Goal: Transaction & Acquisition: Purchase product/service

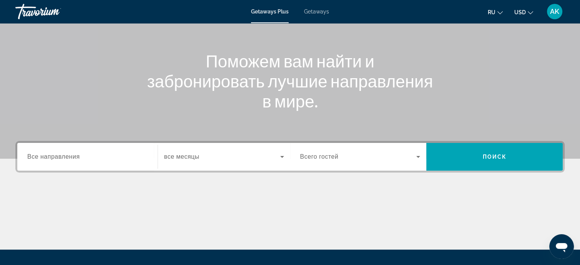
scroll to position [77, 0]
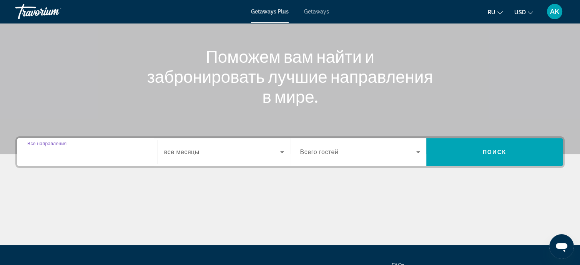
click at [80, 150] on input "Destination Все направления" at bounding box center [87, 152] width 120 height 9
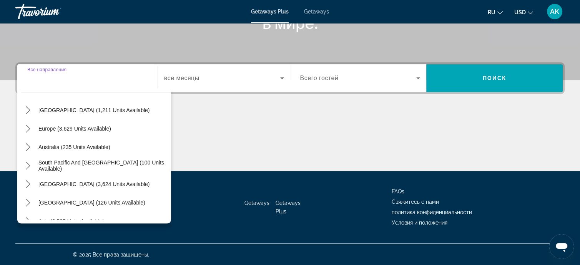
click at [60, 126] on span "Europe (3,629 units available)" at bounding box center [74, 128] width 73 height 6
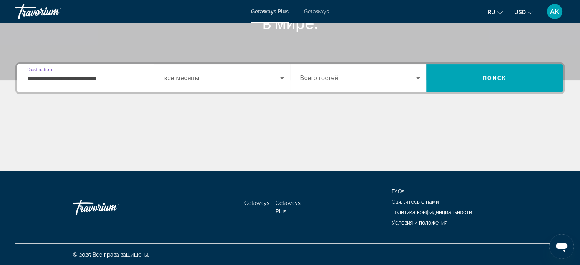
click at [123, 77] on input "**********" at bounding box center [87, 78] width 120 height 9
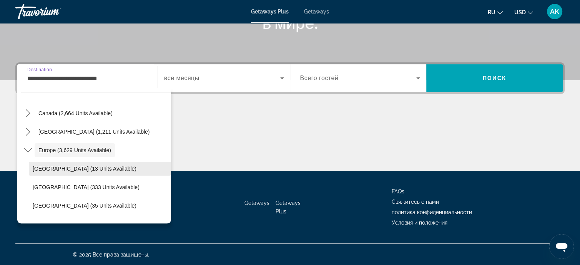
scroll to position [46, 0]
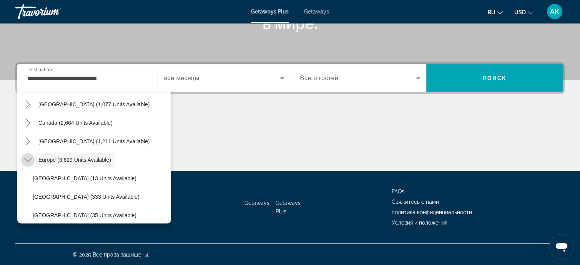
click at [30, 157] on icon "Toggle Europe (3,629 units available) submenu" at bounding box center [28, 160] width 8 height 8
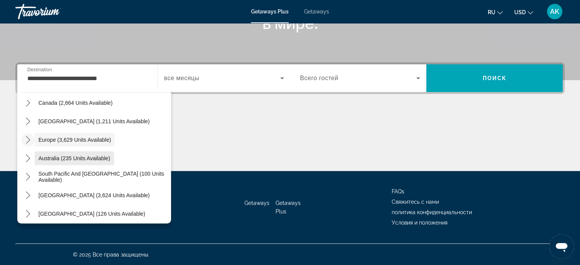
scroll to position [48, 0]
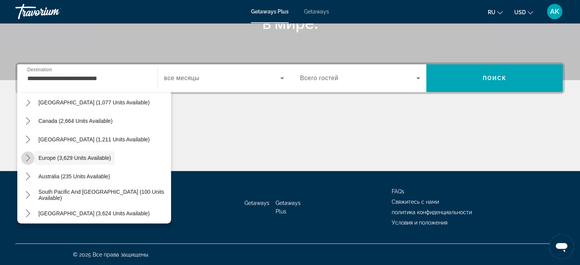
click at [30, 156] on icon "Toggle Europe (3,629 units available) submenu" at bounding box center [28, 158] width 8 height 8
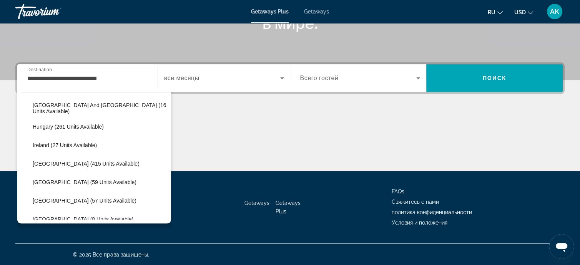
scroll to position [240, 0]
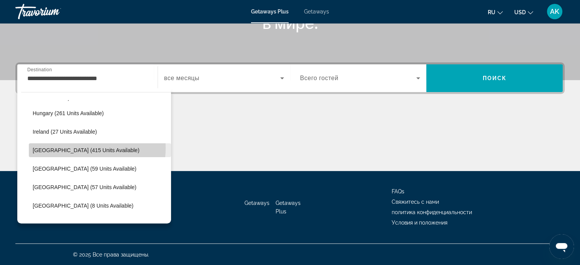
click at [68, 147] on span "[GEOGRAPHIC_DATA] (415 units available)" at bounding box center [86, 150] width 107 height 6
type input "**********"
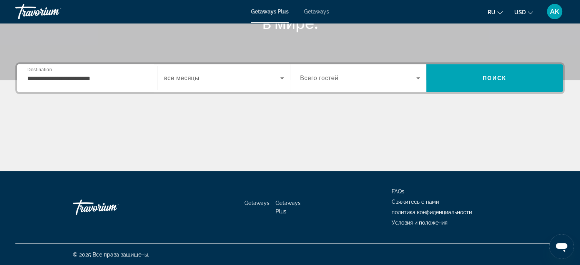
click at [317, 12] on span "Getaways" at bounding box center [316, 11] width 25 height 6
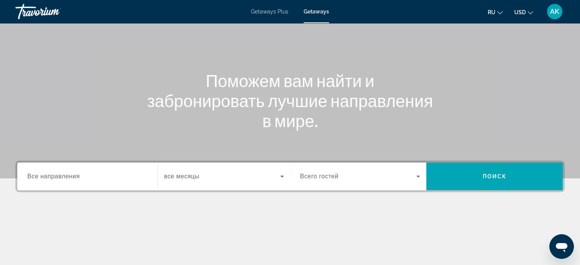
scroll to position [115, 0]
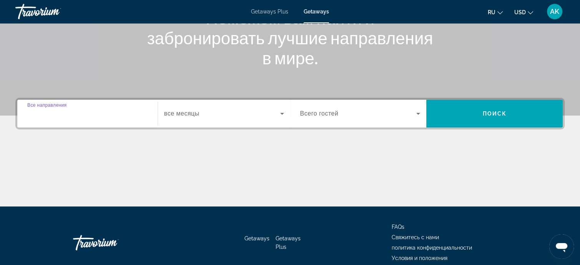
click at [85, 113] on input "Destination Все направления" at bounding box center [87, 113] width 120 height 9
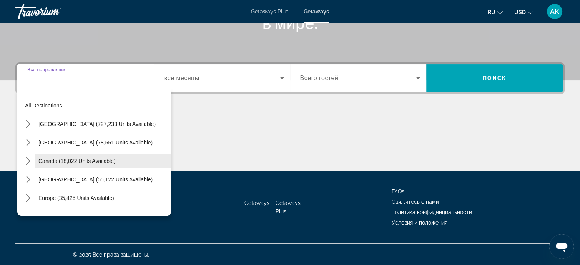
scroll to position [38, 0]
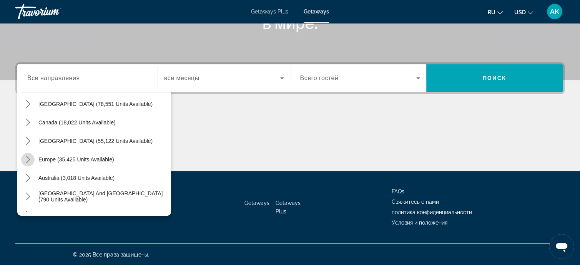
click at [30, 158] on icon "Toggle Europe (35,425 units available) submenu" at bounding box center [28, 159] width 8 height 8
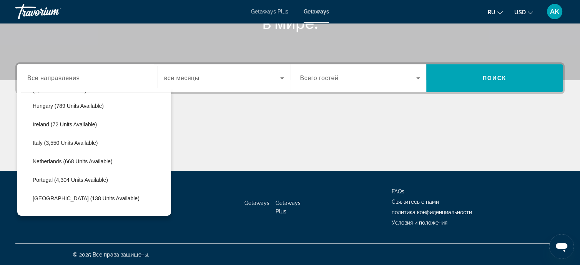
scroll to position [288, 0]
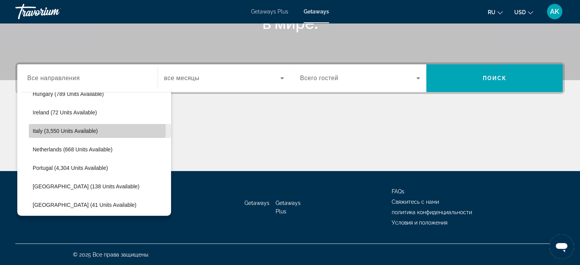
click at [68, 129] on span "Italy (3,550 units available)" at bounding box center [65, 131] width 65 height 6
type input "**********"
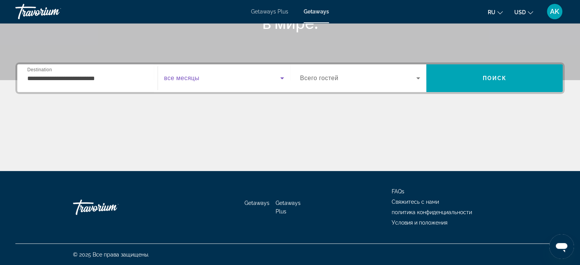
click at [281, 77] on icon "Search widget" at bounding box center [282, 78] width 4 height 2
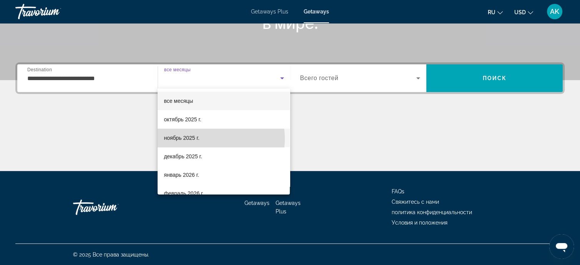
click at [206, 138] on mat-option "ноябрь 2025 г." at bounding box center [224, 137] width 132 height 18
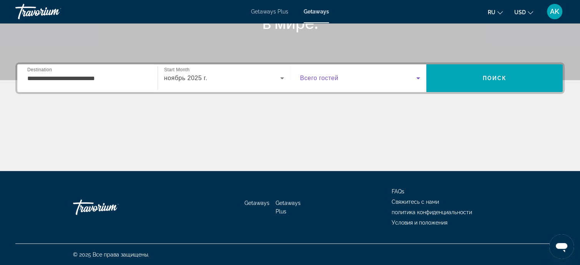
click at [418, 76] on icon "Search widget" at bounding box center [418, 77] width 9 height 9
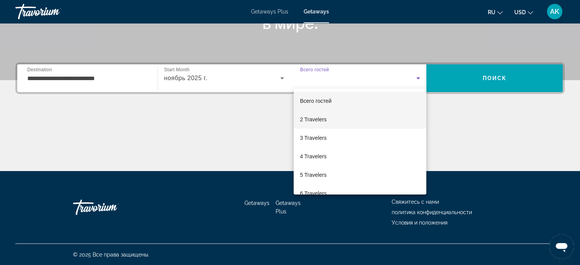
click at [335, 119] on mat-option "2 Travelers" at bounding box center [360, 119] width 133 height 18
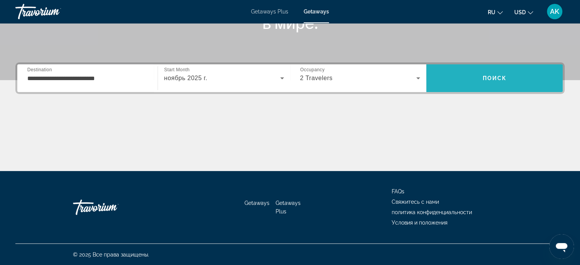
click at [495, 78] on span "Поиск" at bounding box center [495, 78] width 24 height 6
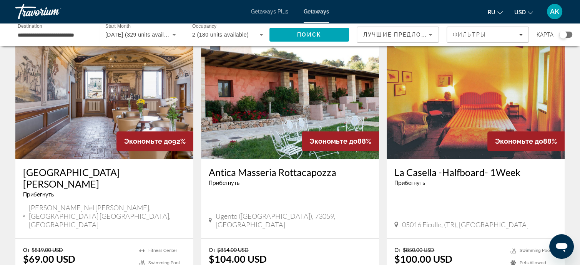
scroll to position [346, 0]
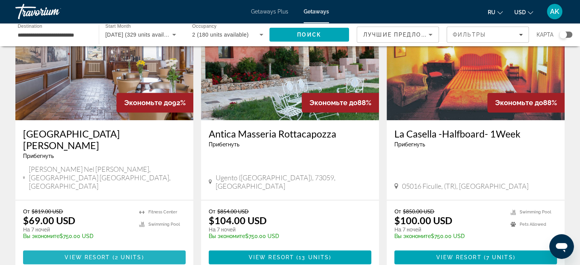
click at [135, 254] on span "2 units" at bounding box center [128, 257] width 27 height 6
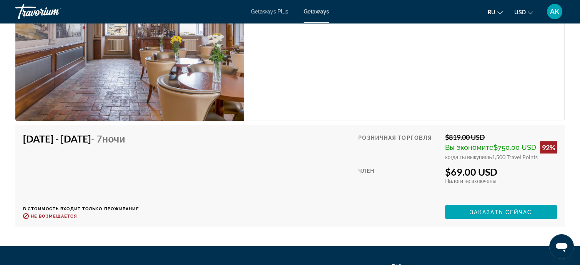
scroll to position [1384, 0]
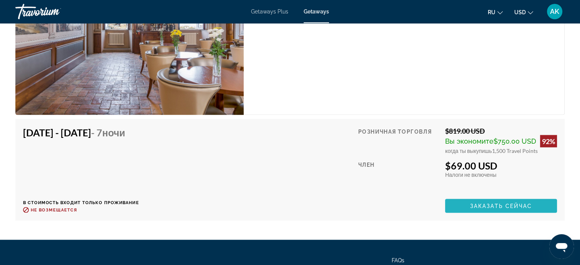
click at [482, 202] on span "Заказать сейчас" at bounding box center [501, 205] width 62 height 6
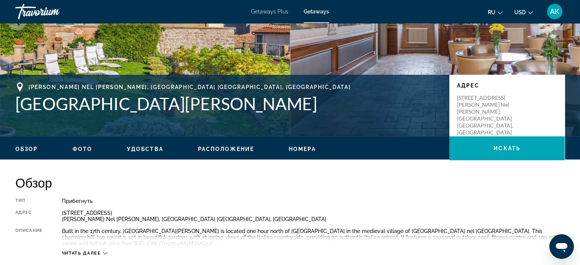
scroll to position [38, 0]
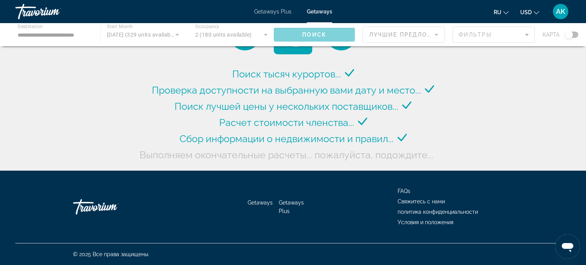
click at [524, 35] on div "Main content" at bounding box center [293, 34] width 586 height 23
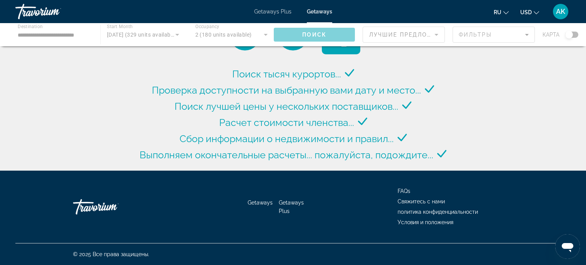
click at [524, 35] on div "Main content" at bounding box center [293, 34] width 586 height 23
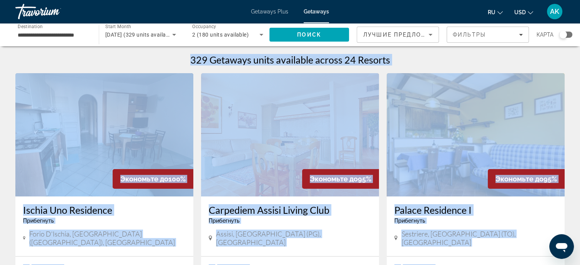
click at [457, 86] on img "Main content" at bounding box center [476, 134] width 178 height 123
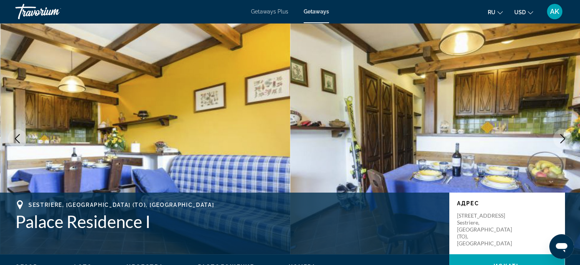
click at [458, 61] on div "Перейти к основному содержанию Getaways Plus Getaways ru English Español França…" at bounding box center [290, 132] width 580 height 265
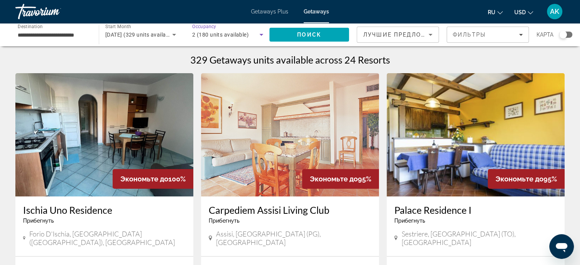
click at [263, 33] on icon "Search widget" at bounding box center [261, 34] width 9 height 9
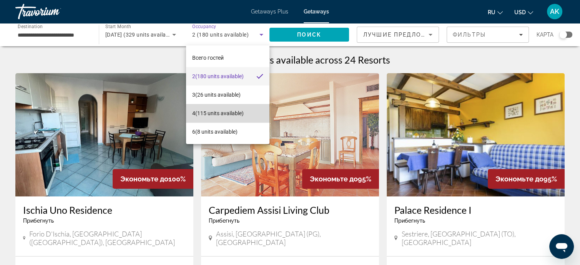
click at [240, 111] on span "4 (115 units available)" at bounding box center [218, 112] width 52 height 9
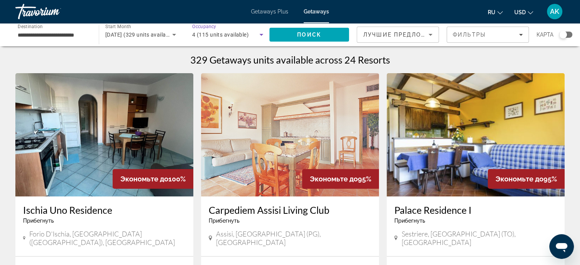
click at [262, 34] on icon "Search widget" at bounding box center [262, 35] width 4 height 2
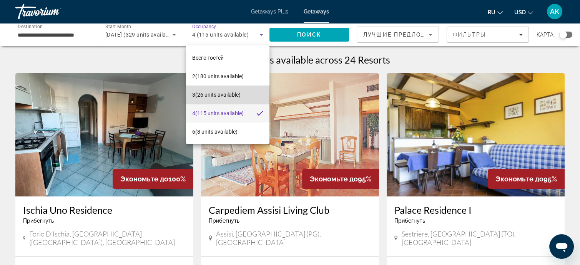
click at [243, 92] on mat-option "3 (26 units available)" at bounding box center [227, 94] width 83 height 18
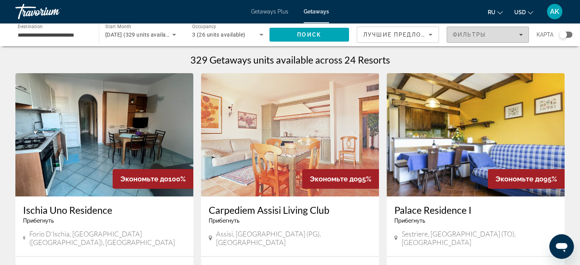
click at [518, 34] on div "Фильтры" at bounding box center [488, 35] width 70 height 6
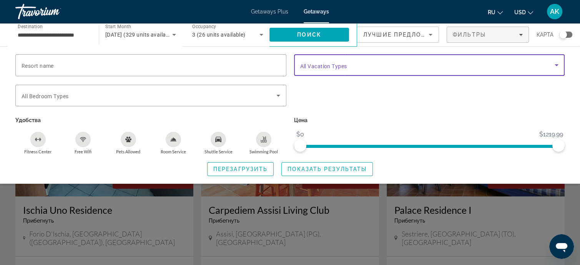
click at [553, 63] on icon "Search widget" at bounding box center [556, 64] width 9 height 9
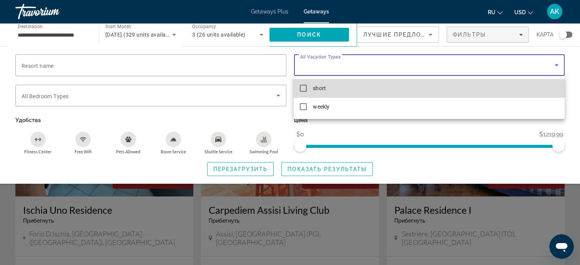
click at [303, 89] on mat-pseudo-checkbox at bounding box center [303, 88] width 7 height 7
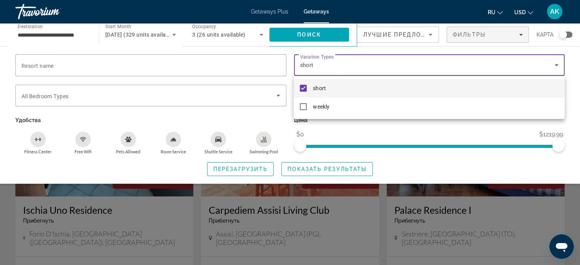
click at [347, 128] on div at bounding box center [290, 132] width 580 height 265
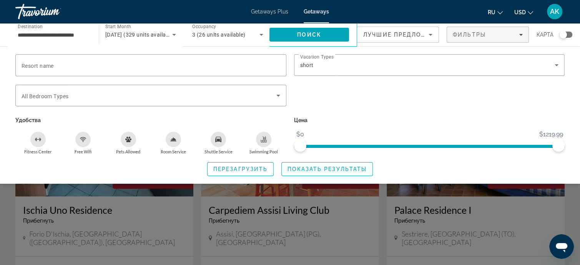
click at [334, 166] on span "Показать результаты" at bounding box center [327, 169] width 79 height 6
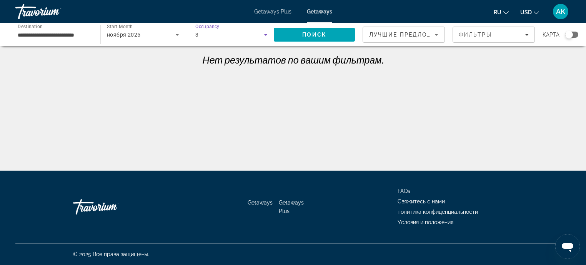
click at [266, 33] on icon "Search widget" at bounding box center [265, 34] width 9 height 9
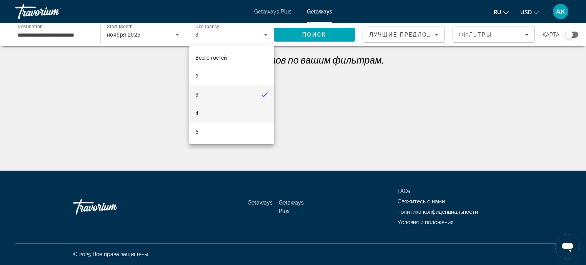
click at [236, 111] on mat-option "4" at bounding box center [231, 113] width 85 height 18
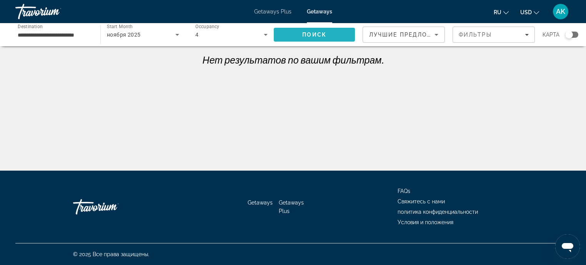
click at [324, 35] on span "Поиск" at bounding box center [314, 35] width 24 height 6
click at [265, 33] on icon "Search widget" at bounding box center [265, 34] width 9 height 9
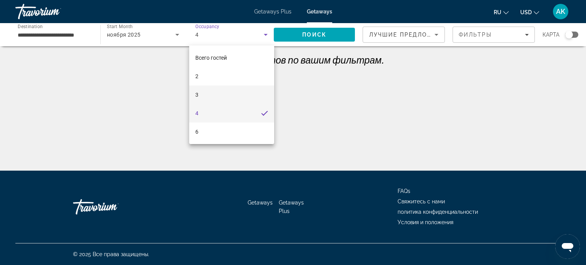
click at [217, 90] on mat-option "3" at bounding box center [231, 94] width 85 height 18
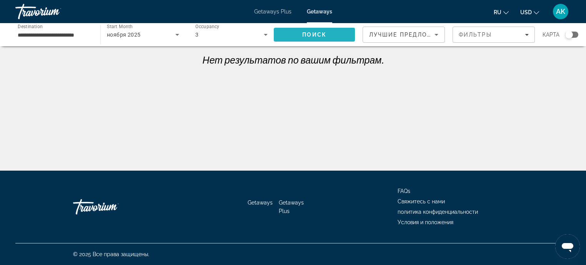
click at [332, 35] on span "Search" at bounding box center [314, 34] width 81 height 18
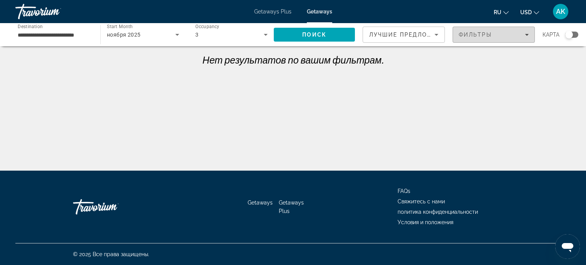
click at [529, 35] on span "Filters" at bounding box center [494, 34] width 82 height 18
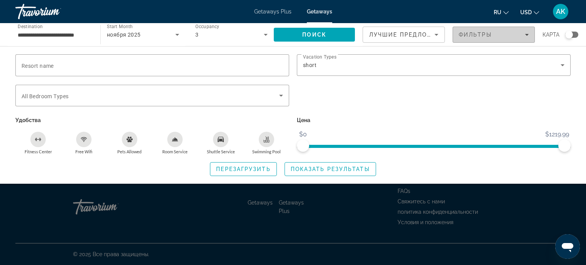
click at [529, 35] on span "Filters" at bounding box center [494, 34] width 82 height 18
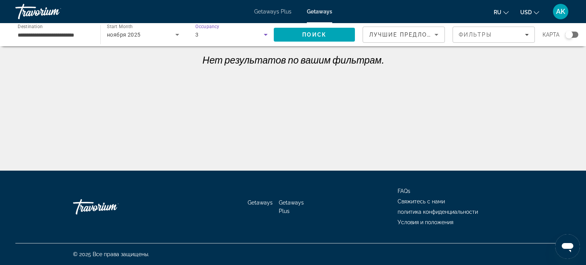
click at [267, 34] on icon "Search widget" at bounding box center [266, 35] width 4 height 2
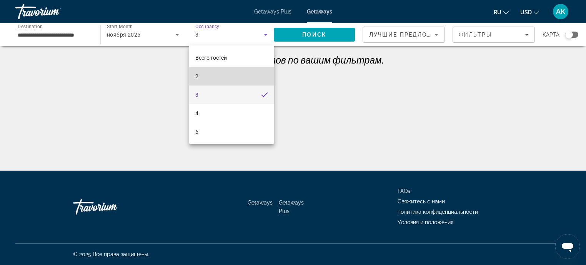
click at [237, 75] on mat-option "2" at bounding box center [231, 76] width 85 height 18
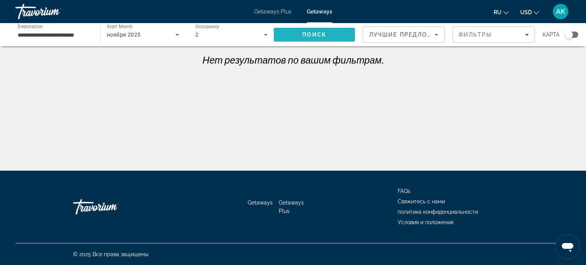
click at [339, 32] on span "Search" at bounding box center [314, 34] width 81 height 18
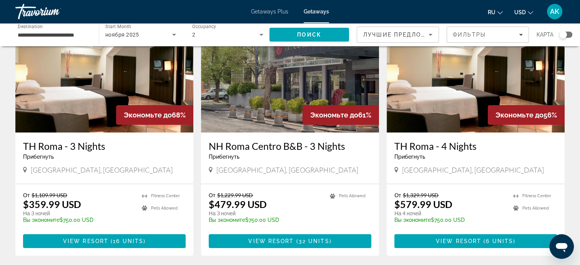
scroll to position [77, 0]
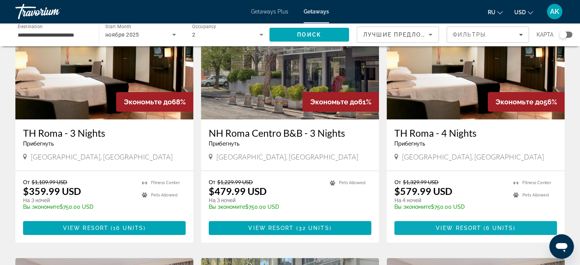
click at [445, 229] on span "View Resort" at bounding box center [458, 228] width 45 height 6
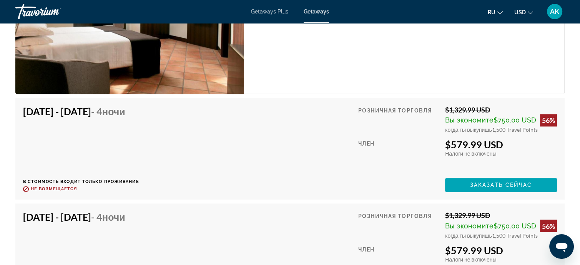
scroll to position [1230, 0]
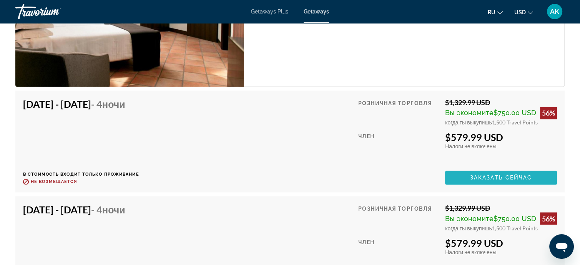
click at [471, 178] on span "Заказать сейчас" at bounding box center [501, 177] width 62 height 6
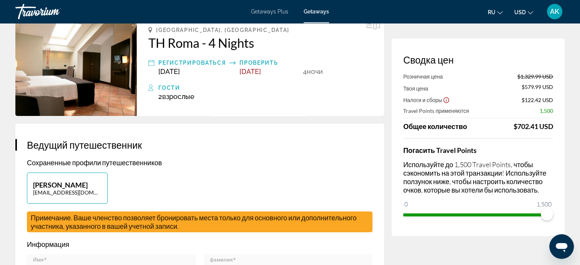
scroll to position [38, 0]
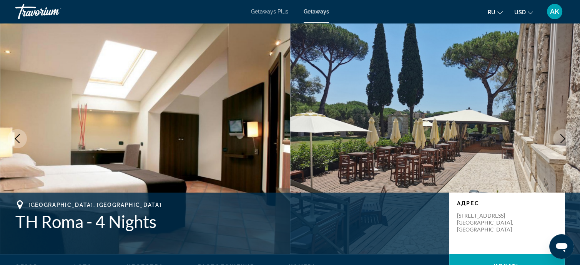
click at [562, 135] on icon "Next image" at bounding box center [563, 138] width 5 height 9
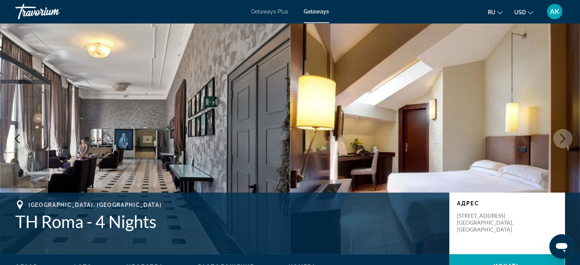
click at [561, 135] on icon "Next image" at bounding box center [563, 138] width 5 height 9
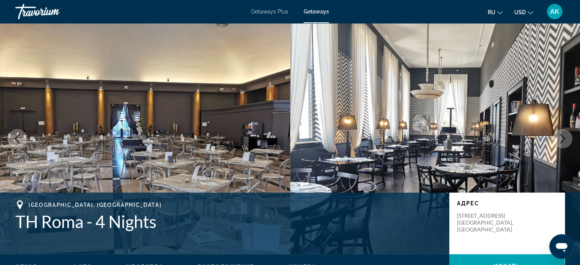
click at [561, 135] on icon "Next image" at bounding box center [563, 138] width 5 height 9
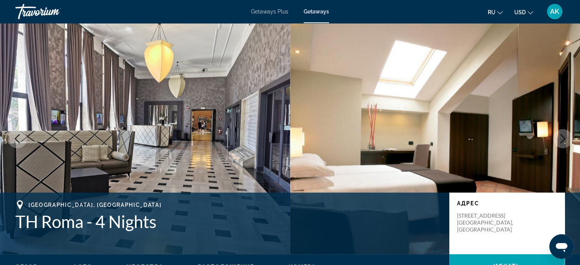
click at [561, 135] on icon "Next image" at bounding box center [563, 138] width 5 height 9
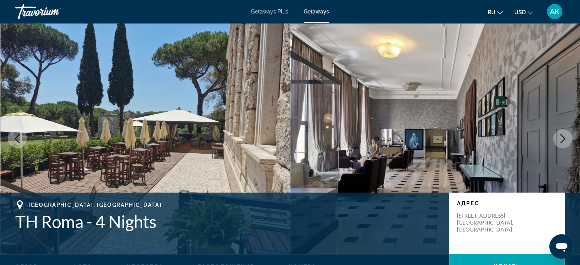
click at [563, 134] on icon "Next image" at bounding box center [562, 138] width 9 height 9
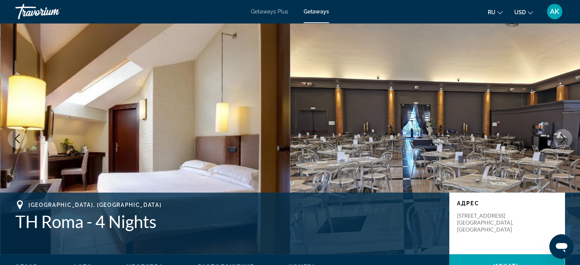
click at [563, 134] on icon "Next image" at bounding box center [562, 138] width 9 height 9
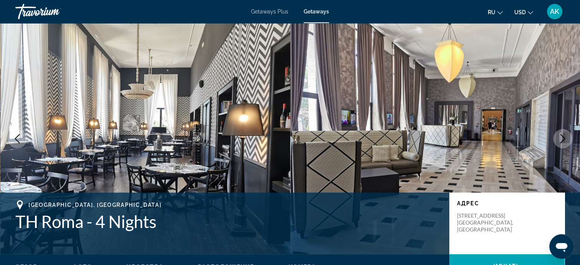
click at [563, 133] on button "Next image" at bounding box center [562, 138] width 19 height 19
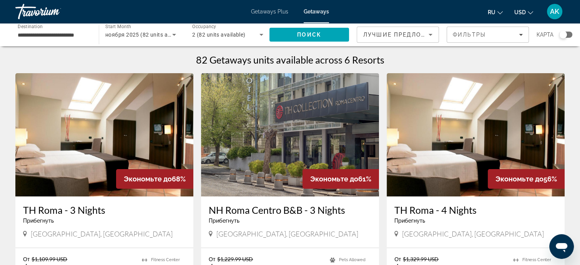
click at [264, 11] on span "Getaways Plus" at bounding box center [269, 11] width 37 height 6
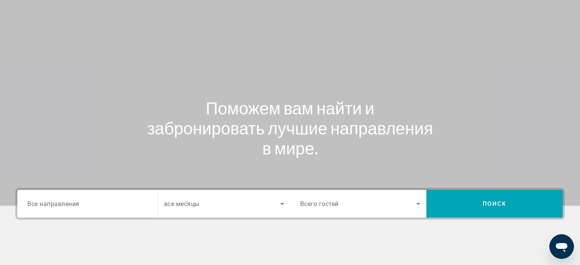
scroll to position [38, 0]
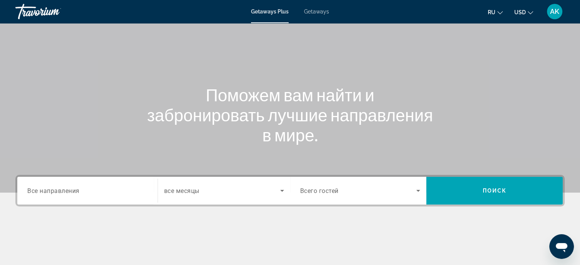
click at [92, 183] on div "Search widget" at bounding box center [87, 191] width 120 height 22
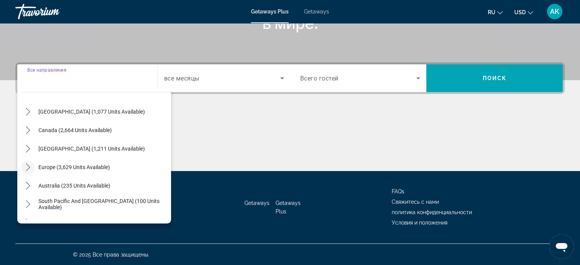
click at [29, 165] on icon "Toggle Europe (3,629 units available) submenu" at bounding box center [28, 167] width 8 height 8
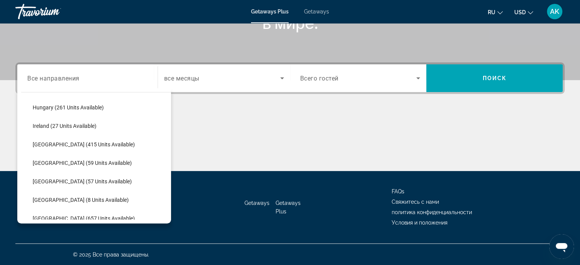
scroll to position [250, 0]
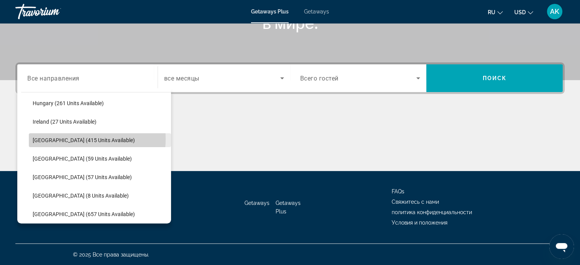
click at [71, 138] on span "[GEOGRAPHIC_DATA] (415 units available)" at bounding box center [84, 140] width 102 height 6
type input "**********"
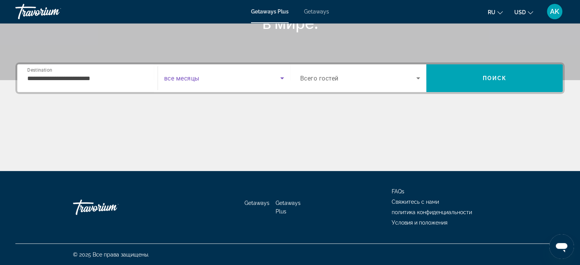
click at [280, 77] on icon "Search widget" at bounding box center [282, 77] width 9 height 9
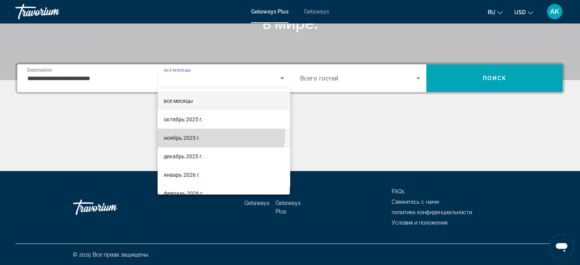
click at [215, 134] on mat-option "ноябрь 2025 г." at bounding box center [224, 137] width 132 height 18
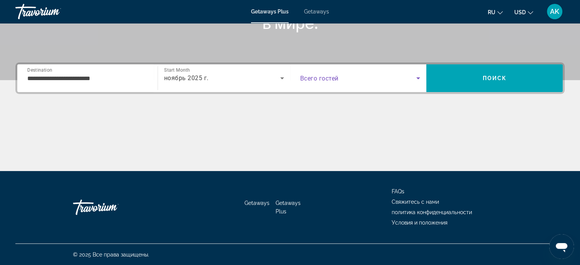
click at [417, 76] on icon "Search widget" at bounding box center [418, 77] width 9 height 9
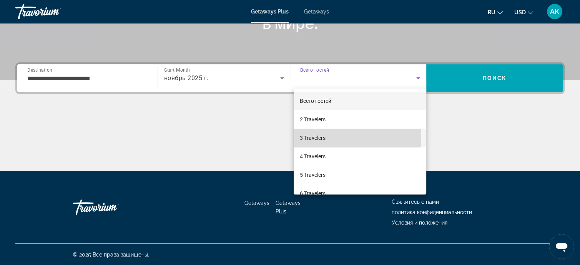
click at [330, 136] on mat-option "3 Travelers" at bounding box center [360, 137] width 133 height 18
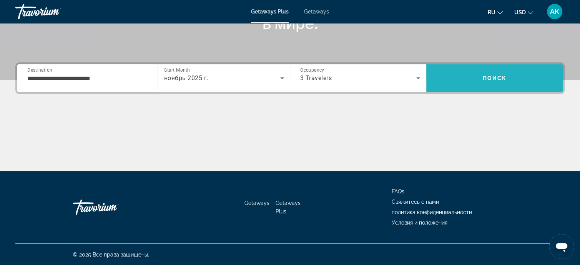
click at [486, 77] on span "Поиск" at bounding box center [495, 78] width 24 height 6
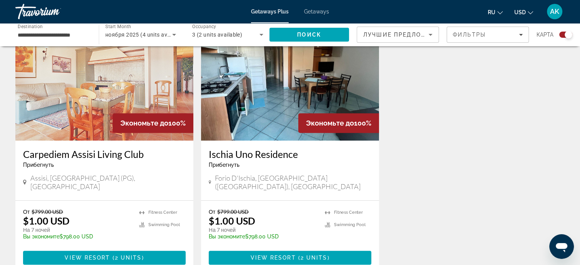
scroll to position [308, 0]
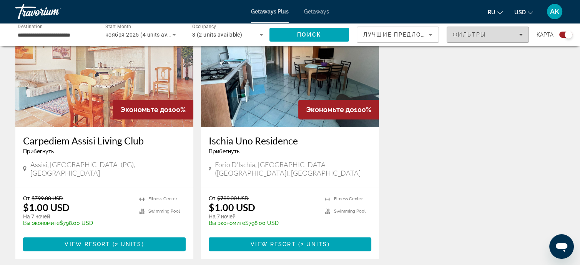
click at [520, 34] on icon "Filters" at bounding box center [521, 35] width 4 height 2
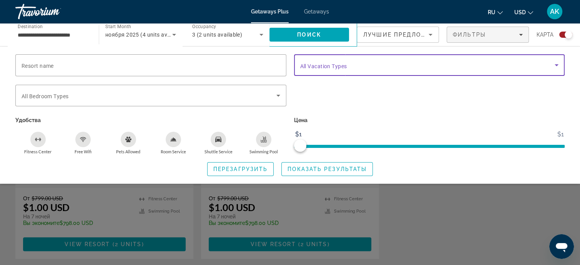
click at [554, 63] on icon "Search widget" at bounding box center [556, 64] width 9 height 9
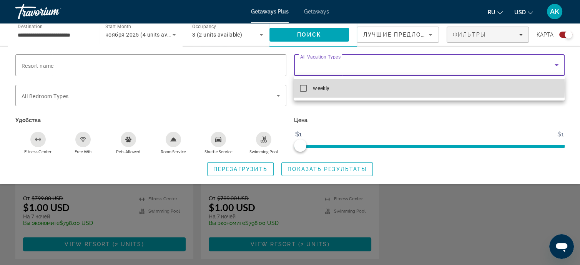
click at [305, 87] on mat-pseudo-checkbox at bounding box center [303, 88] width 7 height 7
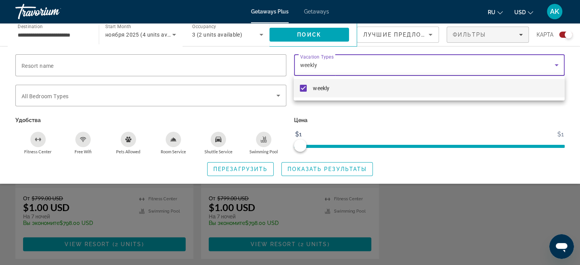
click at [319, 168] on div at bounding box center [290, 132] width 580 height 265
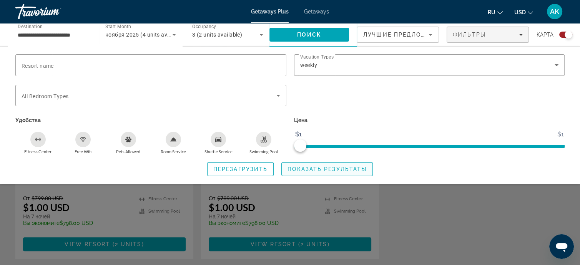
click at [338, 175] on span "Search widget" at bounding box center [327, 169] width 91 height 18
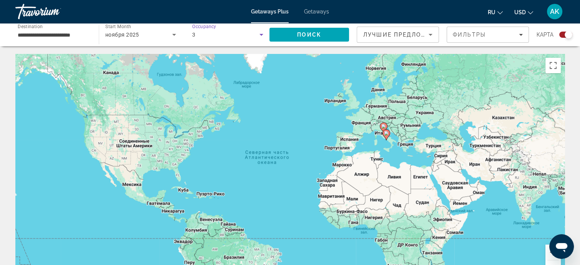
click at [231, 37] on div "3" at bounding box center [225, 34] width 67 height 9
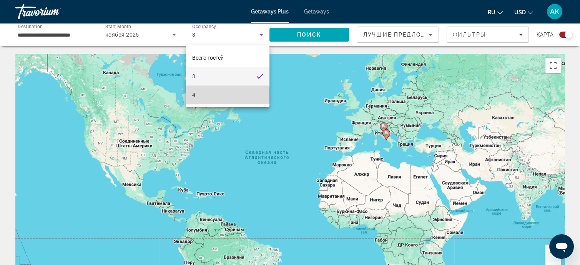
click at [211, 95] on mat-option "4" at bounding box center [227, 94] width 83 height 18
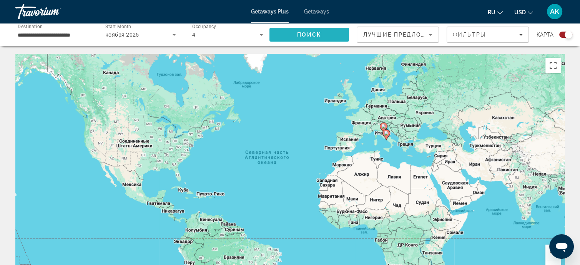
click at [317, 35] on span "Поиск" at bounding box center [309, 35] width 24 height 6
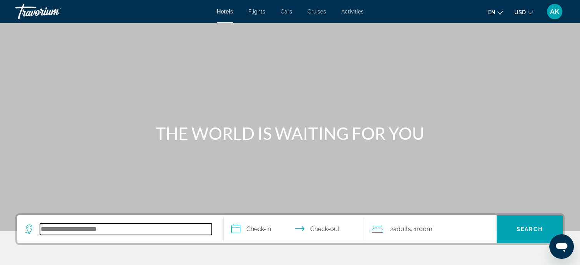
click at [116, 227] on input "Search hotel destination" at bounding box center [126, 229] width 172 height 12
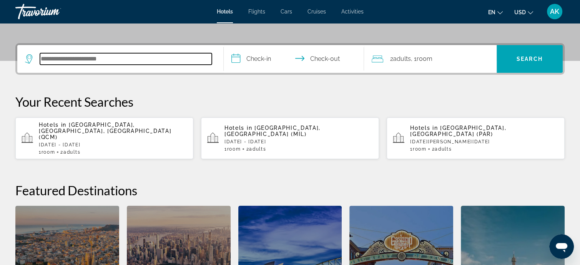
scroll to position [188, 0]
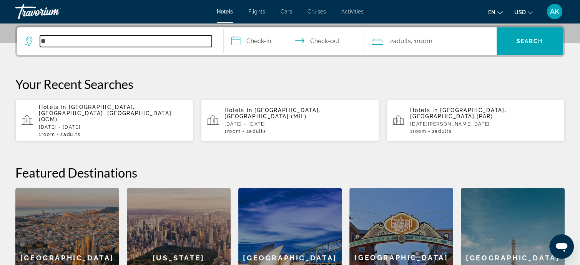
type input "*"
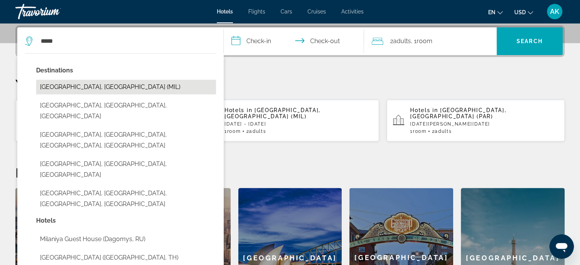
click at [147, 87] on button "[GEOGRAPHIC_DATA], [GEOGRAPHIC_DATA] (MIL)" at bounding box center [126, 87] width 180 height 15
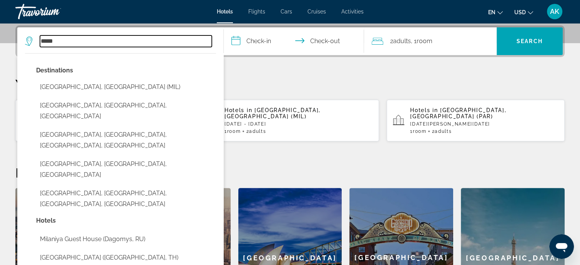
type input "**********"
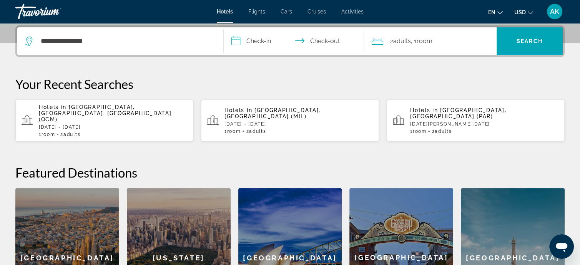
click at [236, 40] on input "**********" at bounding box center [295, 42] width 143 height 30
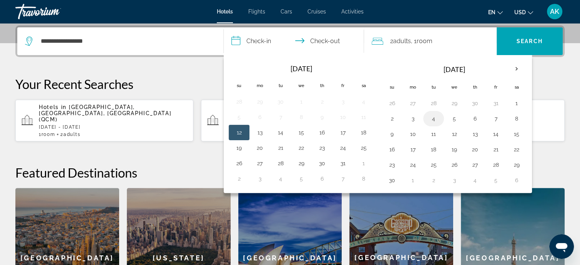
click at [431, 117] on button "4" at bounding box center [434, 118] width 12 height 11
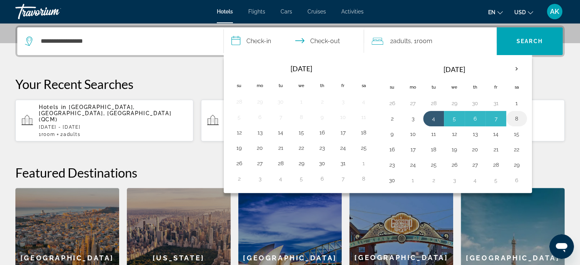
click at [517, 117] on button "8" at bounding box center [517, 118] width 12 height 11
type input "**********"
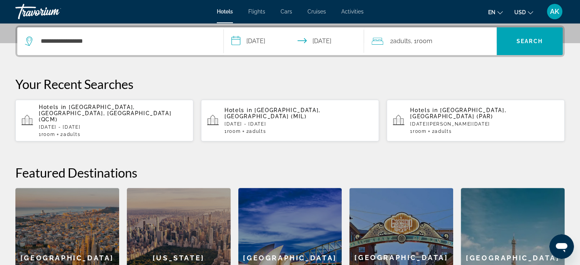
click at [422, 40] on span "Room" at bounding box center [425, 40] width 16 height 7
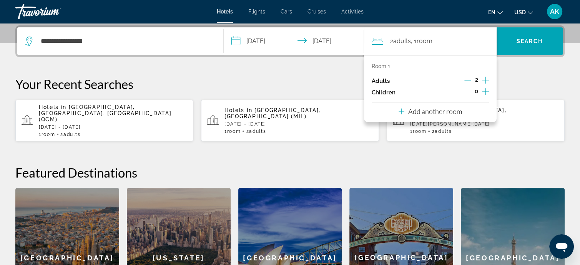
click at [484, 80] on icon "Increment adults" at bounding box center [485, 79] width 7 height 9
click at [467, 79] on icon "Decrement adults" at bounding box center [468, 80] width 7 height 7
click at [351, 80] on p "Your Recent Searches" at bounding box center [289, 83] width 549 height 15
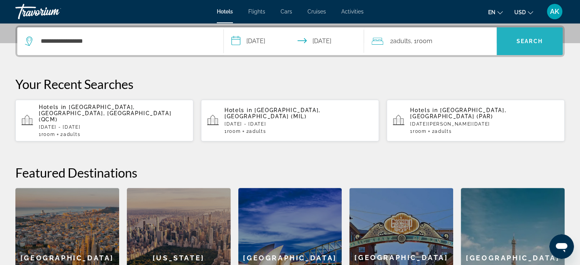
click at [523, 41] on span "Search" at bounding box center [530, 41] width 26 height 6
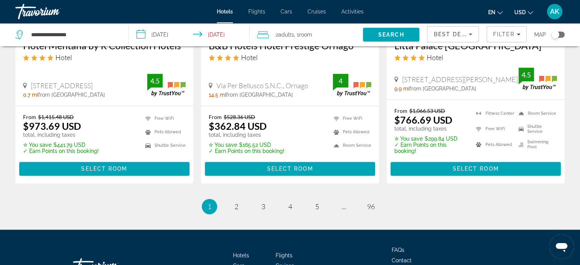
scroll to position [1038, 0]
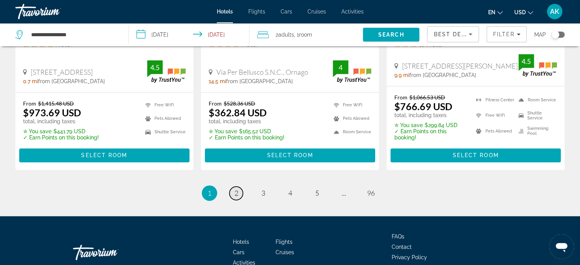
click at [235, 197] on span "2" at bounding box center [237, 192] width 4 height 8
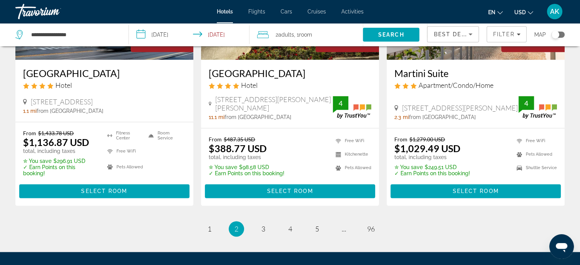
scroll to position [1038, 0]
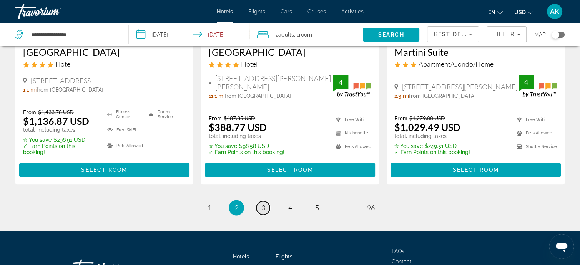
click at [263, 203] on span "3" at bounding box center [263, 207] width 4 height 8
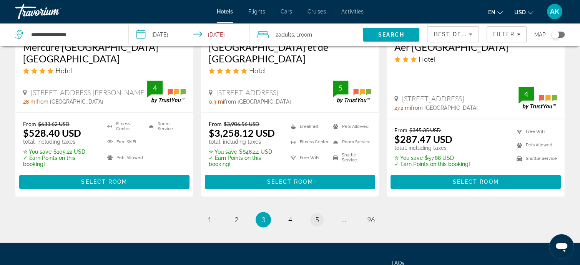
scroll to position [1077, 0]
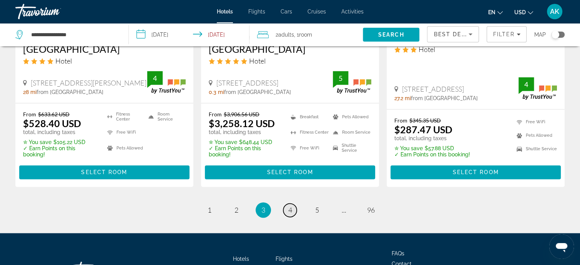
click at [290, 205] on span "4" at bounding box center [290, 209] width 4 height 8
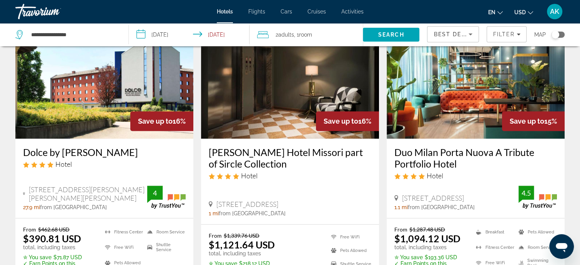
scroll to position [346, 0]
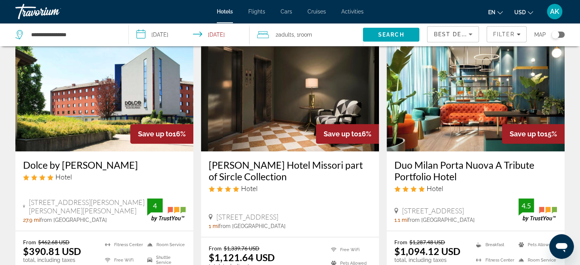
click at [88, 95] on img "Main content" at bounding box center [104, 89] width 178 height 123
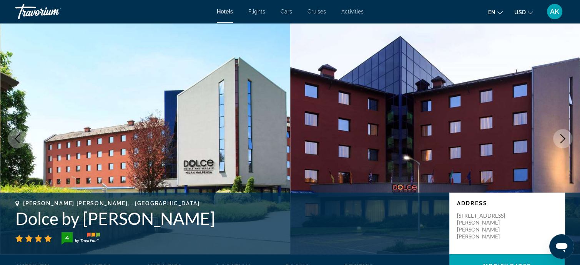
click at [563, 139] on icon "Next image" at bounding box center [562, 138] width 9 height 9
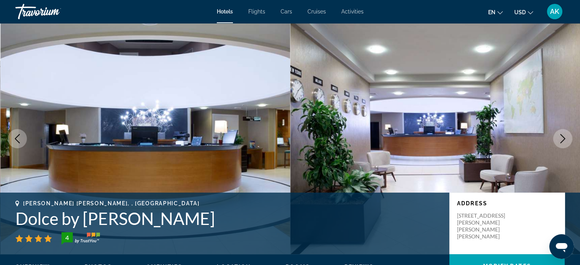
click at [562, 140] on icon "Next image" at bounding box center [562, 138] width 9 height 9
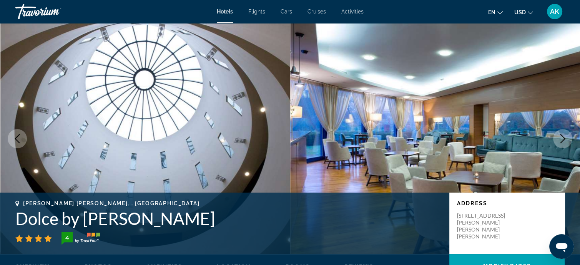
click at [562, 140] on icon "Next image" at bounding box center [562, 138] width 9 height 9
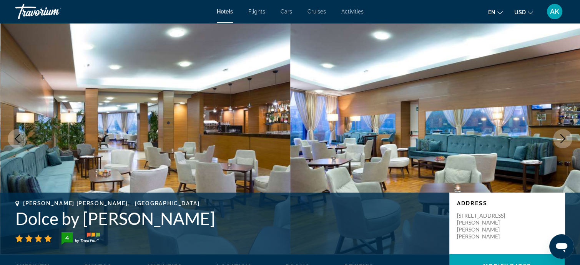
click at [561, 141] on icon "Next image" at bounding box center [562, 138] width 9 height 9
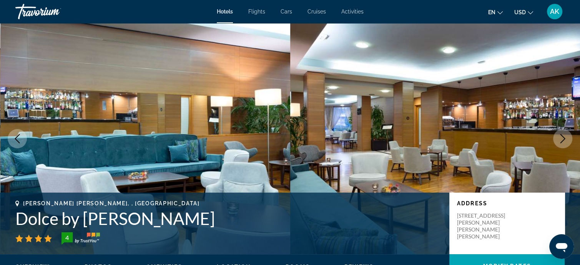
click at [561, 141] on icon "Next image" at bounding box center [562, 138] width 9 height 9
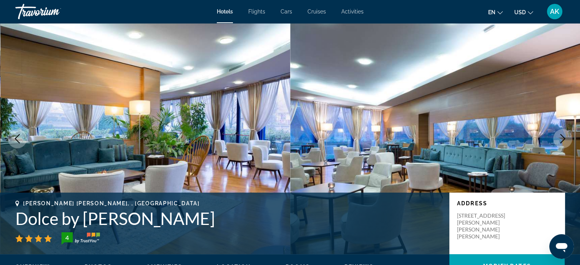
click at [560, 143] on icon "Next image" at bounding box center [562, 138] width 9 height 9
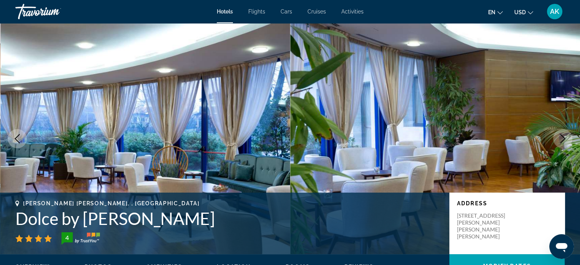
click at [564, 137] on icon "Next image" at bounding box center [562, 138] width 9 height 9
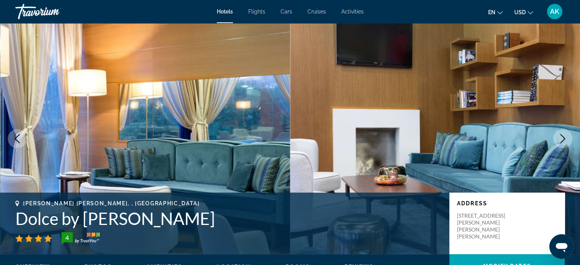
click at [564, 137] on icon "Next image" at bounding box center [562, 138] width 9 height 9
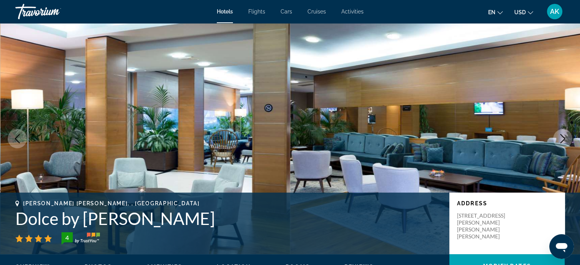
click at [564, 137] on icon "Next image" at bounding box center [562, 138] width 9 height 9
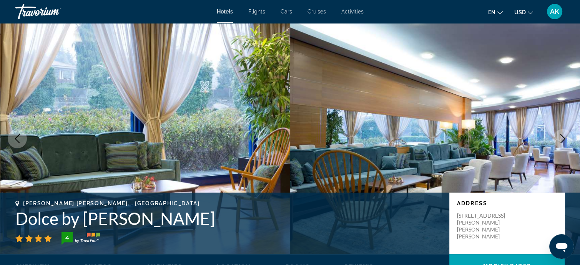
click at [564, 137] on icon "Next image" at bounding box center [562, 138] width 9 height 9
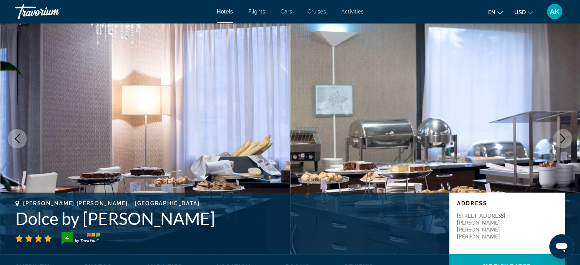
click at [564, 137] on icon "Next image" at bounding box center [562, 138] width 9 height 9
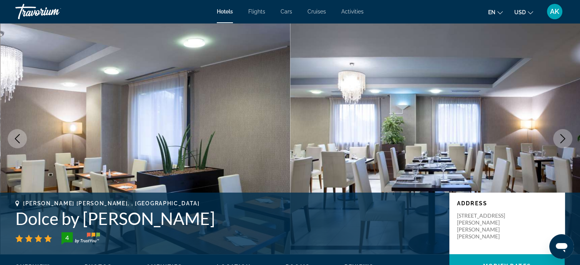
click at [564, 137] on icon "Next image" at bounding box center [562, 138] width 9 height 9
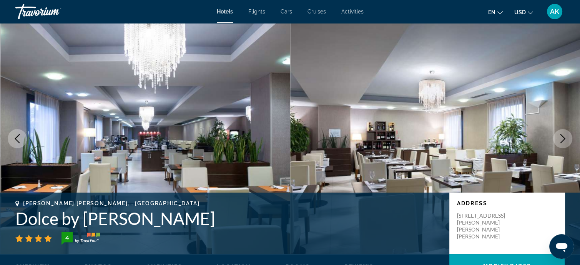
click at [564, 137] on icon "Next image" at bounding box center [562, 138] width 9 height 9
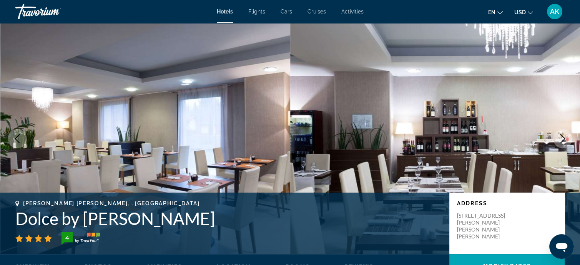
click at [564, 137] on icon "Next image" at bounding box center [562, 138] width 9 height 9
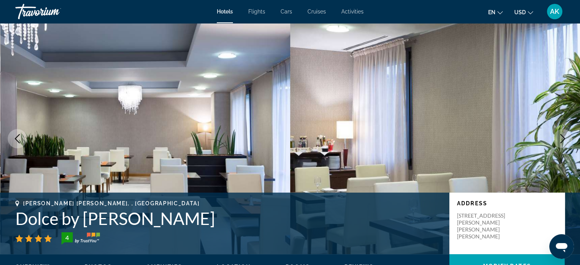
click at [564, 137] on icon "Next image" at bounding box center [562, 138] width 9 height 9
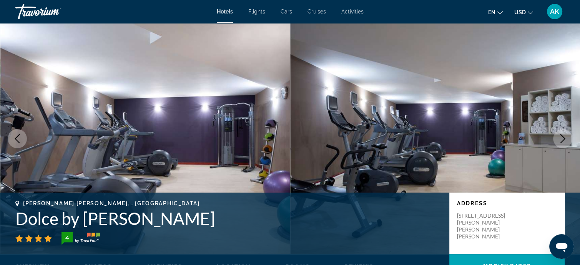
click at [564, 137] on icon "Next image" at bounding box center [562, 138] width 9 height 9
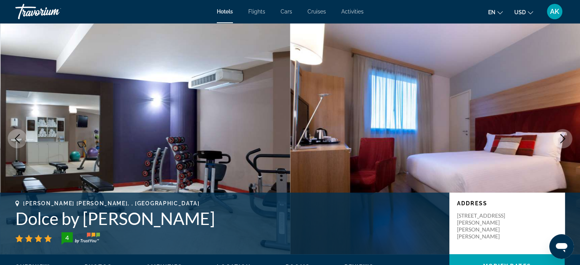
click at [564, 137] on icon "Next image" at bounding box center [562, 138] width 9 height 9
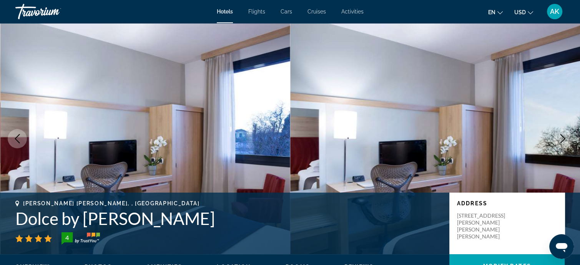
click at [564, 137] on icon "Next image" at bounding box center [562, 138] width 9 height 9
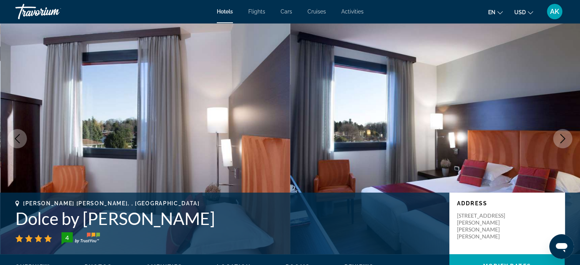
click at [564, 137] on icon "Next image" at bounding box center [562, 138] width 9 height 9
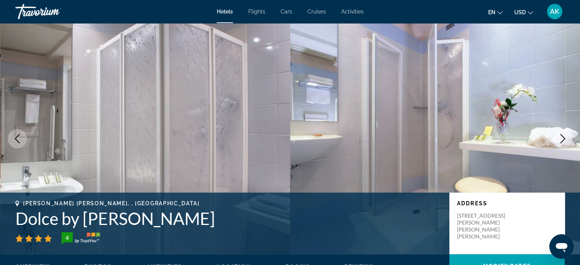
click at [564, 137] on icon "Next image" at bounding box center [563, 138] width 5 height 9
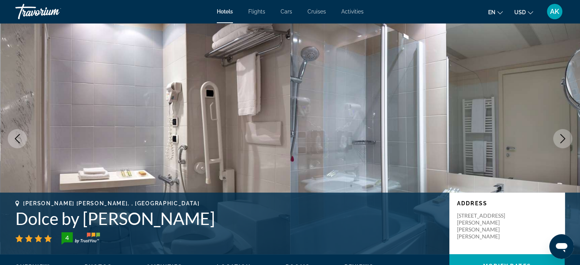
click at [564, 137] on icon "Next image" at bounding box center [563, 138] width 5 height 9
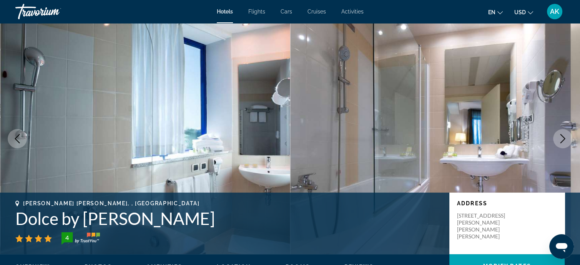
click at [564, 137] on icon "Next image" at bounding box center [563, 138] width 5 height 9
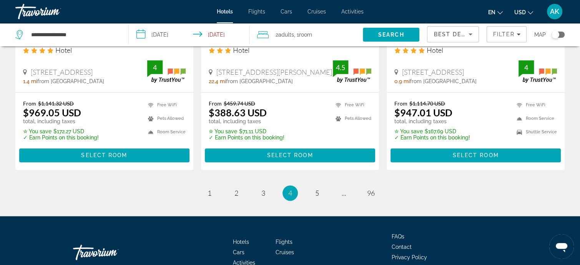
scroll to position [1077, 0]
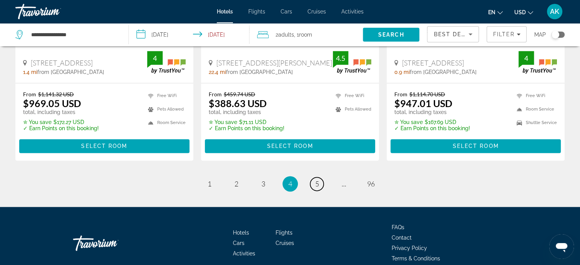
click at [318, 179] on span "5" at bounding box center [317, 183] width 4 height 8
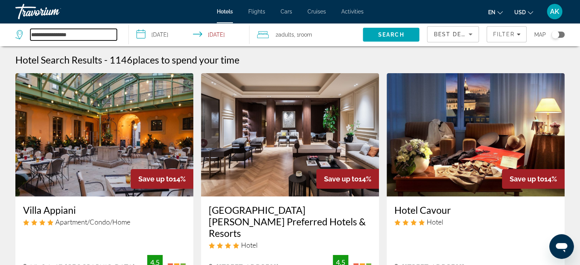
click at [71, 32] on input "**********" at bounding box center [73, 35] width 87 height 12
type input "*"
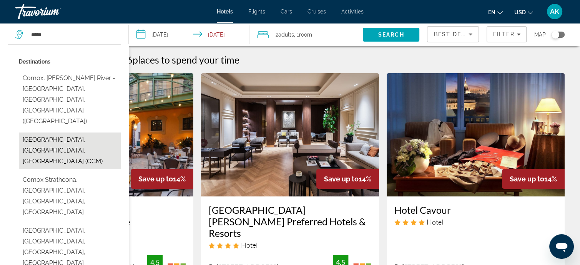
click at [83, 132] on button "Como, Lake Como, Italy (QCM)" at bounding box center [70, 150] width 102 height 36
type input "**********"
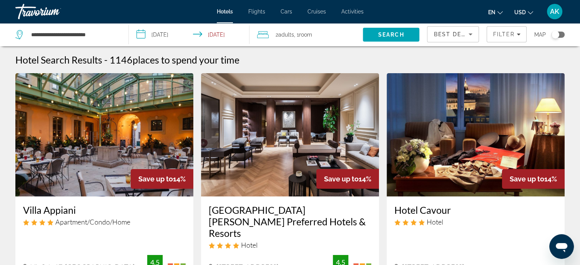
click at [140, 33] on input "**********" at bounding box center [191, 35] width 124 height 25
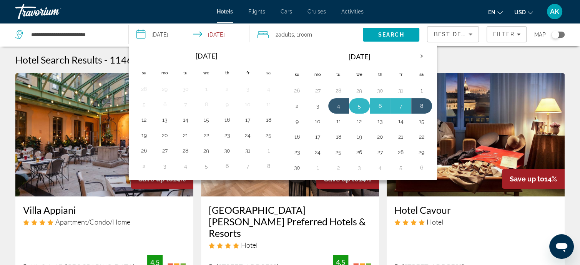
click at [355, 105] on button "5" at bounding box center [359, 105] width 12 height 11
click at [421, 103] on button "8" at bounding box center [422, 105] width 12 height 11
type input "**********"
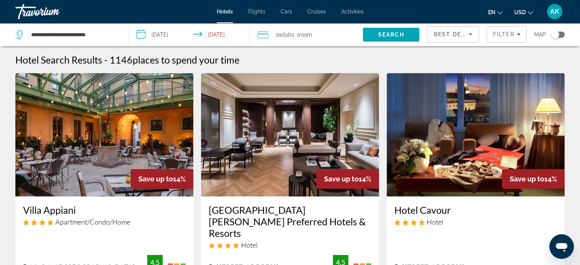
click at [289, 36] on span "Adults" at bounding box center [286, 35] width 16 height 6
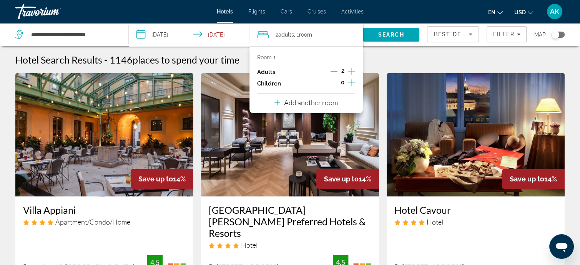
click at [352, 69] on icon "Increment adults" at bounding box center [351, 71] width 7 height 9
click at [471, 33] on icon "Sort by" at bounding box center [470, 34] width 9 height 9
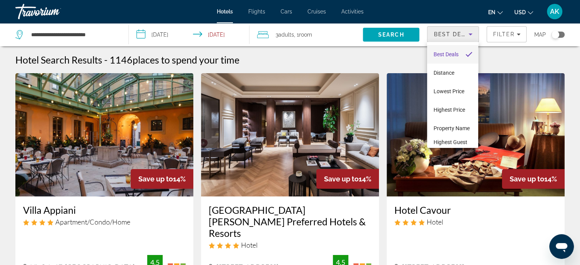
click at [517, 34] on div at bounding box center [290, 132] width 580 height 265
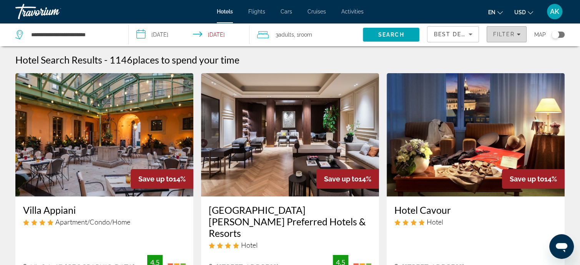
click at [518, 33] on icon "Filters" at bounding box center [519, 34] width 4 height 4
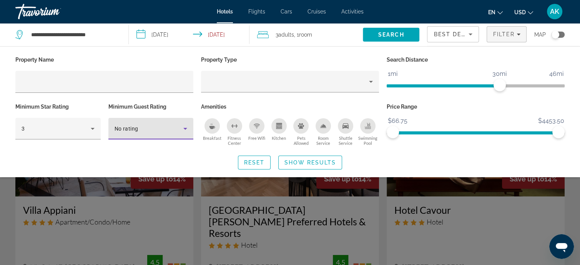
click at [184, 127] on icon "Hotel Filters" at bounding box center [185, 128] width 9 height 9
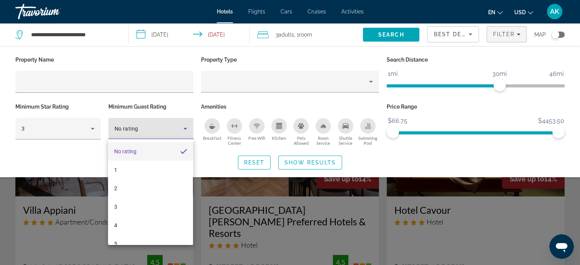
click at [184, 127] on div at bounding box center [290, 132] width 580 height 265
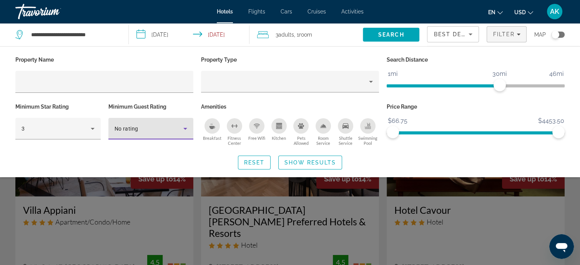
click at [184, 127] on icon "Hotel Filters" at bounding box center [185, 128] width 9 height 9
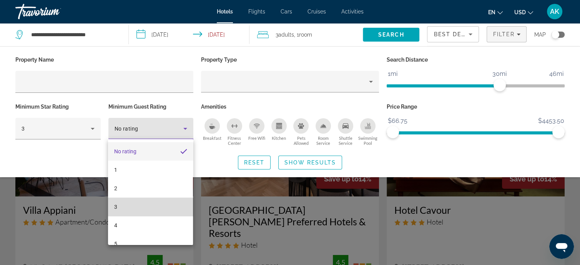
click at [152, 201] on mat-option "3" at bounding box center [150, 206] width 85 height 18
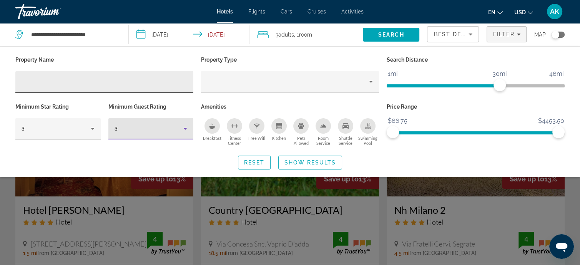
click at [29, 80] on input "Hotel Filters" at bounding box center [105, 81] width 166 height 9
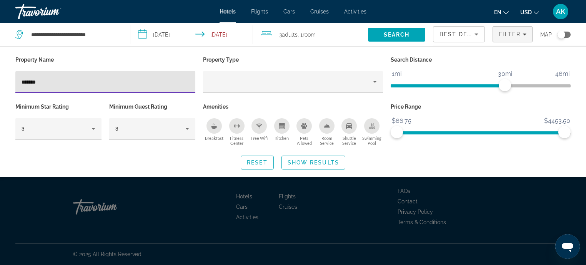
type input "*******"
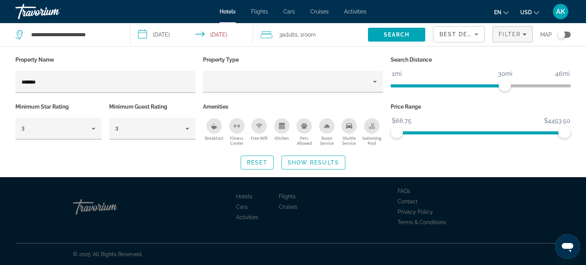
click at [172, 55] on p "Property Name" at bounding box center [105, 59] width 180 height 11
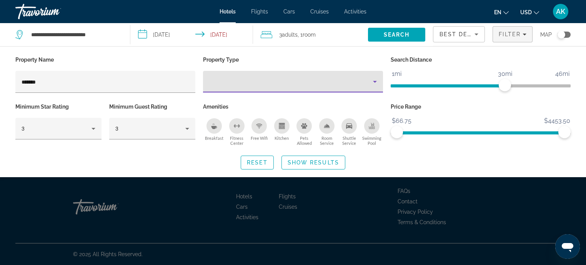
click at [375, 82] on icon "Property type" at bounding box center [375, 82] width 4 height 2
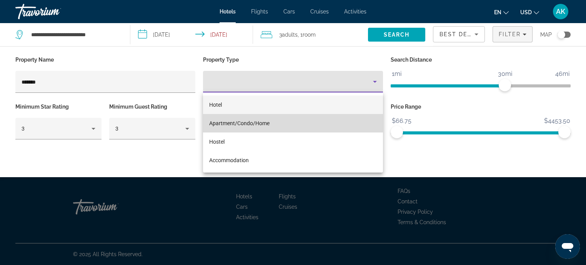
click at [286, 123] on mat-option "Apartment/Condo/Home" at bounding box center [293, 123] width 180 height 18
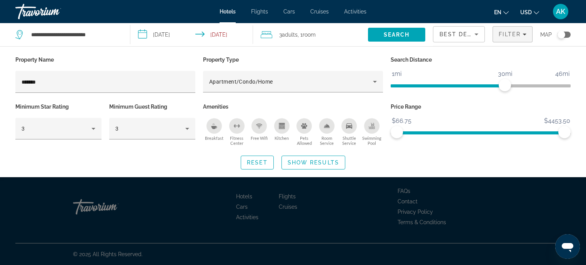
click at [257, 126] on icon "Free Wifi" at bounding box center [259, 126] width 6 height 6
click at [283, 126] on icon "Kitchen" at bounding box center [282, 127] width 4 height 2
click at [350, 127] on icon "Shuttle Service" at bounding box center [349, 125] width 6 height 5
click at [562, 32] on div "Toggle map" at bounding box center [562, 35] width 8 height 8
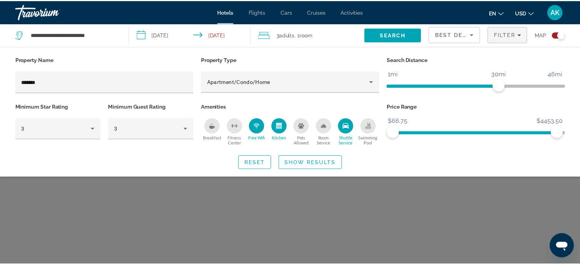
scroll to position [46, 0]
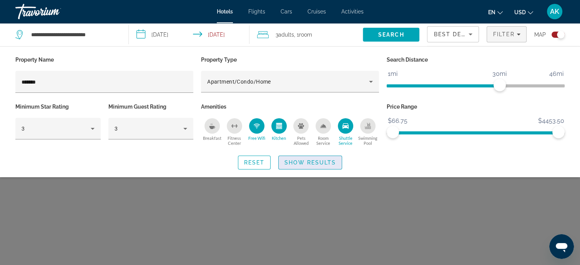
click at [323, 163] on span "Show Results" at bounding box center [311, 162] width 52 height 6
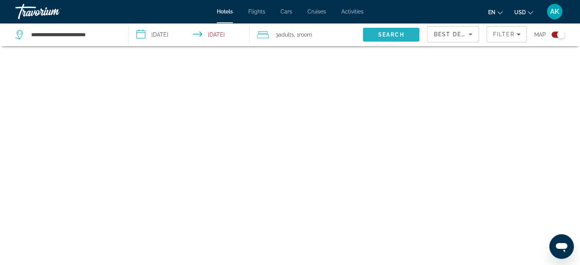
click at [392, 35] on span "Search" at bounding box center [391, 35] width 26 height 6
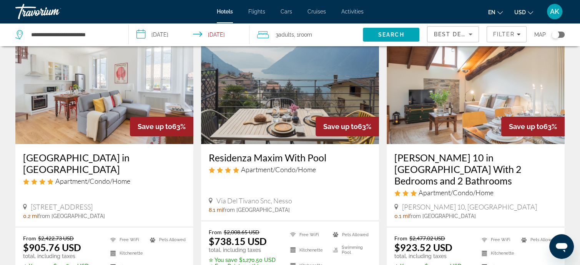
scroll to position [77, 0]
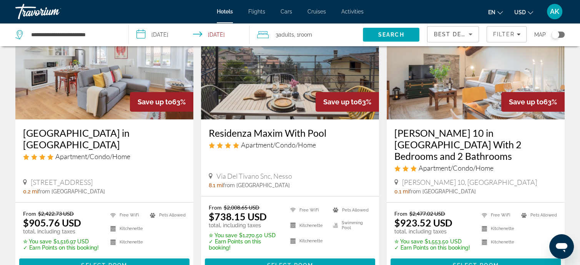
click at [529, 12] on icon "Change currency" at bounding box center [530, 12] width 5 height 5
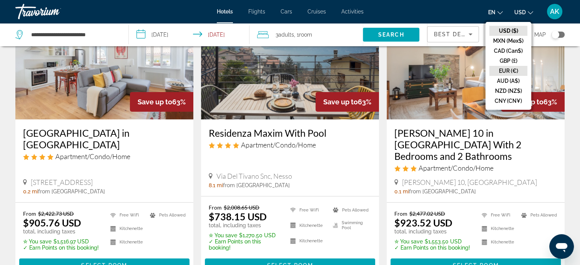
click at [499, 70] on button "EUR (€)" at bounding box center [508, 71] width 38 height 10
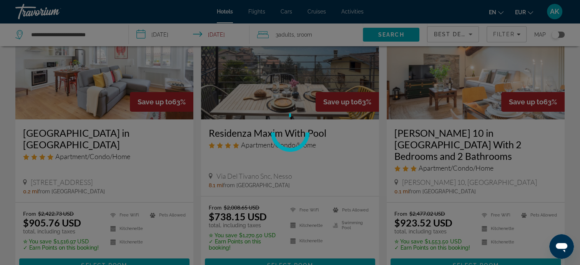
scroll to position [0, 0]
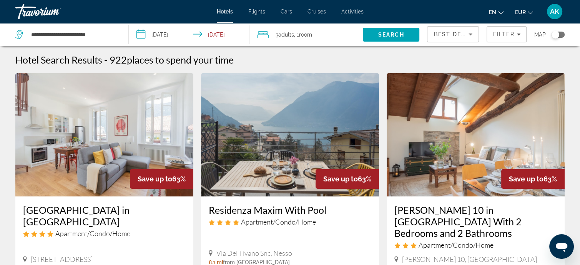
click at [314, 157] on img "Main content" at bounding box center [290, 134] width 178 height 123
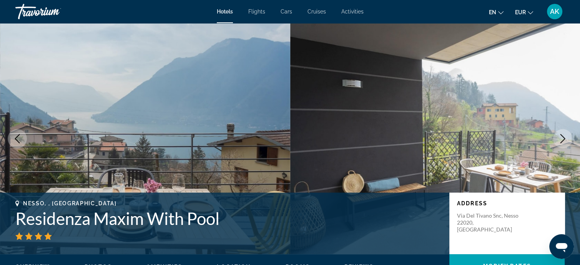
click at [563, 135] on icon "Next image" at bounding box center [562, 138] width 9 height 9
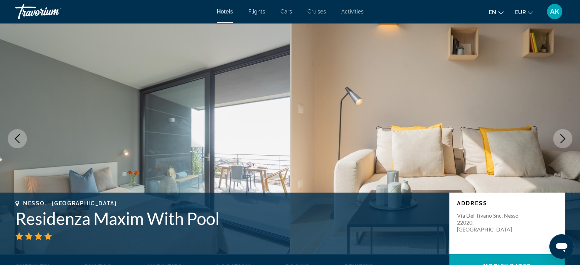
click at [563, 135] on icon "Next image" at bounding box center [562, 138] width 9 height 9
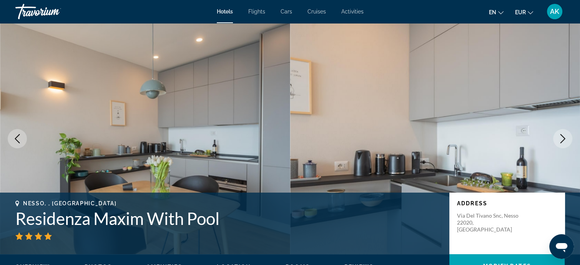
click at [563, 135] on icon "Next image" at bounding box center [562, 138] width 9 height 9
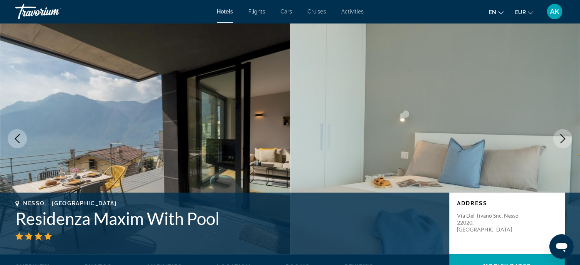
click at [563, 135] on icon "Next image" at bounding box center [562, 138] width 9 height 9
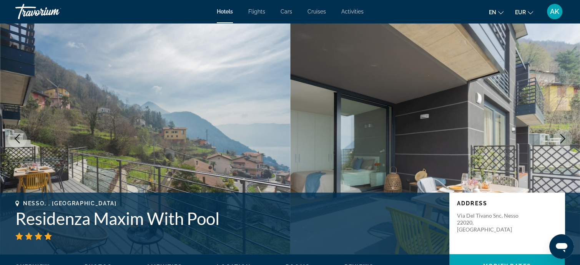
click at [563, 135] on icon "Next image" at bounding box center [562, 138] width 9 height 9
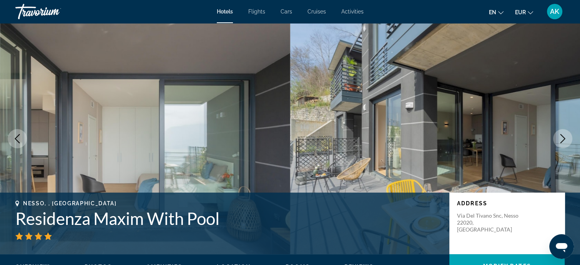
click at [563, 135] on icon "Next image" at bounding box center [562, 138] width 9 height 9
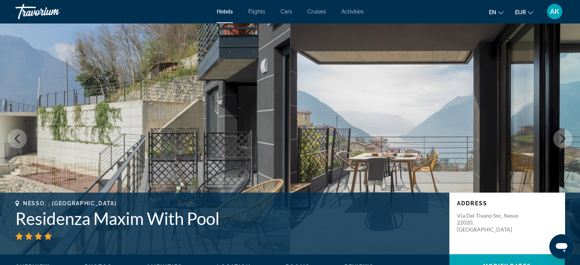
click at [563, 135] on icon "Next image" at bounding box center [562, 138] width 9 height 9
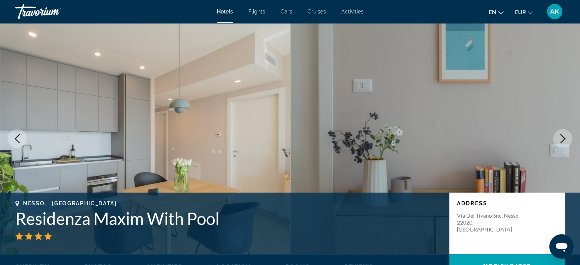
click at [563, 135] on icon "Next image" at bounding box center [562, 138] width 9 height 9
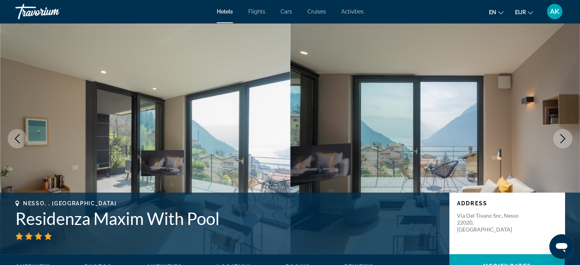
click at [563, 135] on icon "Next image" at bounding box center [562, 138] width 9 height 9
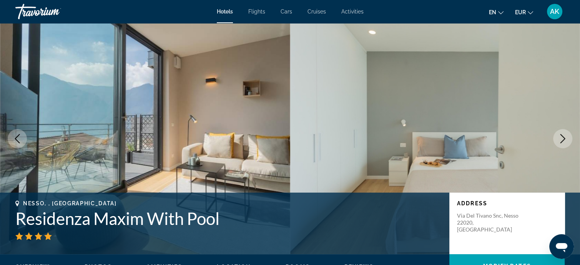
click at [563, 135] on icon "Next image" at bounding box center [562, 138] width 9 height 9
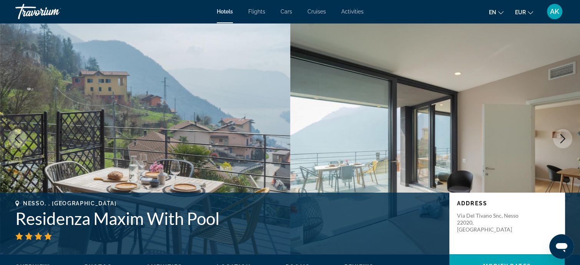
click at [563, 135] on icon "Next image" at bounding box center [562, 138] width 9 height 9
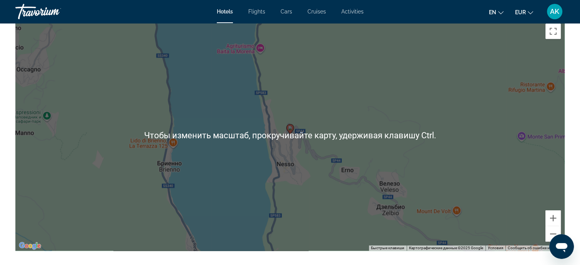
scroll to position [769, 0]
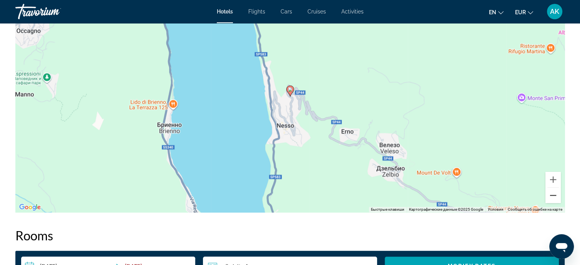
click at [553, 189] on button "Уменьшить" at bounding box center [553, 194] width 15 height 15
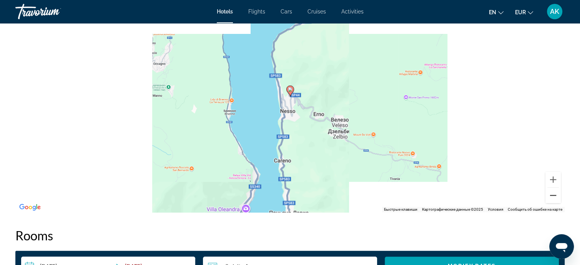
click at [553, 189] on button "Уменьшить" at bounding box center [553, 194] width 15 height 15
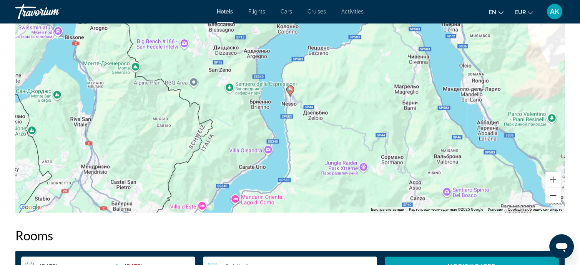
click at [553, 189] on button "Уменьшить" at bounding box center [553, 194] width 15 height 15
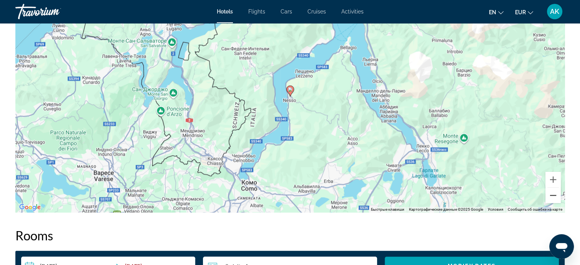
click at [553, 189] on button "Уменьшить" at bounding box center [553, 194] width 15 height 15
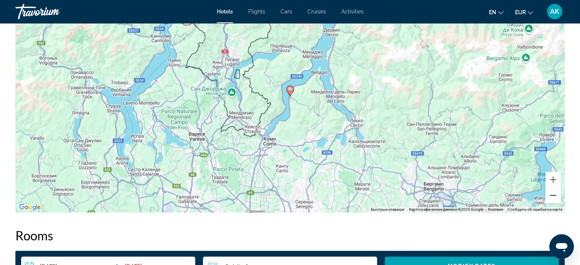
click at [553, 189] on button "Уменьшить" at bounding box center [553, 194] width 15 height 15
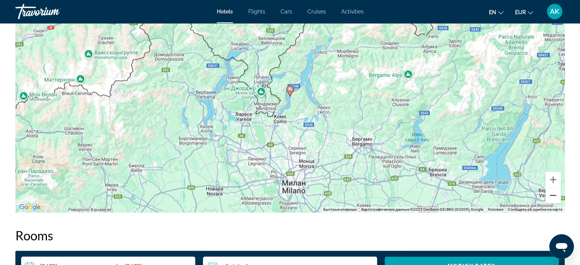
click at [553, 189] on button "Уменьшить" at bounding box center [553, 194] width 15 height 15
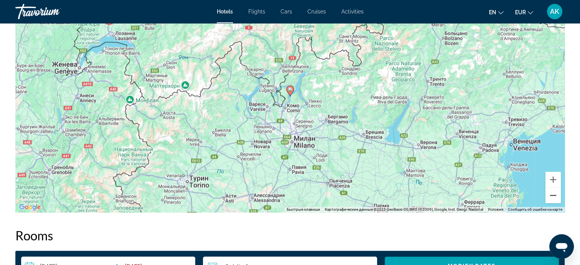
click at [553, 189] on button "Уменьшить" at bounding box center [553, 194] width 15 height 15
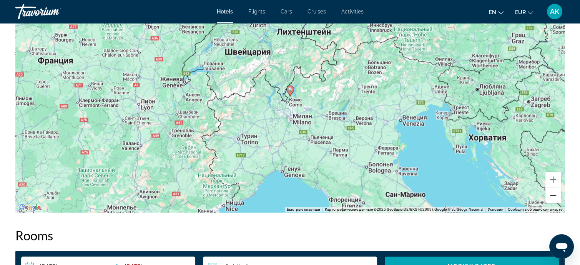
click at [553, 189] on button "Уменьшить" at bounding box center [553, 194] width 15 height 15
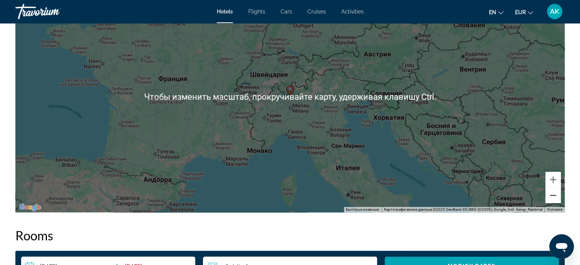
scroll to position [923, 0]
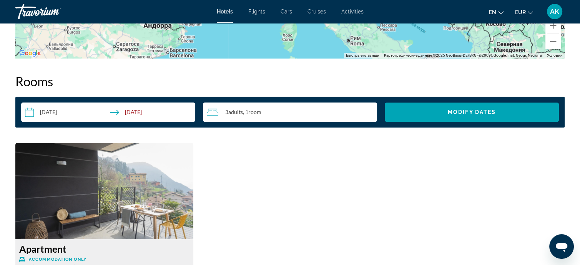
click at [55, 105] on input "**********" at bounding box center [109, 113] width 177 height 22
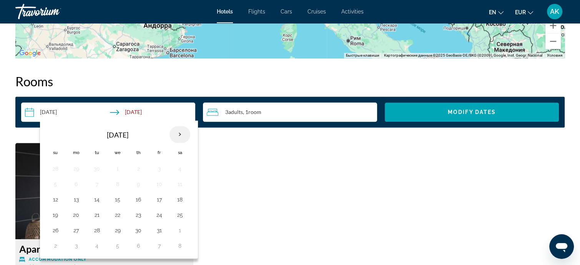
click at [178, 126] on th "Next month" at bounding box center [180, 134] width 21 height 17
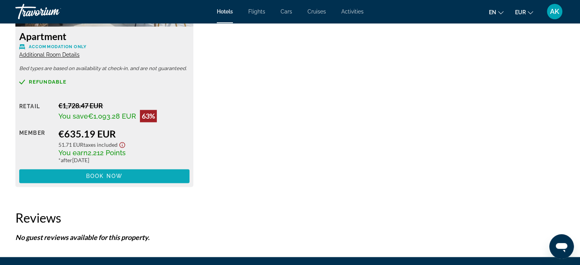
scroll to position [1138, 0]
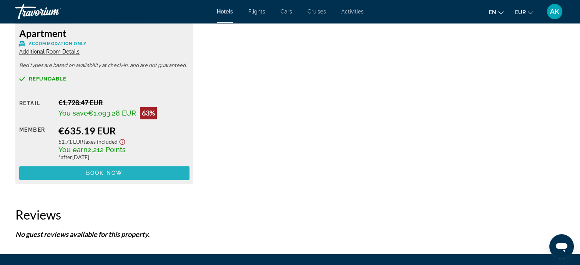
click at [125, 166] on span "Main content" at bounding box center [104, 172] width 170 height 18
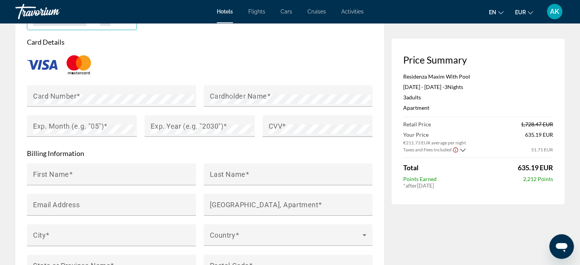
scroll to position [615, 0]
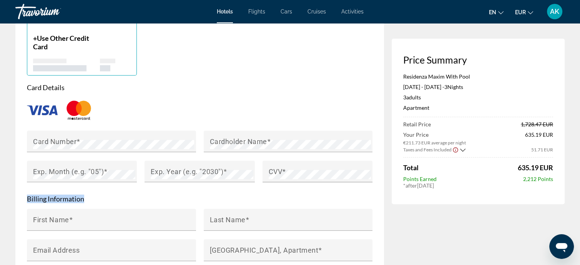
drag, startPoint x: 28, startPoint y: 196, endPoint x: 82, endPoint y: 194, distance: 54.6
click at [85, 196] on p "Billing Information" at bounding box center [200, 198] width 346 height 8
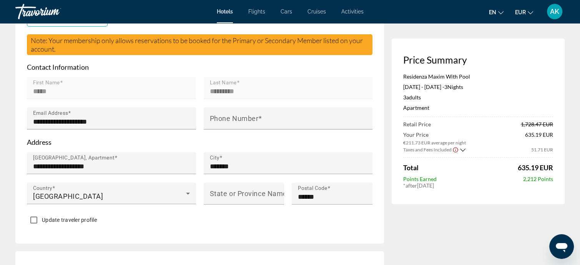
scroll to position [192, 0]
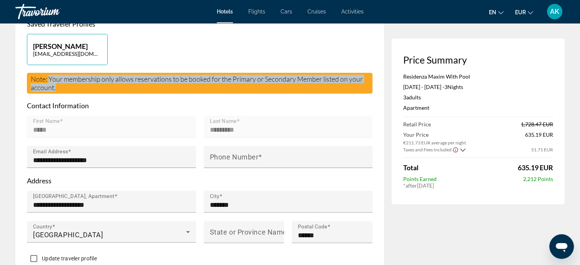
drag, startPoint x: 50, startPoint y: 78, endPoint x: 120, endPoint y: 87, distance: 70.9
click at [120, 87] on div "Note: Your membership only allows reservations to be booked for the Primary or …" at bounding box center [200, 83] width 346 height 21
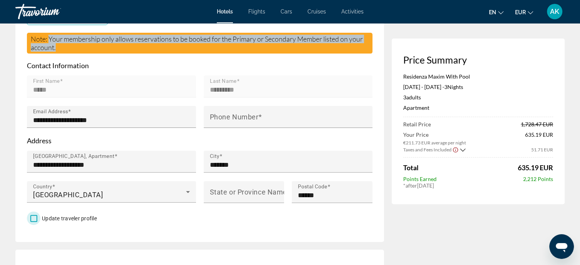
scroll to position [231, 0]
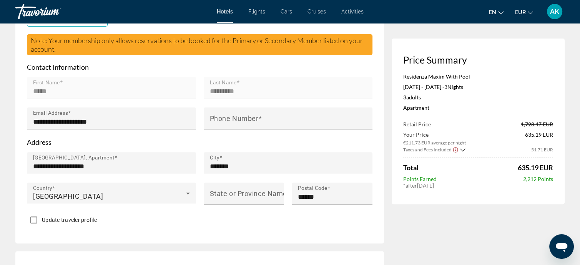
drag, startPoint x: 353, startPoint y: 88, endPoint x: 102, endPoint y: 47, distance: 254.8
click at [135, 55] on div "**********" at bounding box center [200, 104] width 346 height 246
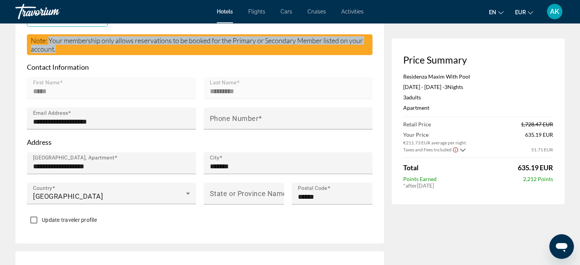
drag, startPoint x: 49, startPoint y: 39, endPoint x: 71, endPoint y: 50, distance: 24.6
click at [71, 50] on div "Note: Your membership only allows reservations to be booked for the Primary or …" at bounding box center [200, 44] width 346 height 21
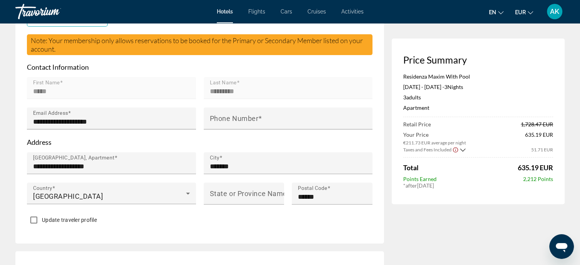
click at [352, 60] on div "**********" at bounding box center [200, 104] width 346 height 246
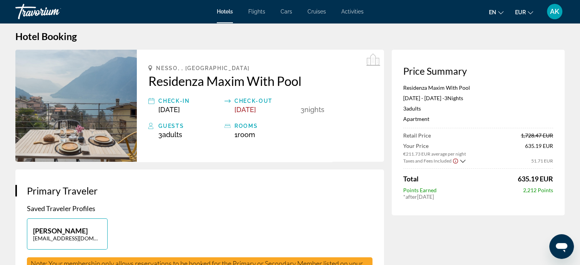
scroll to position [0, 0]
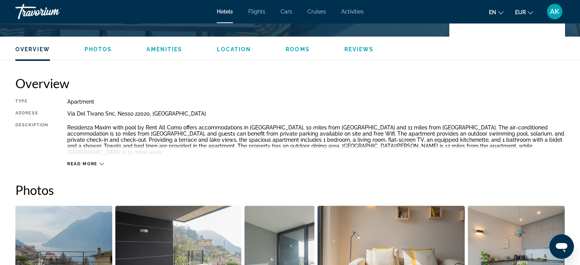
scroll to position [231, 0]
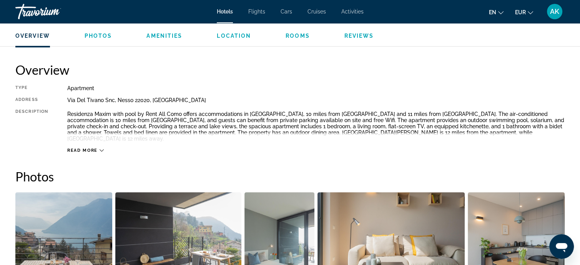
click at [101, 148] on icon "Main content" at bounding box center [102, 150] width 4 height 4
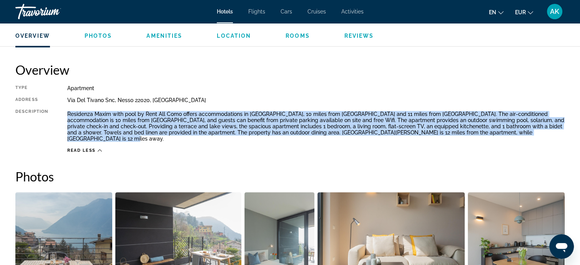
drag, startPoint x: 68, startPoint y: 113, endPoint x: 521, endPoint y: 133, distance: 454.2
click at [521, 133] on p "Residenza Maxim with pool by Rent All Como offers accommodations in Nesso, 10 m…" at bounding box center [316, 126] width 498 height 31
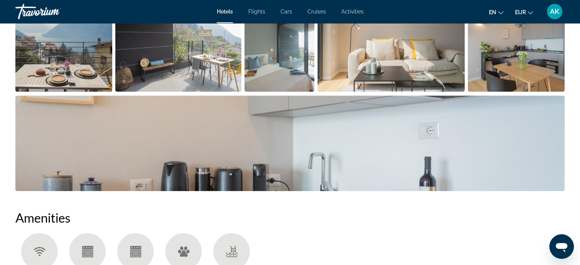
scroll to position [385, 0]
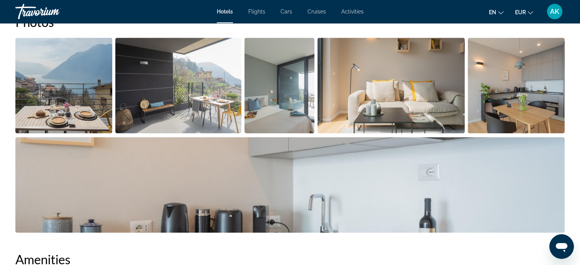
click at [260, 96] on img "Open full-screen image slider" at bounding box center [280, 85] width 70 height 95
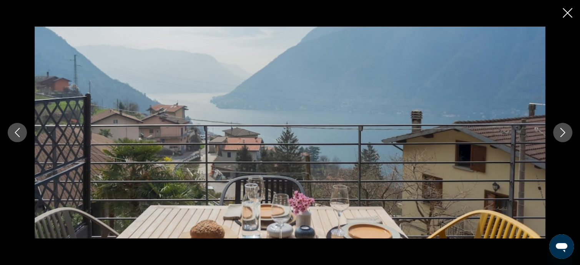
scroll to position [500, 0]
click at [563, 131] on icon "Next image" at bounding box center [563, 132] width 5 height 9
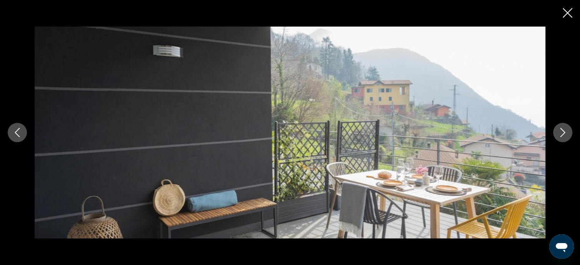
click at [564, 130] on icon "Next image" at bounding box center [563, 132] width 5 height 9
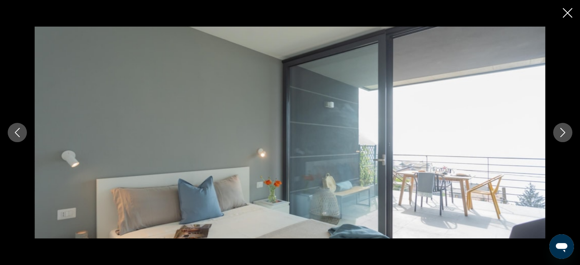
click at [566, 128] on icon "Next image" at bounding box center [562, 132] width 9 height 9
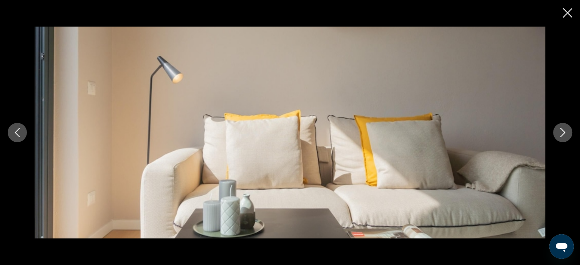
click at [563, 131] on icon "Next image" at bounding box center [562, 132] width 9 height 9
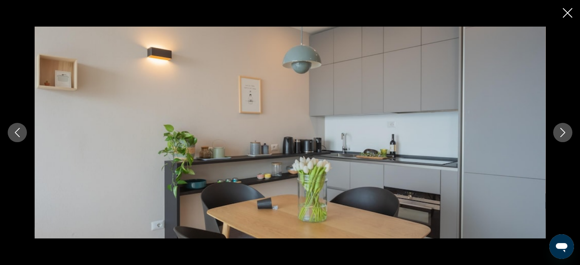
click at [564, 131] on icon "Next image" at bounding box center [563, 132] width 5 height 9
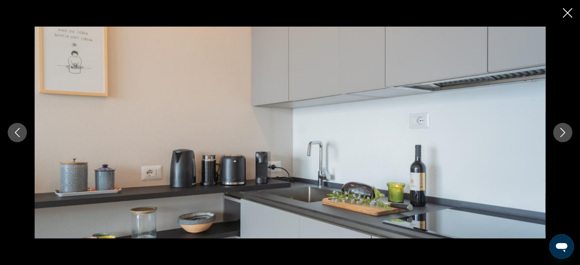
click at [564, 131] on icon "Next image" at bounding box center [563, 132] width 5 height 9
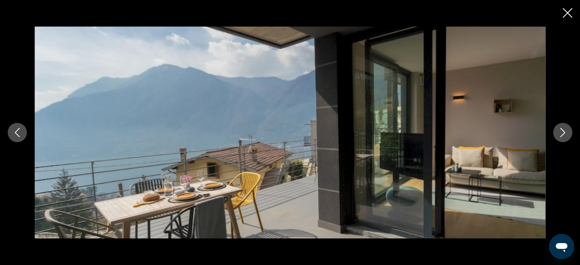
click at [561, 133] on icon "Next image" at bounding box center [562, 132] width 9 height 9
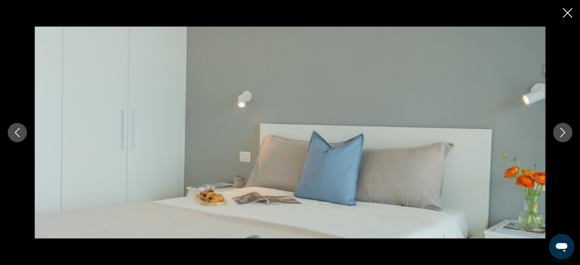
click at [561, 133] on icon "Next image" at bounding box center [562, 132] width 9 height 9
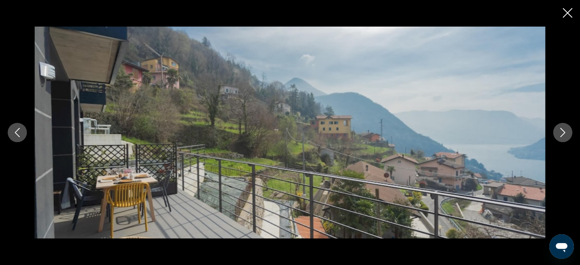
click at [564, 130] on icon "Next image" at bounding box center [562, 132] width 9 height 9
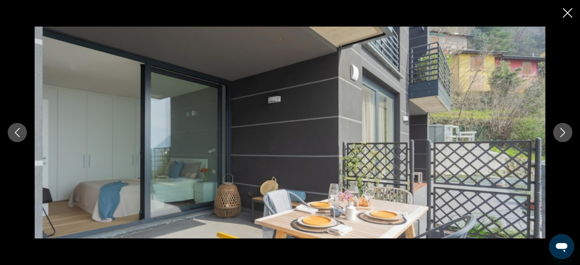
click at [564, 131] on icon "Next image" at bounding box center [563, 132] width 5 height 9
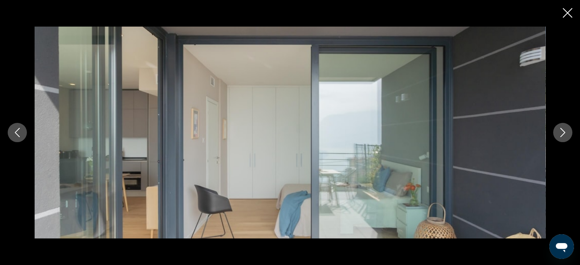
click at [564, 131] on icon "Next image" at bounding box center [563, 132] width 5 height 9
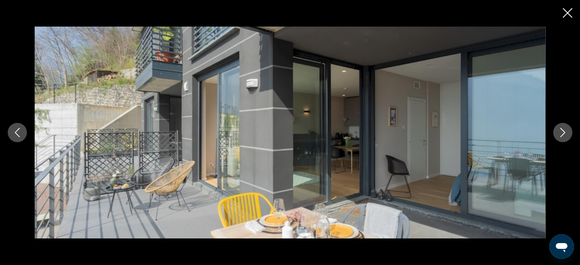
click at [564, 131] on icon "Next image" at bounding box center [563, 132] width 5 height 9
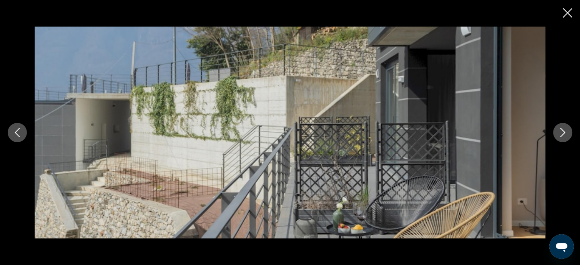
click at [564, 131] on icon "Next image" at bounding box center [563, 132] width 5 height 9
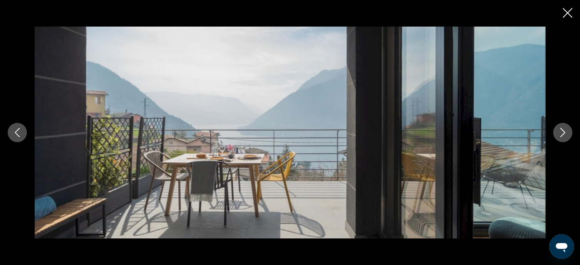
click at [564, 131] on icon "Next image" at bounding box center [563, 132] width 5 height 9
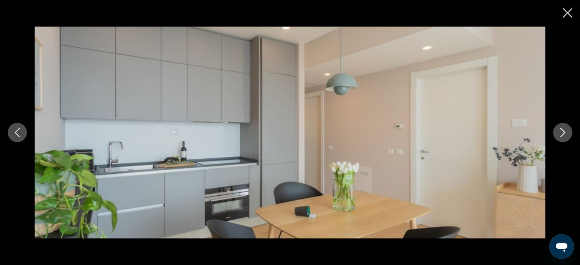
click at [564, 131] on icon "Next image" at bounding box center [563, 132] width 5 height 9
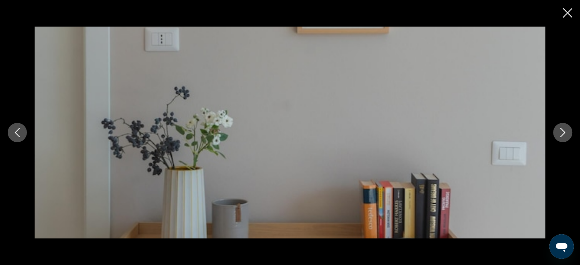
click at [564, 131] on icon "Next image" at bounding box center [563, 132] width 5 height 9
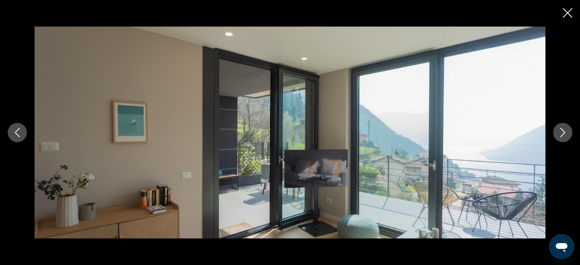
click at [564, 132] on icon "Next image" at bounding box center [563, 132] width 5 height 9
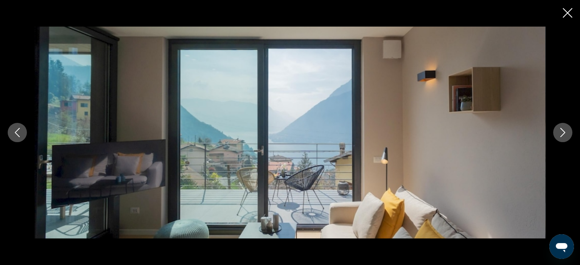
click at [564, 12] on icon "Close slideshow" at bounding box center [568, 13] width 10 height 10
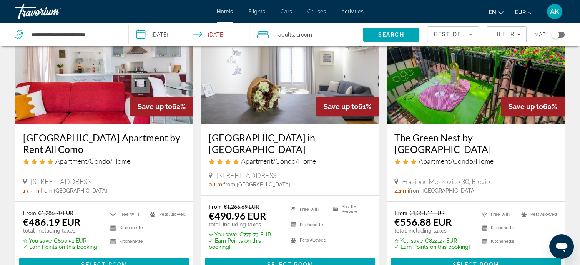
scroll to position [385, 0]
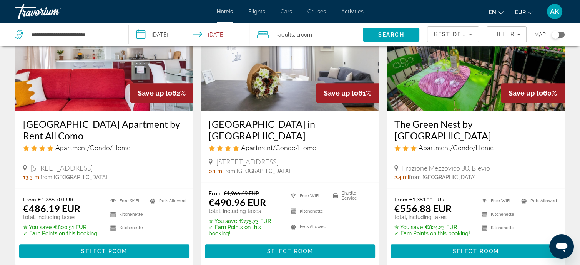
click at [94, 92] on img "Main content" at bounding box center [104, 48] width 178 height 123
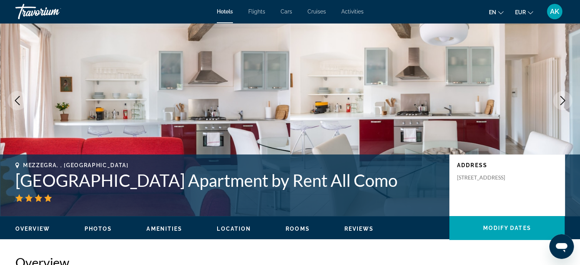
scroll to position [38, 0]
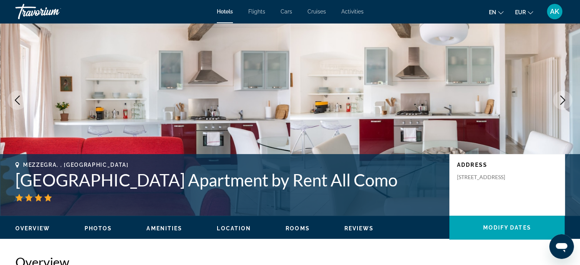
click at [558, 98] on icon "Next image" at bounding box center [562, 99] width 9 height 9
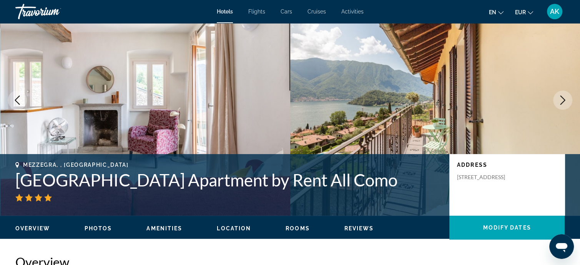
click at [558, 97] on icon "Next image" at bounding box center [562, 99] width 9 height 9
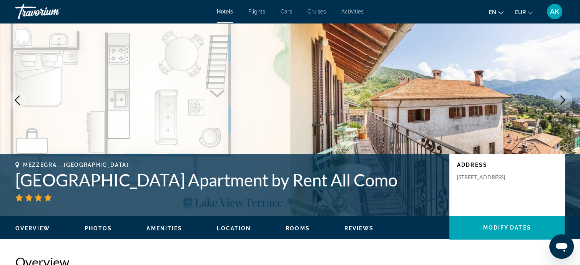
click at [558, 98] on icon "Next image" at bounding box center [562, 99] width 9 height 9
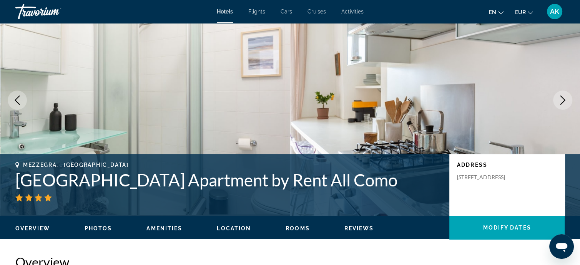
click at [558, 98] on icon "Next image" at bounding box center [562, 99] width 9 height 9
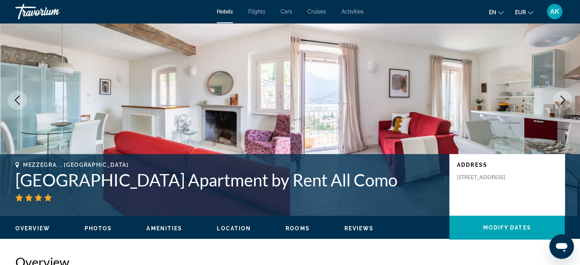
click at [558, 99] on icon "Next image" at bounding box center [562, 99] width 9 height 9
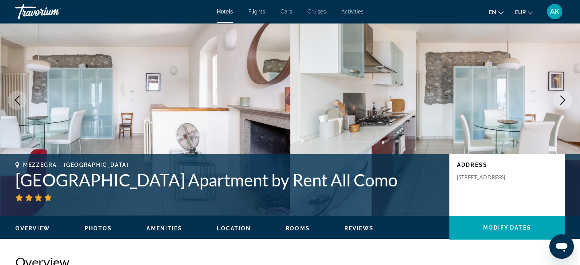
click at [559, 99] on icon "Next image" at bounding box center [562, 99] width 9 height 9
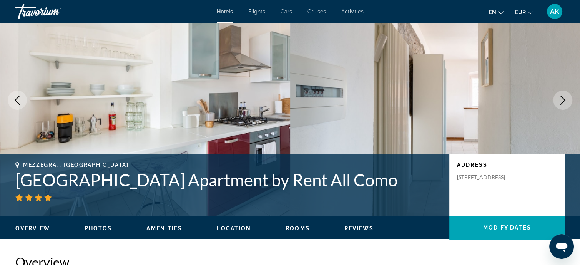
click at [559, 99] on icon "Next image" at bounding box center [562, 99] width 9 height 9
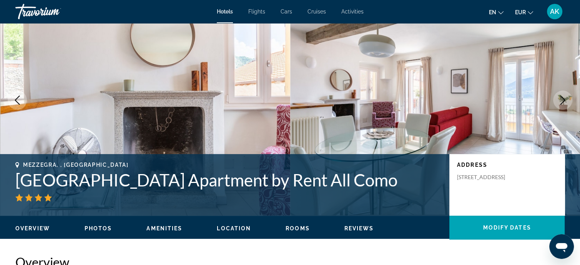
click at [563, 100] on icon "Next image" at bounding box center [562, 99] width 9 height 9
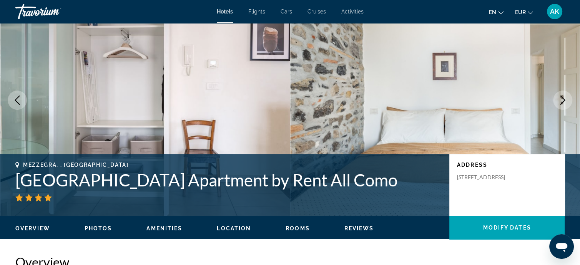
click at [562, 101] on icon "Next image" at bounding box center [562, 99] width 9 height 9
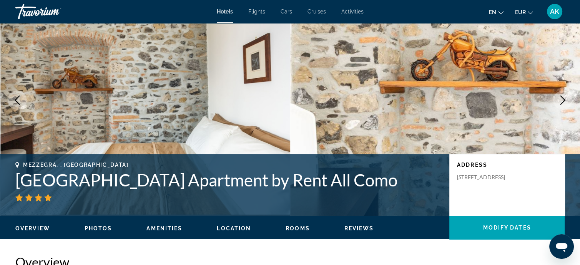
click at [17, 100] on icon "Previous image" at bounding box center [17, 99] width 9 height 9
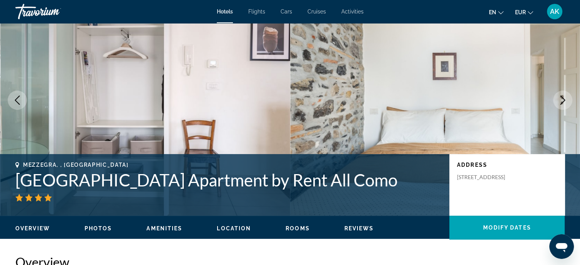
click at [560, 98] on icon "Next image" at bounding box center [562, 99] width 9 height 9
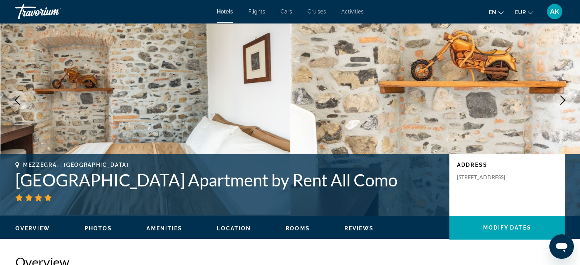
click at [560, 98] on icon "Next image" at bounding box center [562, 99] width 9 height 9
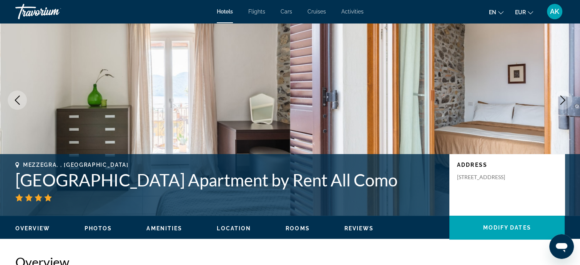
click at [560, 98] on icon "Next image" at bounding box center [562, 99] width 9 height 9
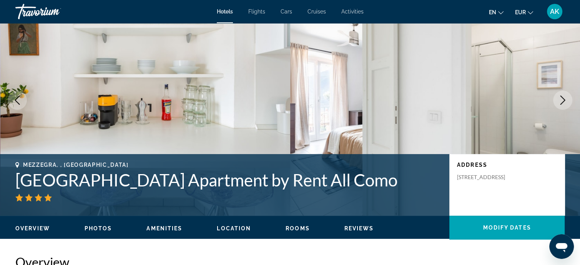
click at [560, 98] on icon "Next image" at bounding box center [562, 99] width 9 height 9
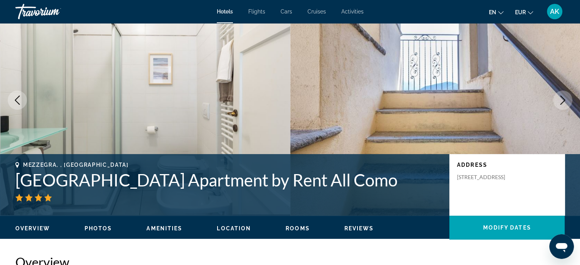
click at [560, 99] on icon "Next image" at bounding box center [562, 99] width 9 height 9
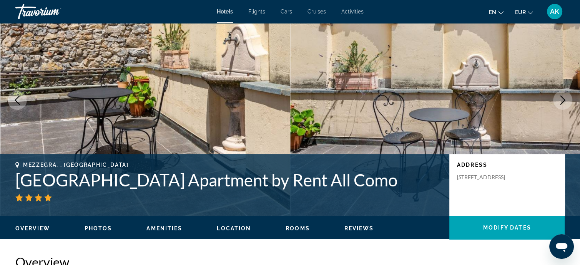
click at [559, 99] on icon "Next image" at bounding box center [562, 99] width 9 height 9
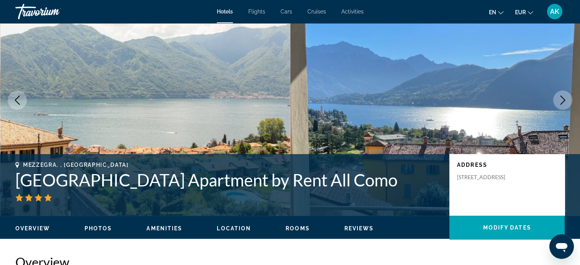
click at [559, 99] on icon "Next image" at bounding box center [562, 99] width 9 height 9
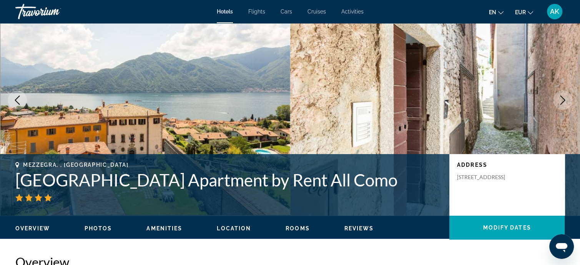
click at [559, 100] on icon "Next image" at bounding box center [562, 99] width 9 height 9
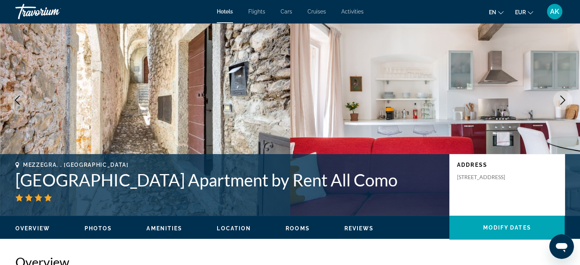
click at [559, 100] on icon "Next image" at bounding box center [562, 99] width 9 height 9
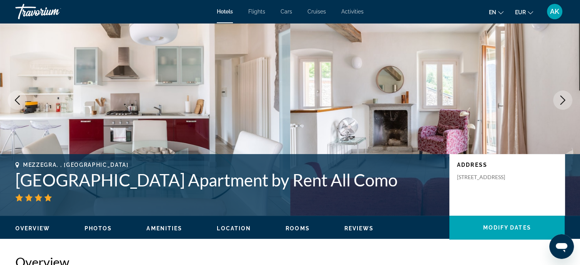
click at [559, 101] on icon "Next image" at bounding box center [562, 99] width 9 height 9
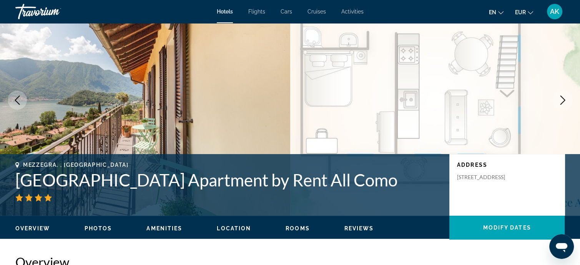
click at [559, 101] on icon "Next image" at bounding box center [562, 99] width 9 height 9
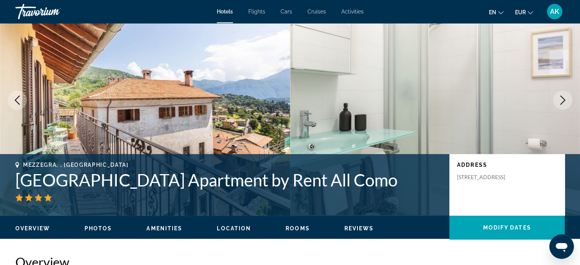
click at [559, 101] on icon "Next image" at bounding box center [562, 99] width 9 height 9
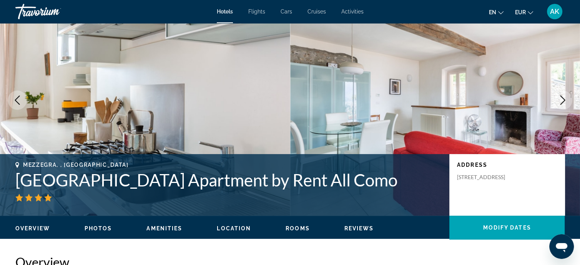
click at [559, 101] on icon "Next image" at bounding box center [562, 99] width 9 height 9
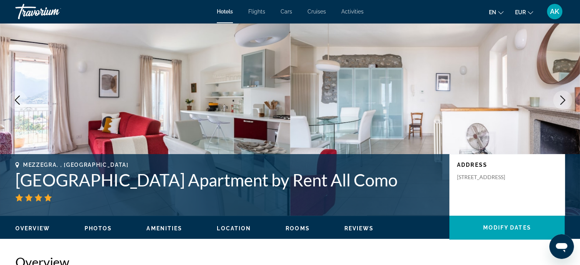
click at [559, 101] on icon "Next image" at bounding box center [562, 99] width 9 height 9
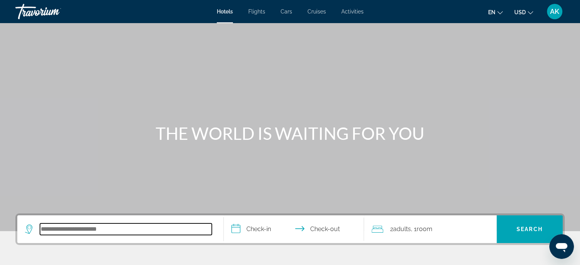
click at [104, 230] on input "Search hotel destination" at bounding box center [126, 229] width 172 height 12
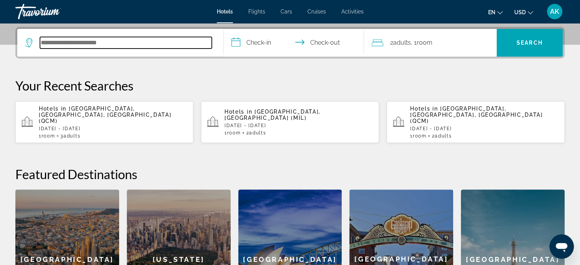
scroll to position [188, 0]
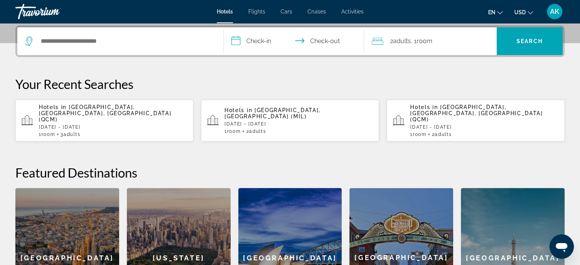
click at [108, 124] on p "[DATE] - [DATE]" at bounding box center [113, 126] width 148 height 5
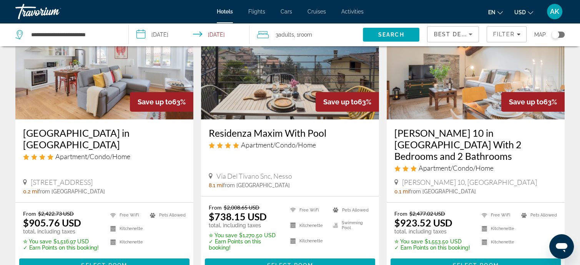
scroll to position [38, 0]
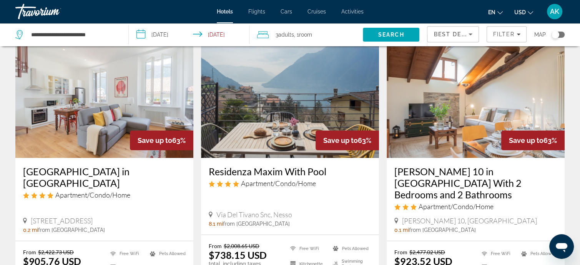
click at [446, 138] on img "Main content" at bounding box center [476, 96] width 178 height 123
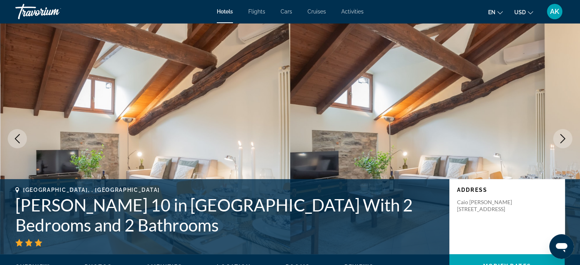
click at [561, 137] on icon "Next image" at bounding box center [562, 138] width 9 height 9
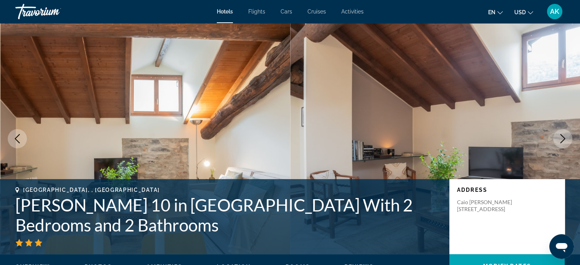
click at [561, 137] on icon "Next image" at bounding box center [562, 138] width 9 height 9
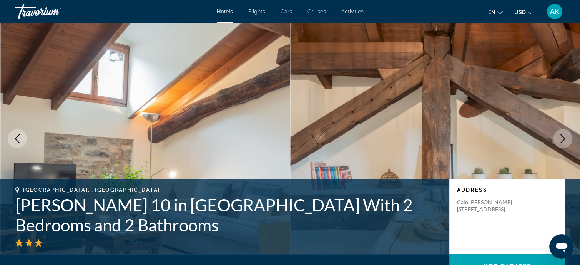
click at [561, 137] on icon "Next image" at bounding box center [562, 138] width 9 height 9
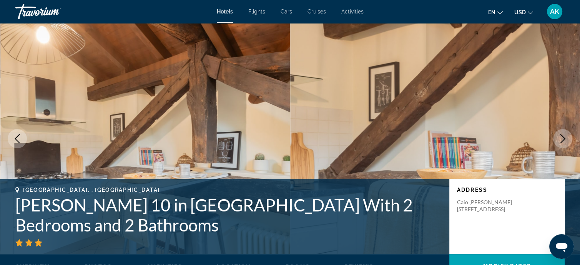
click at [561, 137] on icon "Next image" at bounding box center [562, 138] width 9 height 9
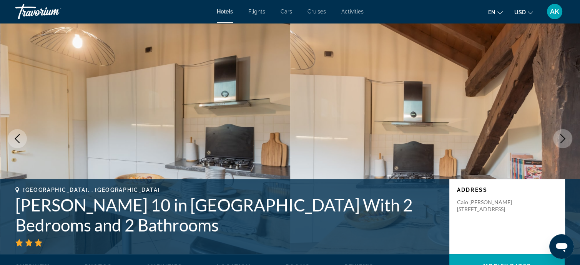
click at [561, 137] on icon "Next image" at bounding box center [562, 138] width 9 height 9
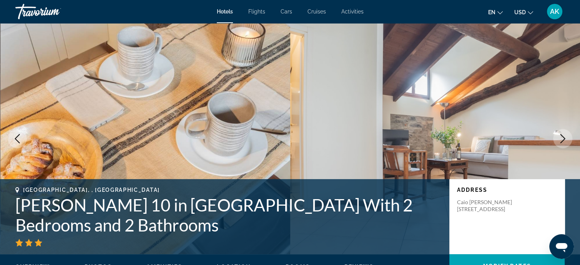
click at [561, 138] on icon "Next image" at bounding box center [562, 138] width 9 height 9
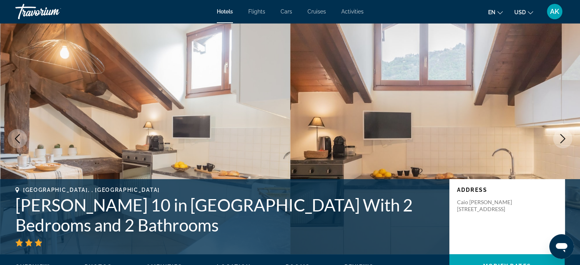
click at [561, 138] on icon "Next image" at bounding box center [562, 138] width 9 height 9
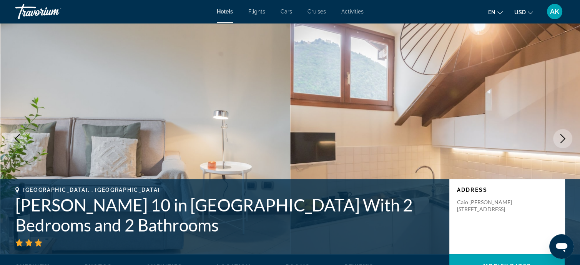
click at [561, 138] on icon "Next image" at bounding box center [562, 138] width 9 height 9
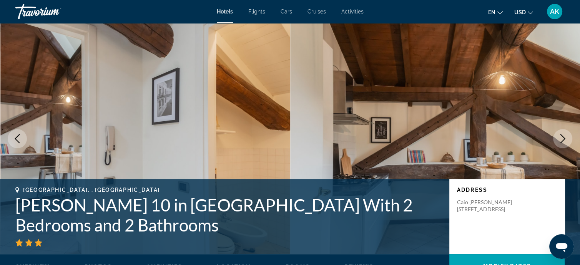
click at [561, 138] on icon "Next image" at bounding box center [562, 138] width 9 height 9
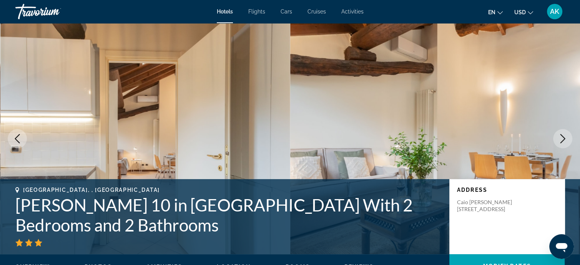
click at [561, 138] on icon "Next image" at bounding box center [562, 138] width 9 height 9
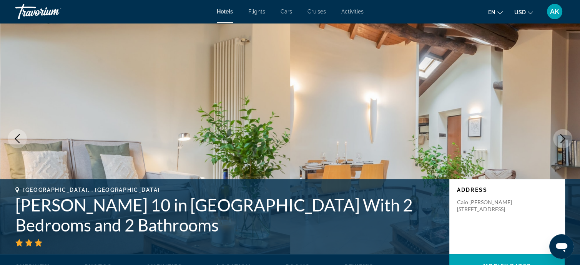
click at [561, 138] on icon "Next image" at bounding box center [562, 138] width 9 height 9
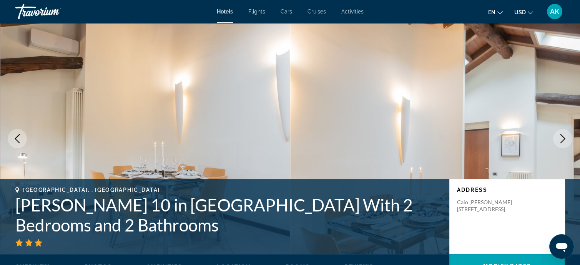
click at [561, 138] on icon "Next image" at bounding box center [562, 138] width 9 height 9
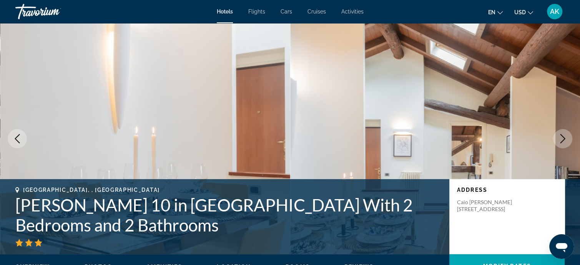
click at [561, 138] on icon "Next image" at bounding box center [562, 138] width 9 height 9
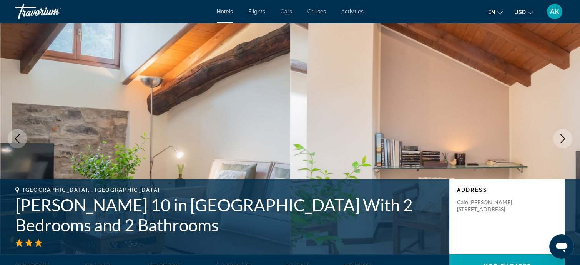
click at [561, 138] on icon "Next image" at bounding box center [562, 138] width 9 height 9
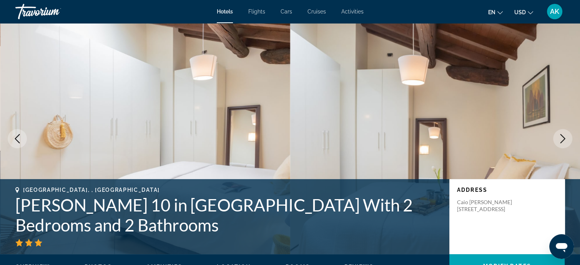
click at [561, 139] on icon "Next image" at bounding box center [562, 138] width 9 height 9
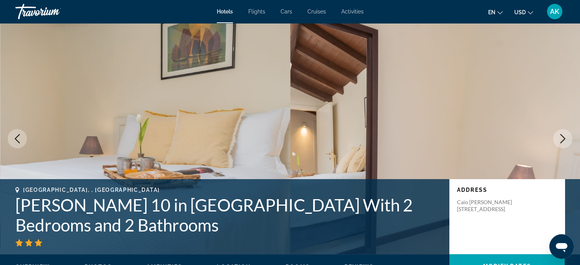
click at [561, 139] on icon "Next image" at bounding box center [562, 138] width 9 height 9
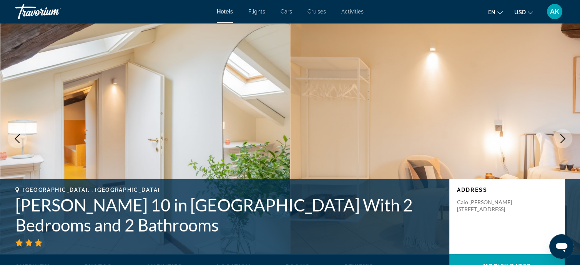
click at [561, 139] on icon "Next image" at bounding box center [562, 138] width 9 height 9
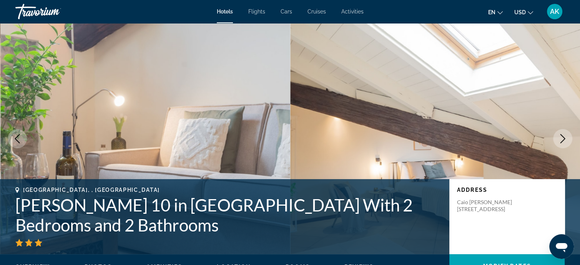
click at [561, 139] on icon "Next image" at bounding box center [562, 138] width 9 height 9
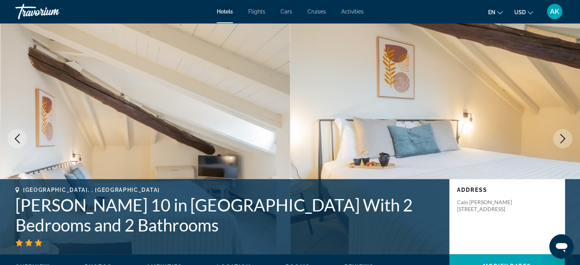
click at [564, 139] on icon "Next image" at bounding box center [563, 138] width 5 height 9
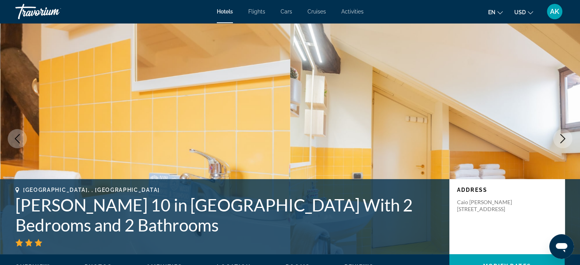
click at [564, 139] on icon "Next image" at bounding box center [563, 138] width 5 height 9
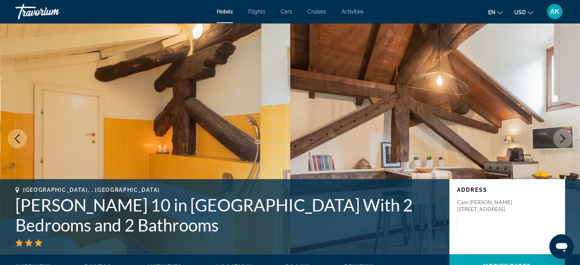
click at [564, 139] on icon "Next image" at bounding box center [563, 138] width 5 height 9
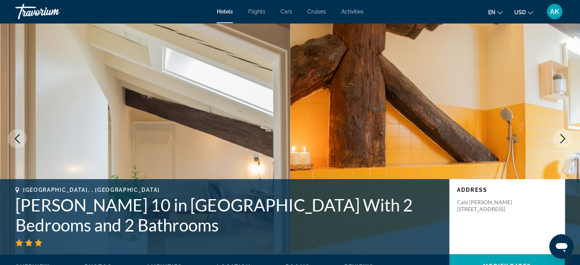
click at [564, 139] on icon "Next image" at bounding box center [563, 138] width 5 height 9
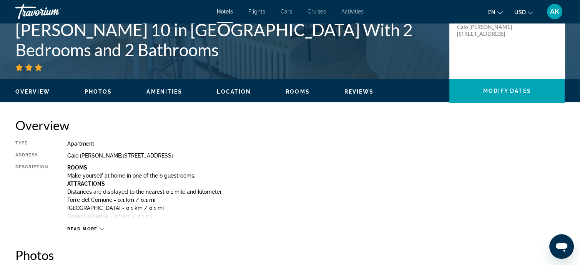
scroll to position [192, 0]
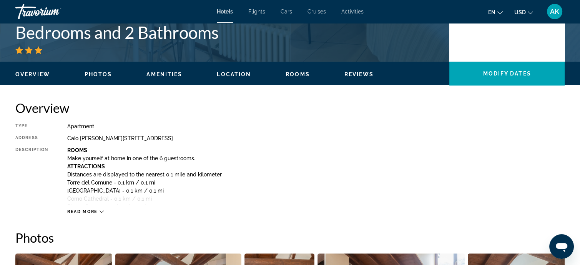
click at [99, 210] on div "Read more" at bounding box center [85, 211] width 37 height 5
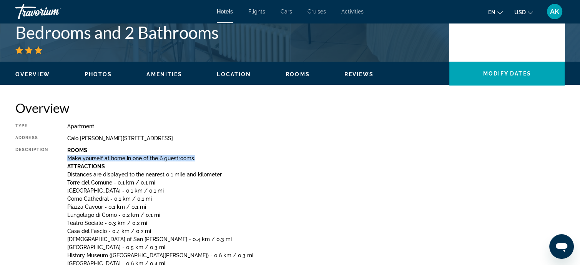
drag, startPoint x: 68, startPoint y: 157, endPoint x: 196, endPoint y: 160, distance: 127.7
click at [196, 160] on p "Make yourself at home in one of the 6 guestrooms." at bounding box center [316, 158] width 498 height 6
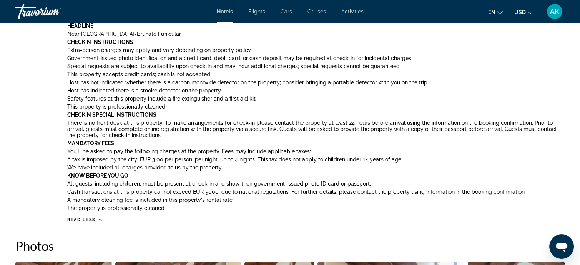
scroll to position [538, 0]
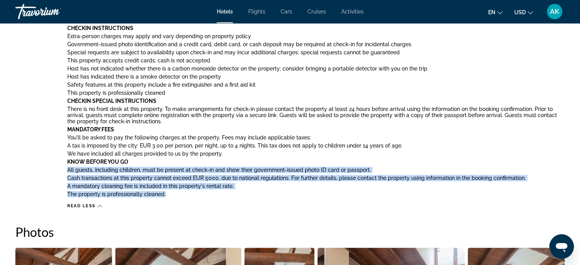
drag, startPoint x: 69, startPoint y: 169, endPoint x: 193, endPoint y: 193, distance: 126.5
click at [193, 193] on div "Rooms Make yourself at home in one of the 6 guestrooms. Attractions Distances a…" at bounding box center [316, 0] width 498 height 398
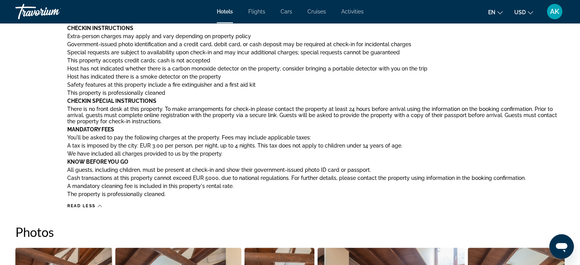
click at [446, 150] on p "We have included all charges provided to us by the property." at bounding box center [316, 153] width 498 height 6
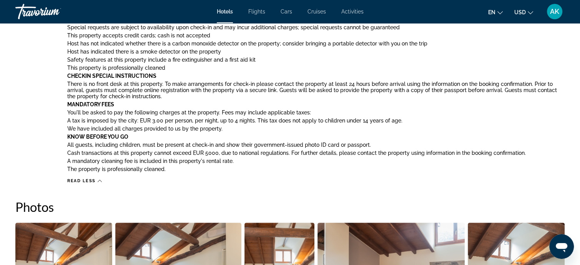
scroll to position [577, 0]
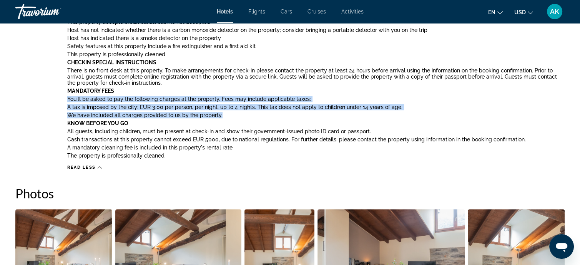
drag, startPoint x: 68, startPoint y: 98, endPoint x: 220, endPoint y: 117, distance: 152.3
click at [433, 96] on p "You'll be asked to pay the following charges at the property. Fees may include …" at bounding box center [316, 99] width 498 height 6
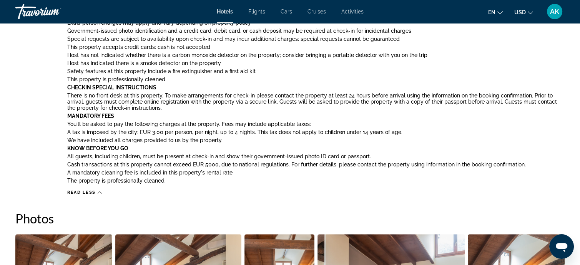
scroll to position [538, 0]
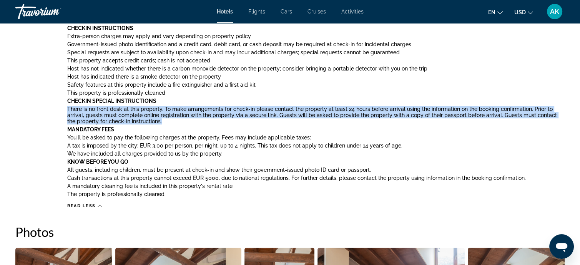
drag, startPoint x: 68, startPoint y: 107, endPoint x: 181, endPoint y: 121, distance: 114.3
click at [181, 121] on p "There is no front desk at this property. To make arrangements for check-in plea…" at bounding box center [316, 115] width 498 height 18
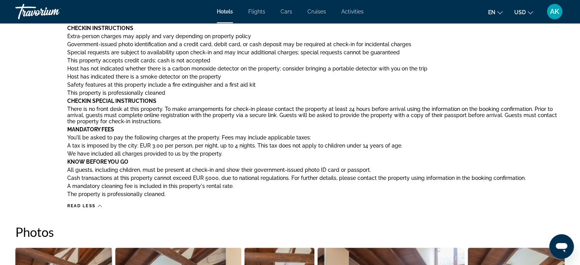
click at [440, 130] on p "Mandatory Fees" at bounding box center [316, 129] width 498 height 6
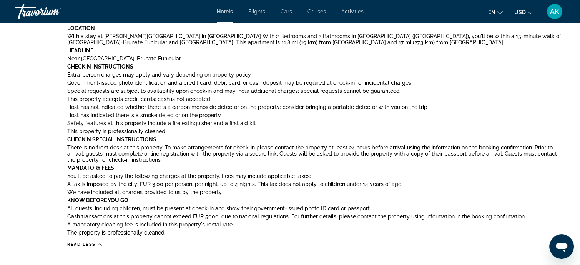
scroll to position [461, 0]
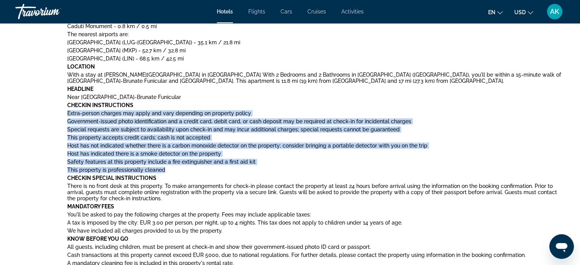
drag, startPoint x: 68, startPoint y: 112, endPoint x: 234, endPoint y: 166, distance: 175.0
click at [234, 166] on div "Rooms Make yourself at home in one of the 6 guestrooms. Attractions Distances a…" at bounding box center [316, 77] width 498 height 398
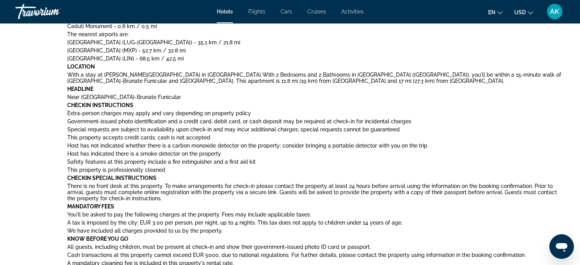
click at [371, 100] on p "Near Como-Brunate Funicular" at bounding box center [316, 97] width 498 height 6
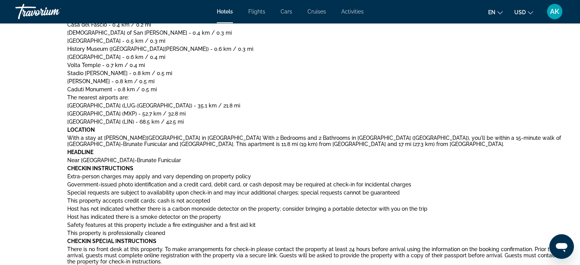
scroll to position [423, 0]
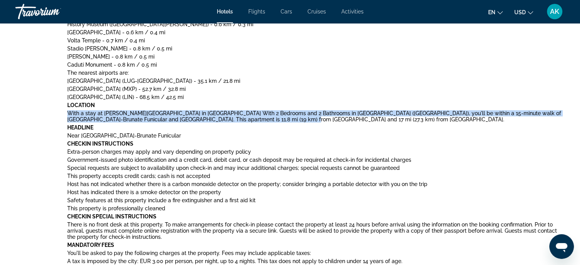
drag, startPoint x: 68, startPoint y: 112, endPoint x: 263, endPoint y: 122, distance: 195.2
click at [263, 122] on div "Rooms Make yourself at home in one of the 6 guestrooms. Attractions Distances a…" at bounding box center [316, 115] width 498 height 398
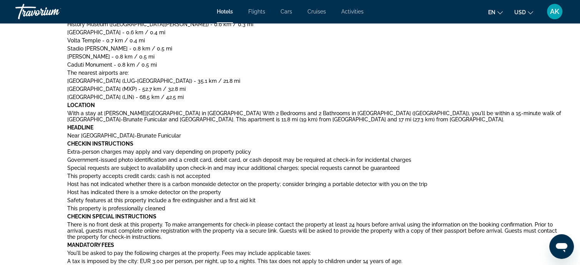
click at [366, 83] on p "Lugano (LUG-Agno) - 35.1 km / 21.8 mi" at bounding box center [316, 81] width 498 height 6
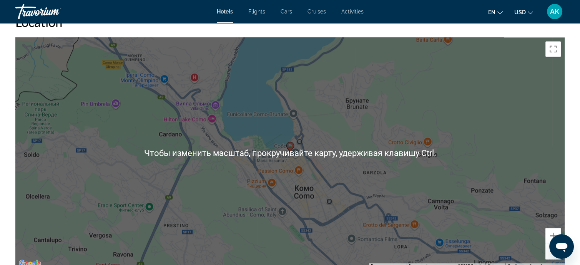
scroll to position [1077, 0]
click at [348, 126] on div "Чтобы активировать перетаскивание с помощью клавиатуры, нажмите Alt + Ввод. Пос…" at bounding box center [289, 152] width 549 height 231
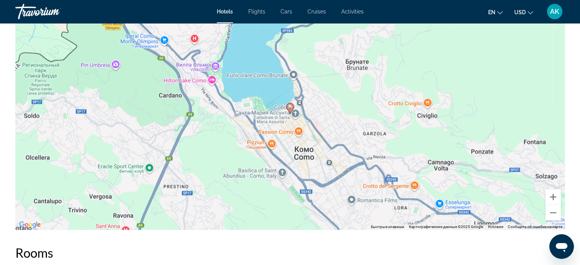
click at [365, 95] on div "Чтобы активировать перетаскивание с помощью клавиатуры, нажмите Alt + Ввод. Пос…" at bounding box center [289, 113] width 549 height 231
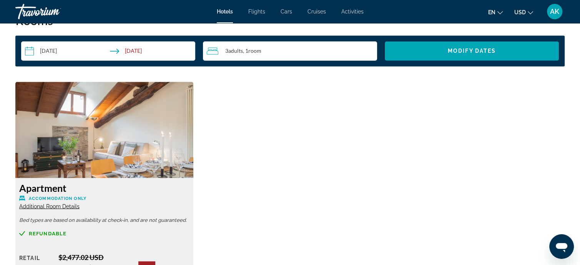
scroll to position [1346, 0]
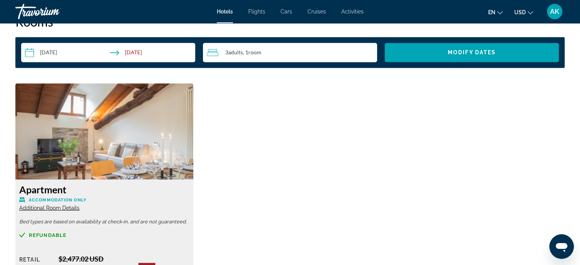
click at [530, 12] on icon "Change currency" at bounding box center [530, 12] width 5 height 5
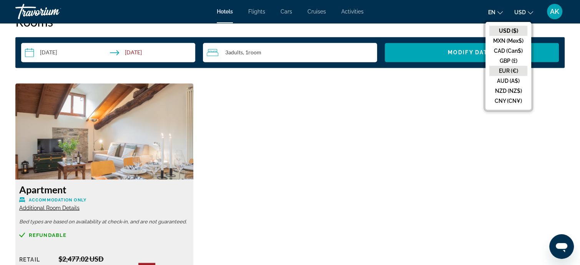
click at [511, 70] on button "EUR (€)" at bounding box center [508, 71] width 38 height 10
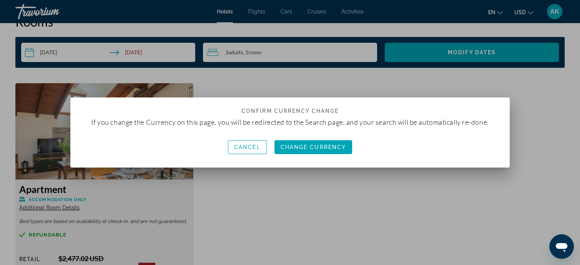
scroll to position [0, 0]
click at [292, 144] on span "Change Currency" at bounding box center [314, 147] width 66 height 6
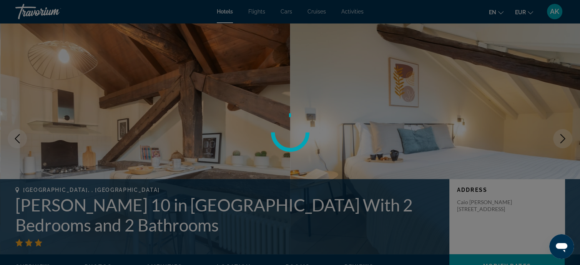
scroll to position [1346, 0]
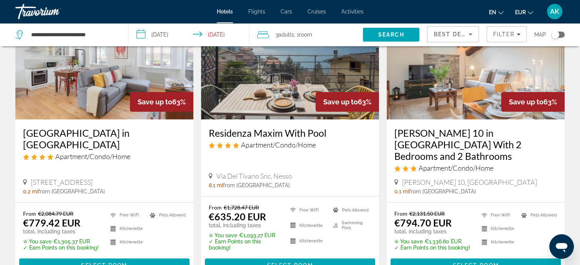
scroll to position [38, 0]
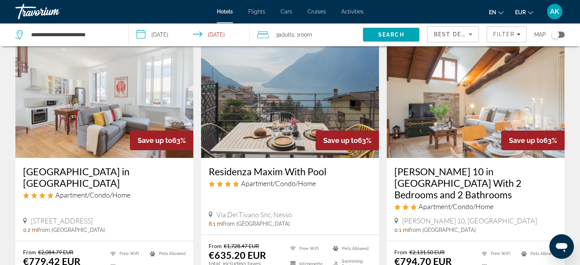
click at [120, 127] on img "Main content" at bounding box center [104, 96] width 178 height 123
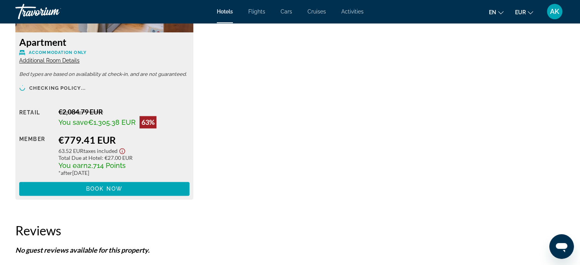
scroll to position [1154, 0]
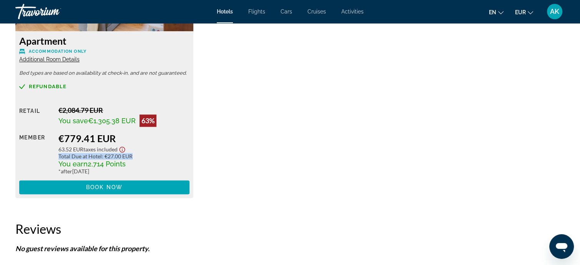
drag, startPoint x: 60, startPoint y: 155, endPoint x: 137, endPoint y: 159, distance: 77.8
click at [137, 159] on div "€779.41 EUR 63.52 EUR Taxes included Total Due at Hotel : €27.00 EUR You earn 2…" at bounding box center [123, 153] width 131 height 42
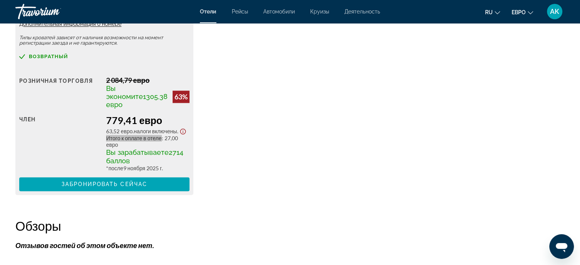
scroll to position [1230, 0]
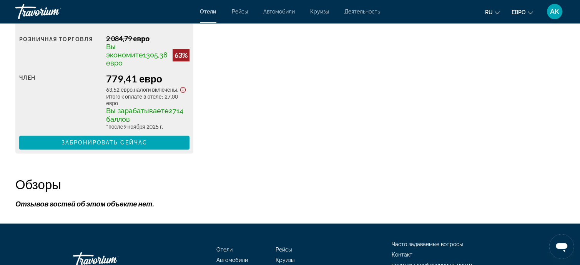
click at [207, 103] on div "Квартира Только проживание Дополнительная информация о номере Типы кроватей зав…" at bounding box center [290, 9] width 557 height 303
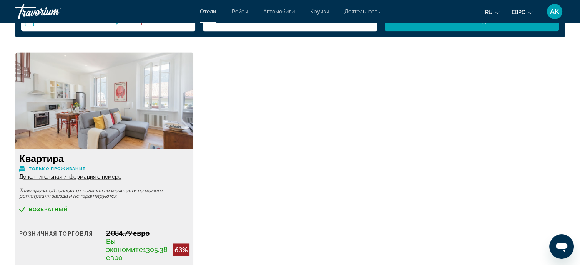
scroll to position [1038, 0]
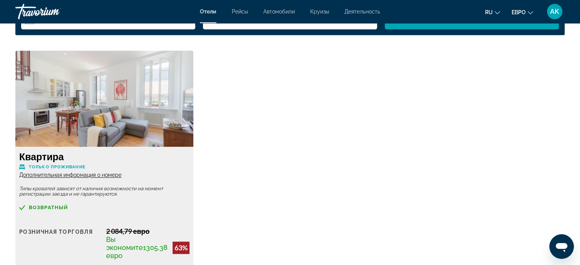
click at [107, 174] on font "Дополнительная информация о номере" at bounding box center [70, 174] width 102 height 6
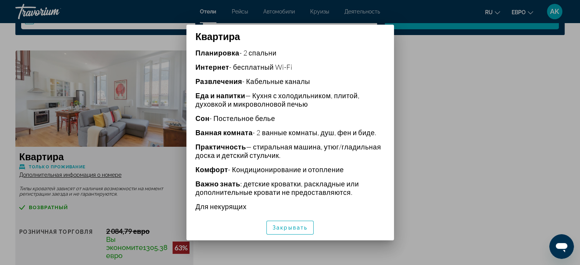
scroll to position [192, 0]
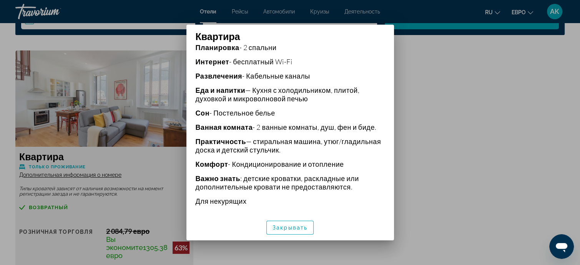
click at [429, 138] on div at bounding box center [290, 132] width 580 height 265
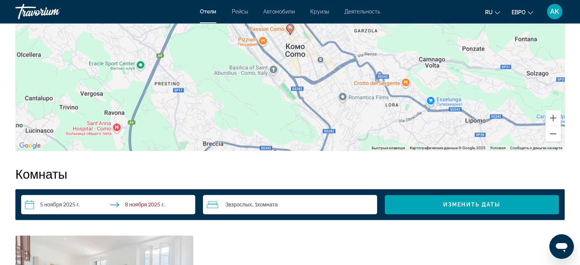
scroll to position [846, 0]
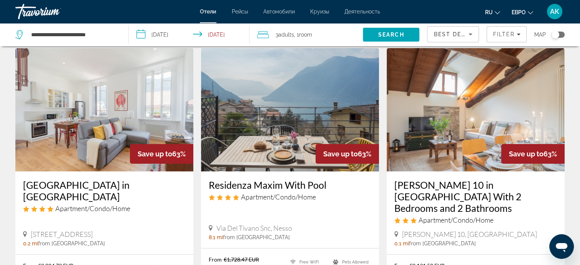
scroll to position [38, 0]
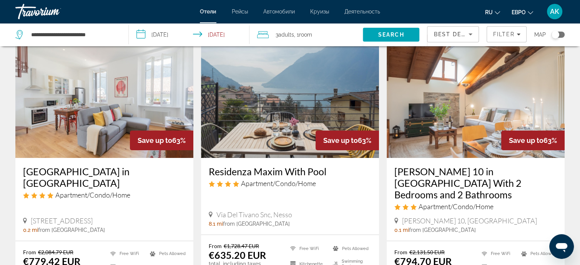
click at [432, 103] on img "Основное содержание" at bounding box center [476, 96] width 178 height 123
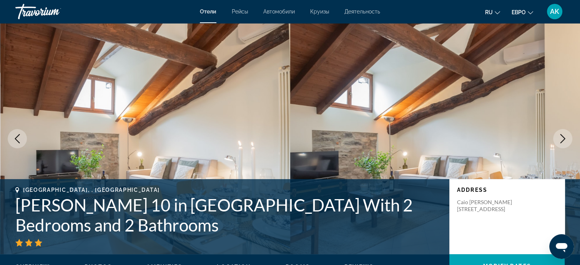
click at [560, 140] on icon "Next image" at bounding box center [562, 138] width 9 height 9
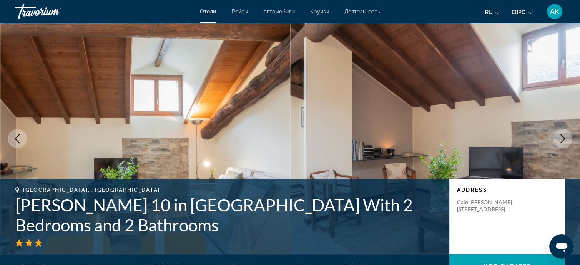
click at [560, 140] on icon "Next image" at bounding box center [562, 138] width 9 height 9
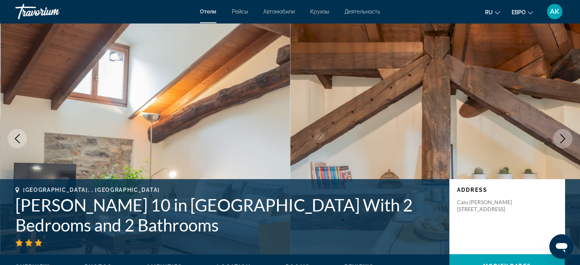
click at [560, 140] on icon "Next image" at bounding box center [562, 138] width 9 height 9
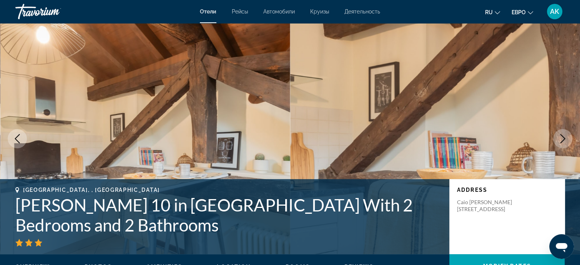
click at [560, 140] on icon "Next image" at bounding box center [562, 138] width 9 height 9
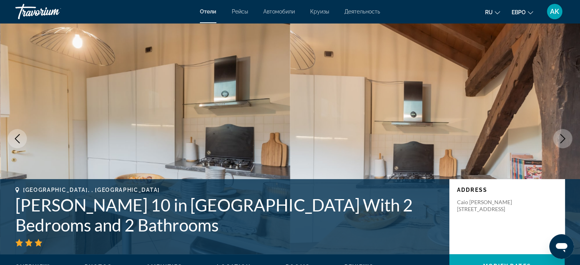
click at [560, 140] on icon "Next image" at bounding box center [562, 138] width 9 height 9
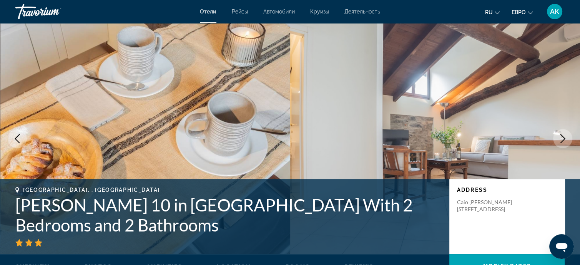
click at [560, 140] on icon "Next image" at bounding box center [562, 138] width 9 height 9
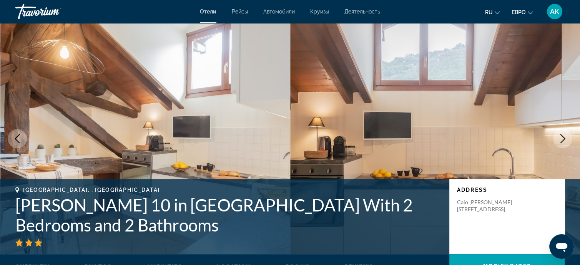
click at [560, 140] on icon "Next image" at bounding box center [562, 138] width 9 height 9
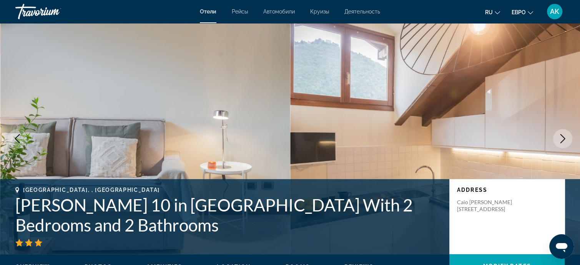
click at [560, 140] on icon "Next image" at bounding box center [562, 138] width 9 height 9
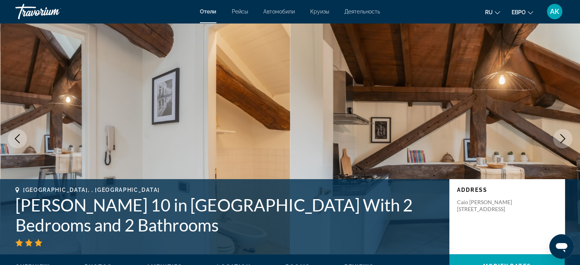
click at [560, 140] on icon "Next image" at bounding box center [562, 138] width 9 height 9
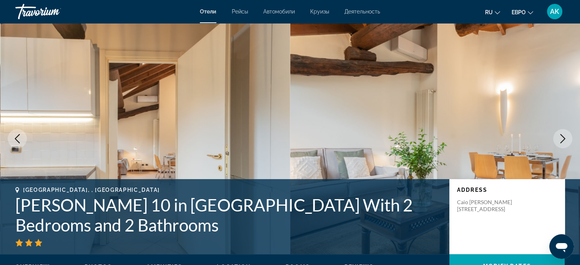
click at [560, 140] on icon "Next image" at bounding box center [562, 138] width 9 height 9
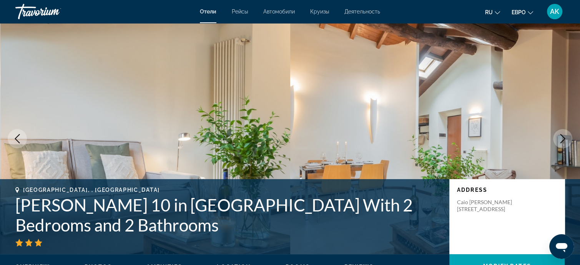
click at [560, 140] on icon "Next image" at bounding box center [562, 138] width 9 height 9
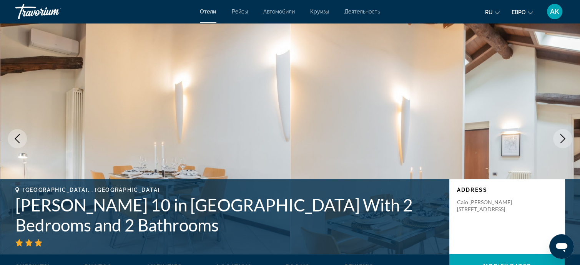
click at [560, 140] on icon "Next image" at bounding box center [562, 138] width 9 height 9
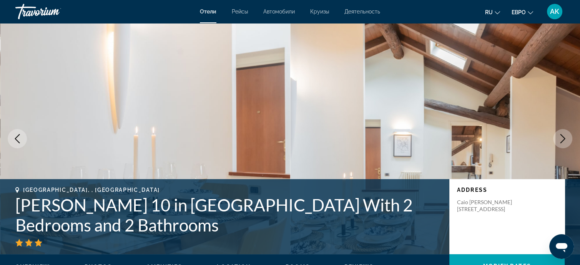
click at [560, 140] on icon "Next image" at bounding box center [562, 138] width 9 height 9
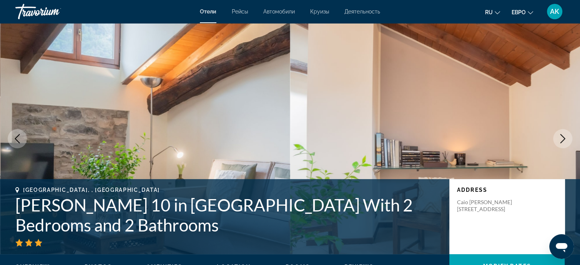
click at [560, 140] on icon "Next image" at bounding box center [562, 138] width 9 height 9
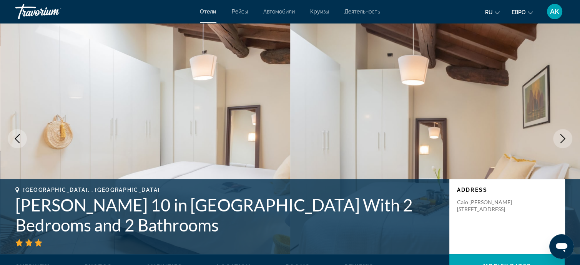
click at [560, 140] on icon "Next image" at bounding box center [562, 138] width 9 height 9
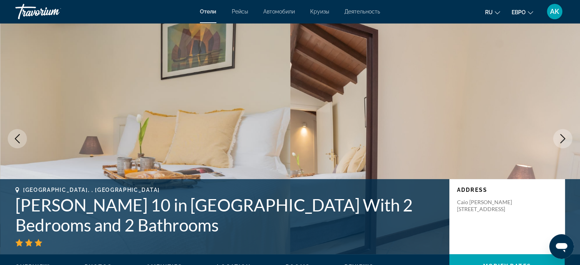
click at [560, 140] on icon "Next image" at bounding box center [562, 138] width 9 height 9
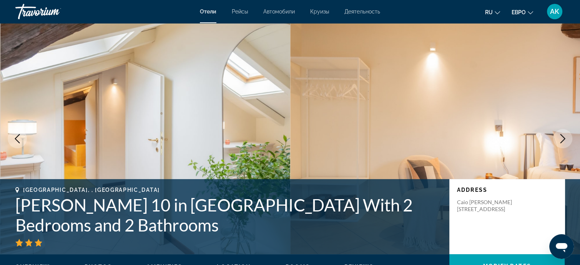
click at [560, 140] on icon "Next image" at bounding box center [562, 138] width 9 height 9
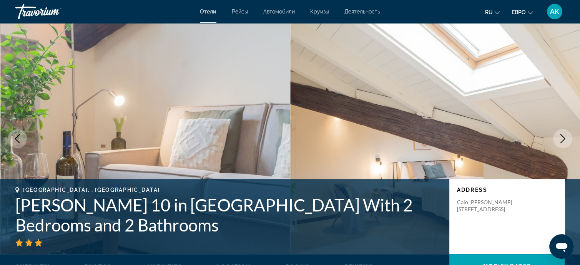
click at [560, 140] on icon "Next image" at bounding box center [562, 138] width 9 height 9
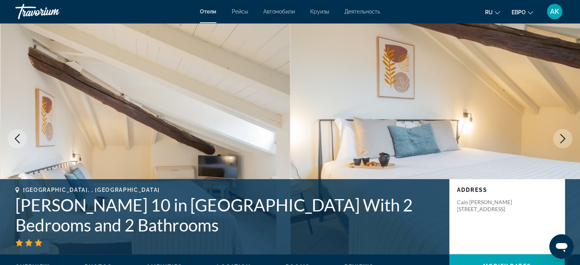
click at [560, 140] on icon "Next image" at bounding box center [562, 138] width 9 height 9
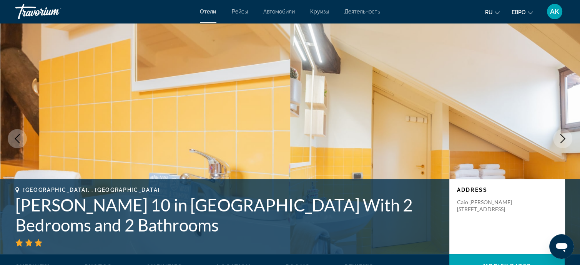
click at [560, 140] on icon "Next image" at bounding box center [562, 138] width 9 height 9
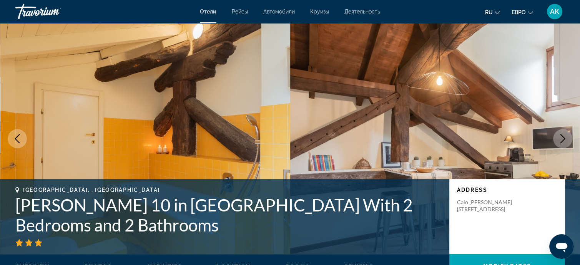
click at [560, 140] on icon "Next image" at bounding box center [562, 138] width 9 height 9
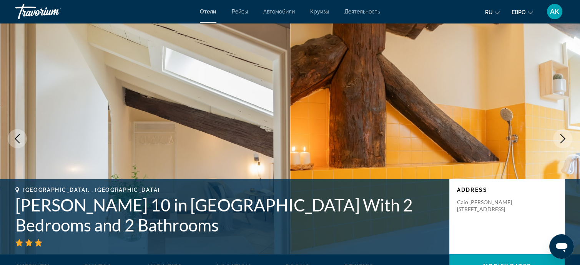
click at [560, 140] on icon "Next image" at bounding box center [562, 138] width 9 height 9
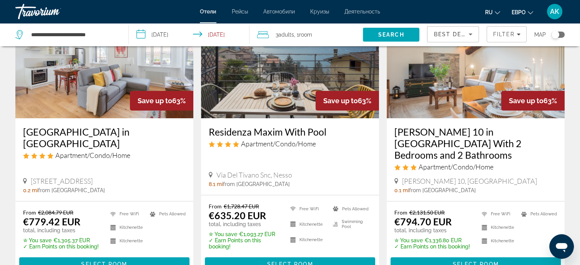
scroll to position [77, 0]
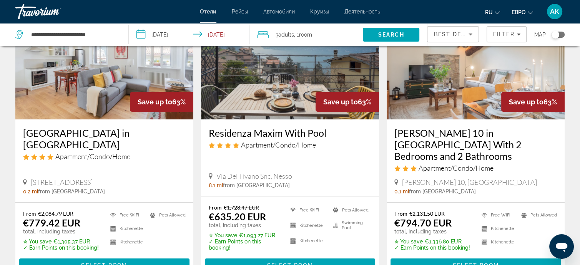
click at [483, 92] on img "Основное содержание" at bounding box center [476, 57] width 178 height 123
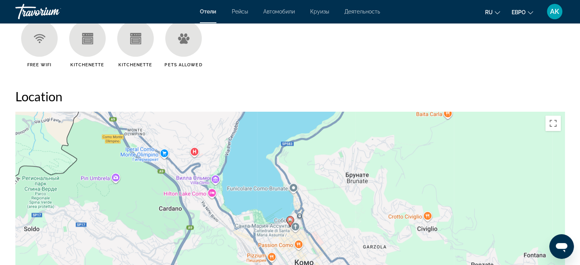
scroll to position [731, 0]
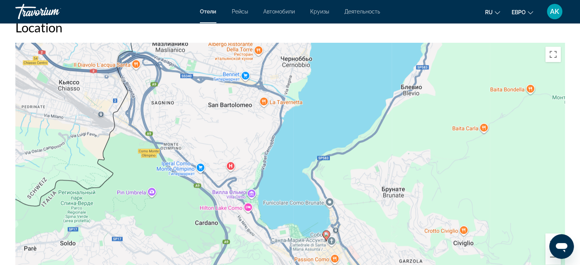
drag, startPoint x: 341, startPoint y: 140, endPoint x: 378, endPoint y: 224, distance: 91.9
click at [378, 224] on div "Чтобы активировать перетаскивание с помощью клавиатуры, нажмите Alt + Ввод. Пос…" at bounding box center [289, 158] width 549 height 231
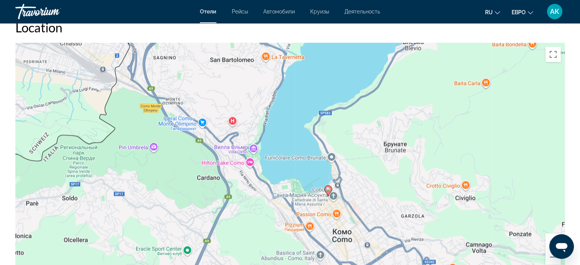
drag, startPoint x: 380, startPoint y: 173, endPoint x: 382, endPoint y: 123, distance: 49.7
click at [382, 123] on div "Чтобы активировать перетаскивание с помощью клавиатуры, нажмите Alt + Ввод. Пос…" at bounding box center [289, 158] width 549 height 231
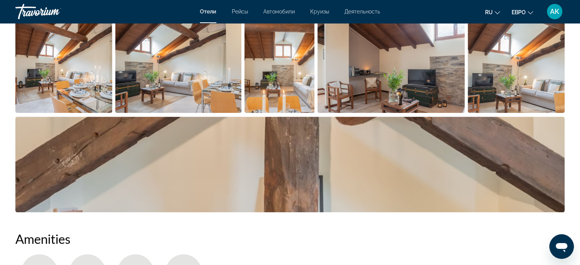
scroll to position [269, 0]
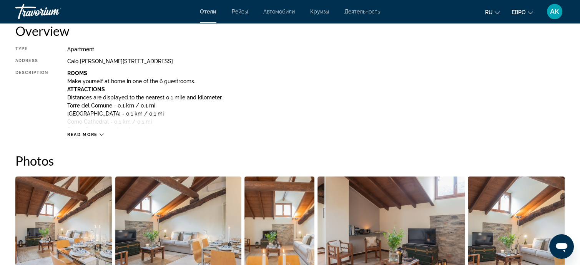
click at [101, 133] on icon "Основное содержание" at bounding box center [102, 134] width 4 height 4
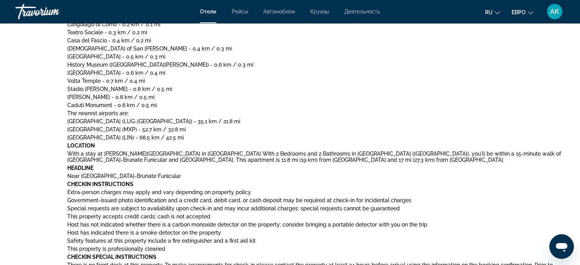
scroll to position [385, 0]
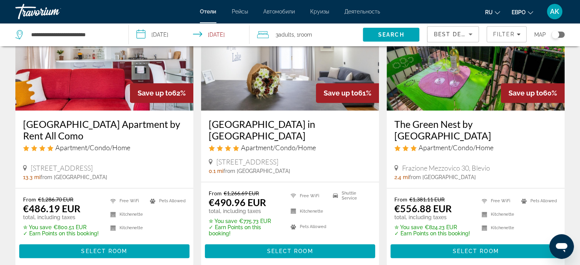
scroll to position [346, 0]
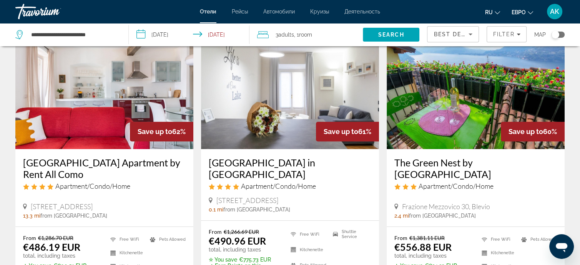
click at [320, 74] on img "Основное содержание" at bounding box center [290, 87] width 178 height 123
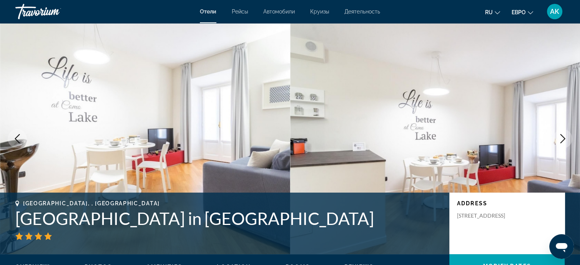
click at [563, 138] on icon "Next image" at bounding box center [562, 138] width 9 height 9
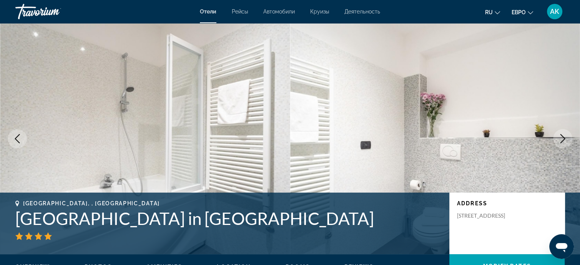
click at [563, 138] on icon "Next image" at bounding box center [562, 138] width 9 height 9
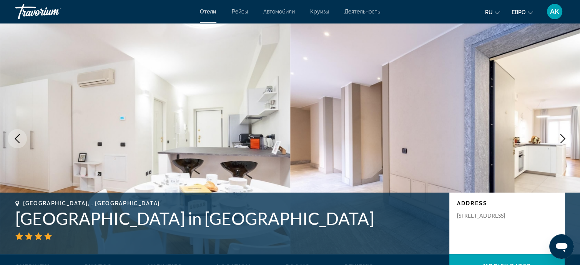
click at [563, 137] on icon "Next image" at bounding box center [562, 138] width 9 height 9
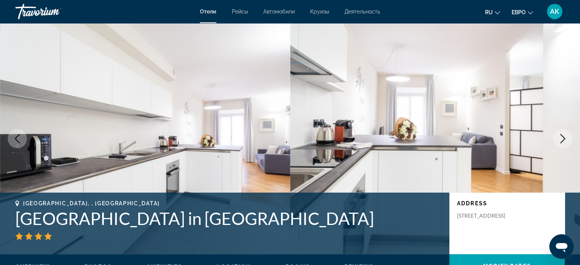
click at [563, 137] on icon "Next image" at bounding box center [562, 138] width 9 height 9
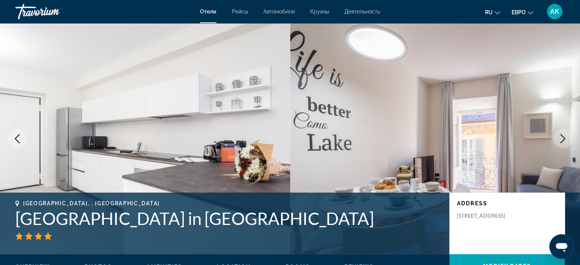
click at [563, 135] on icon "Next image" at bounding box center [562, 138] width 9 height 9
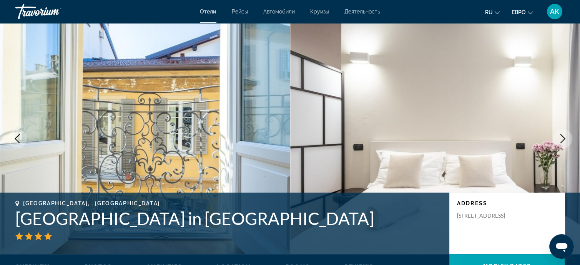
click at [563, 135] on icon "Next image" at bounding box center [562, 138] width 9 height 9
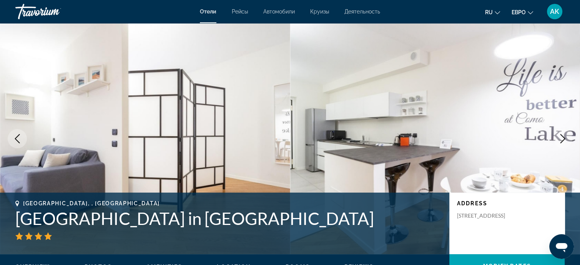
click at [563, 135] on icon "Next image" at bounding box center [562, 138] width 9 height 9
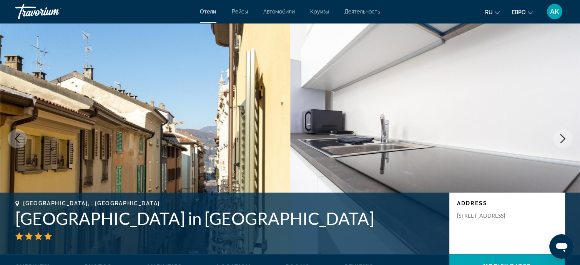
click at [563, 135] on icon "Next image" at bounding box center [562, 138] width 9 height 9
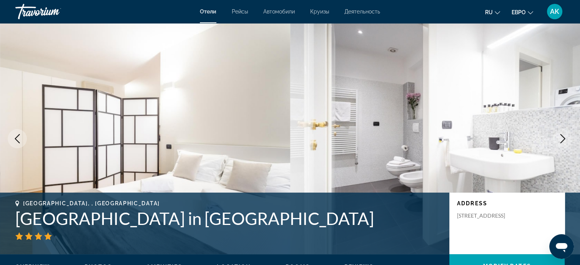
click at [563, 135] on icon "Next image" at bounding box center [562, 138] width 9 height 9
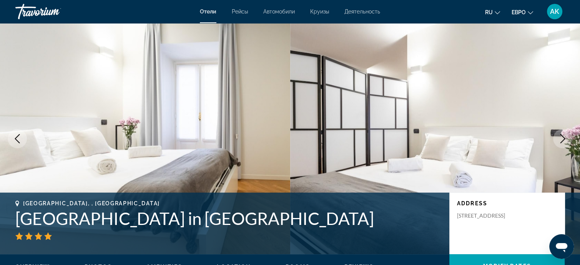
click at [564, 135] on icon "Next image" at bounding box center [562, 138] width 9 height 9
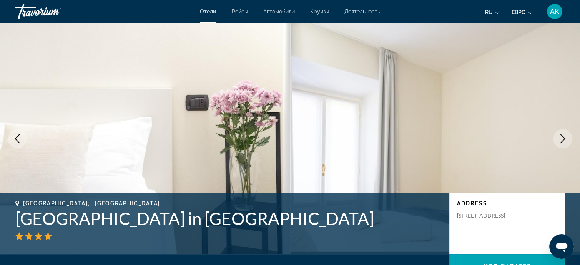
click at [564, 135] on icon "Next image" at bounding box center [562, 138] width 9 height 9
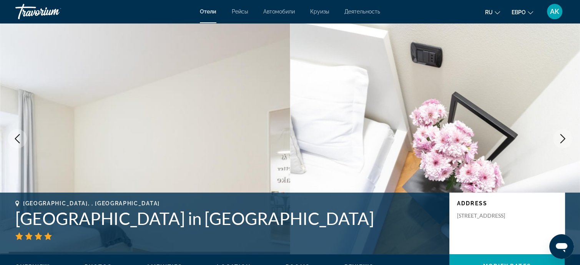
click at [564, 134] on icon "Next image" at bounding box center [562, 138] width 9 height 9
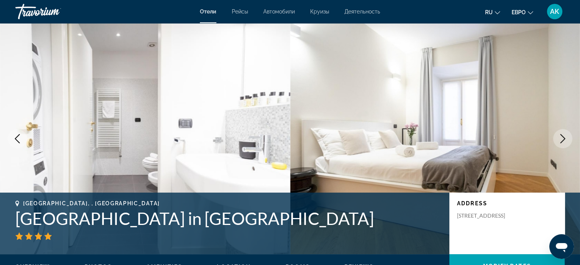
click at [564, 134] on icon "Next image" at bounding box center [562, 138] width 9 height 9
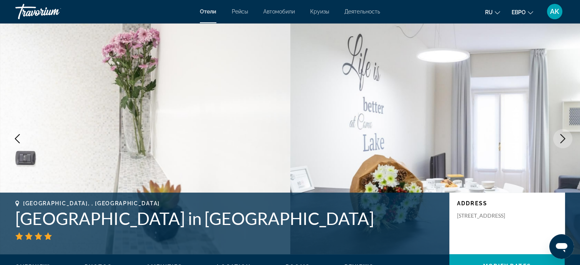
click at [564, 132] on button "Next image" at bounding box center [562, 138] width 19 height 19
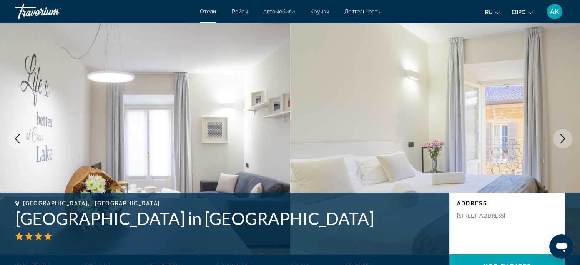
click at [564, 132] on button "Next image" at bounding box center [562, 138] width 19 height 19
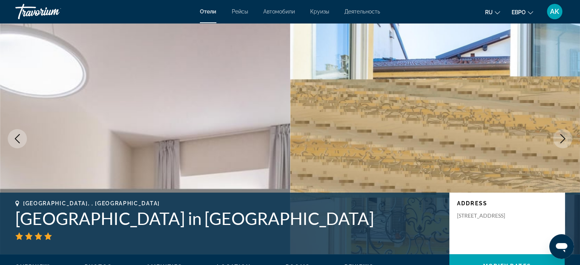
click at [564, 132] on button "Next image" at bounding box center [562, 138] width 19 height 19
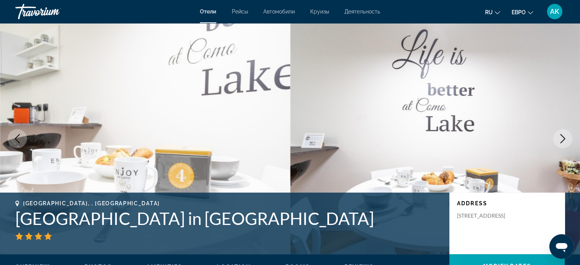
click at [564, 132] on button "Next image" at bounding box center [562, 138] width 19 height 19
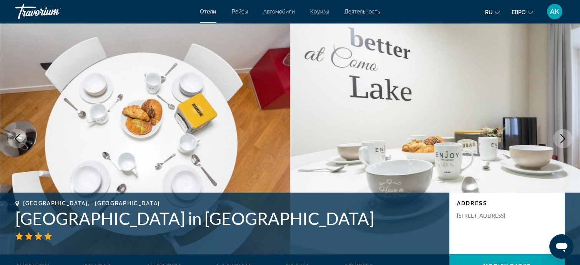
click at [564, 132] on button "Next image" at bounding box center [562, 138] width 19 height 19
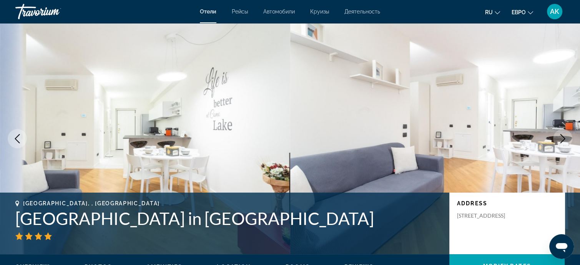
click at [564, 132] on button "Next image" at bounding box center [562, 138] width 19 height 19
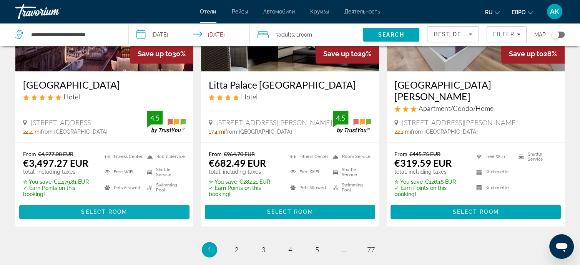
scroll to position [1038, 0]
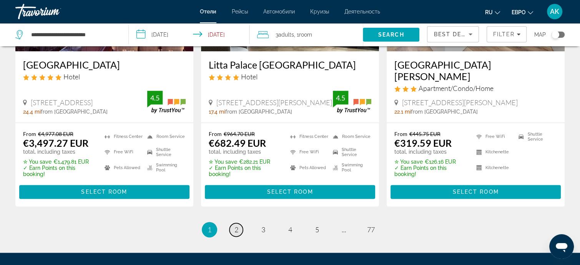
click at [237, 225] on span "2" at bounding box center [237, 229] width 4 height 8
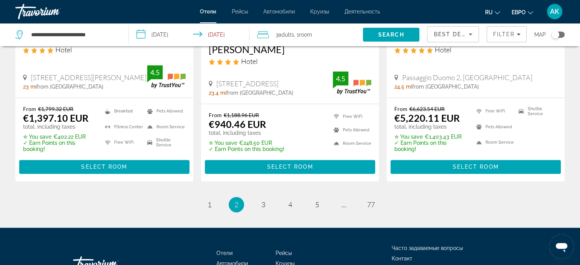
scroll to position [1077, 0]
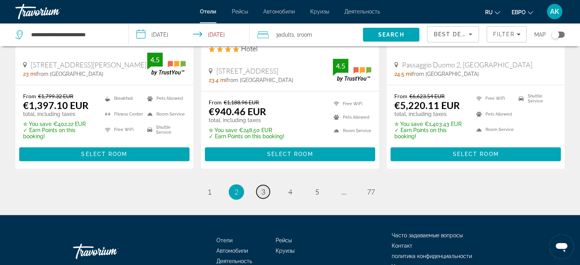
click at [260, 185] on link "page 3" at bounding box center [262, 191] width 13 height 13
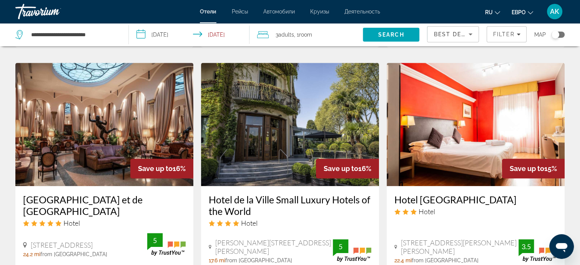
scroll to position [577, 0]
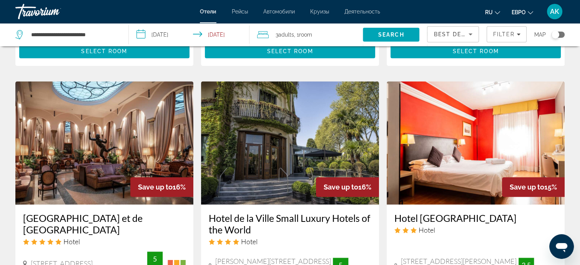
click at [275, 172] on img "Основное содержание" at bounding box center [290, 142] width 178 height 123
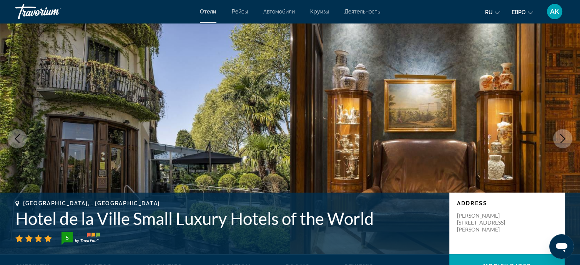
click at [557, 141] on button "Next image" at bounding box center [562, 138] width 19 height 19
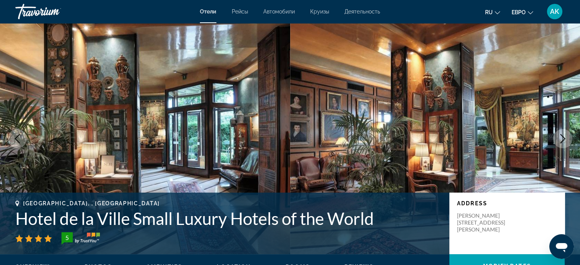
click at [557, 140] on button "Next image" at bounding box center [562, 138] width 19 height 19
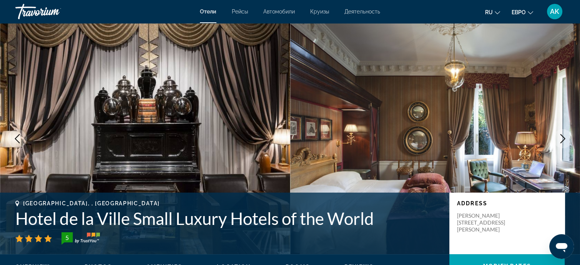
click at [564, 135] on icon "Next image" at bounding box center [562, 138] width 9 height 9
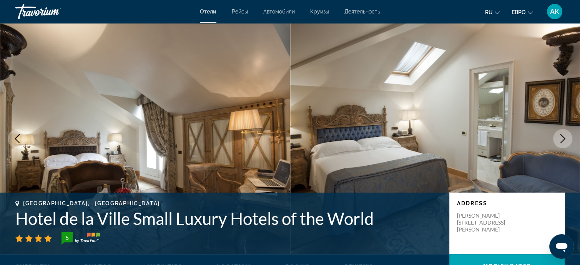
click at [564, 135] on icon "Next image" at bounding box center [562, 138] width 9 height 9
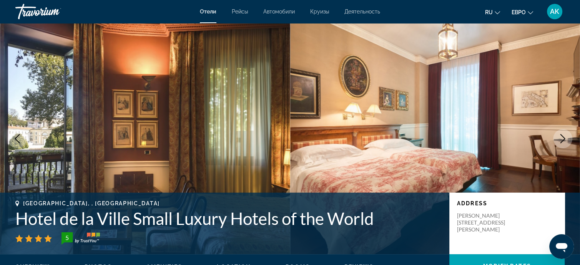
click at [565, 135] on icon "Next image" at bounding box center [562, 138] width 9 height 9
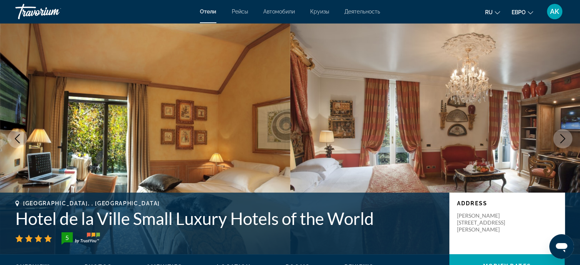
click at [566, 137] on icon "Next image" at bounding box center [562, 138] width 9 height 9
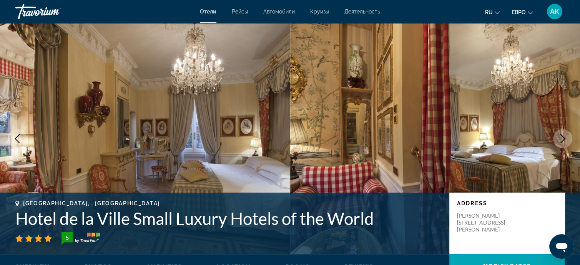
click at [568, 138] on button "Next image" at bounding box center [562, 138] width 19 height 19
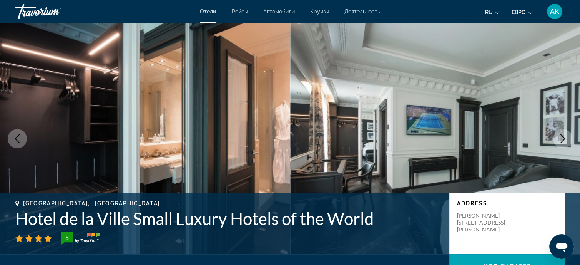
click at [561, 137] on icon "Next image" at bounding box center [562, 138] width 9 height 9
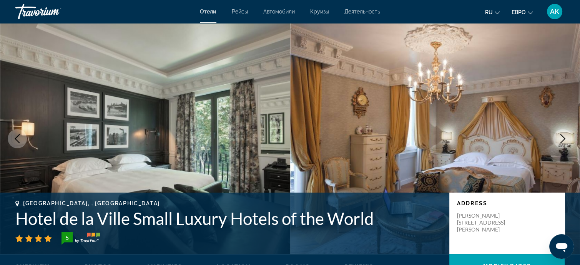
click at [561, 136] on icon "Next image" at bounding box center [562, 138] width 9 height 9
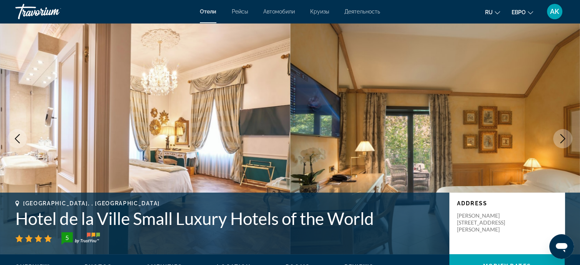
click at [561, 136] on icon "Next image" at bounding box center [562, 138] width 9 height 9
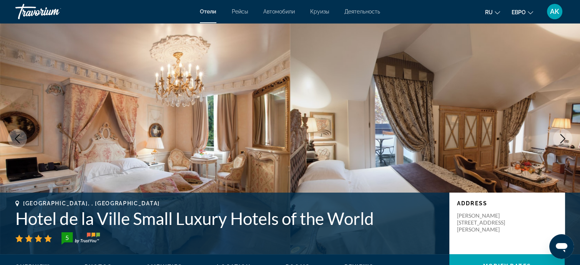
click at [561, 136] on icon "Next image" at bounding box center [562, 138] width 9 height 9
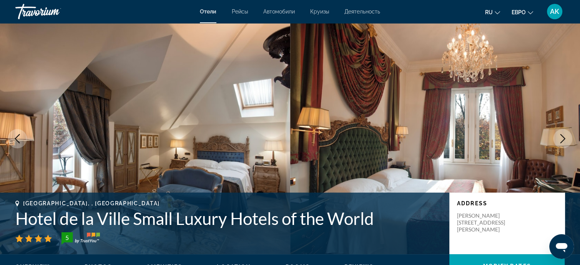
click at [561, 136] on icon "Next image" at bounding box center [562, 138] width 9 height 9
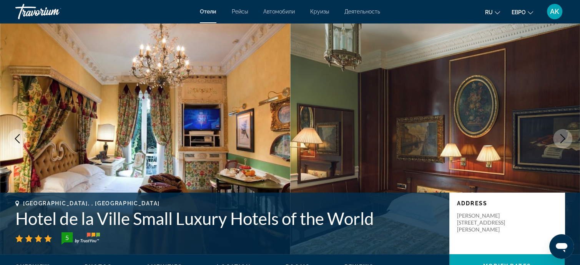
click at [561, 136] on icon "Next image" at bounding box center [562, 138] width 9 height 9
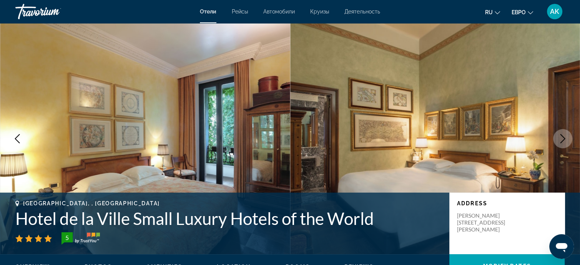
click at [561, 136] on icon "Next image" at bounding box center [562, 138] width 9 height 9
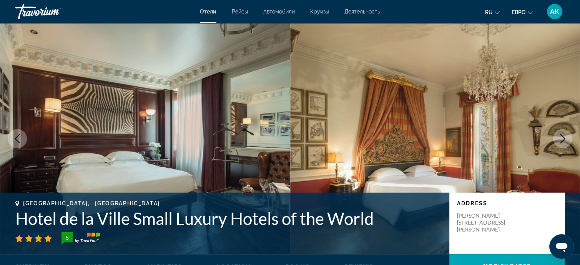
click at [561, 136] on icon "Next image" at bounding box center [562, 138] width 9 height 9
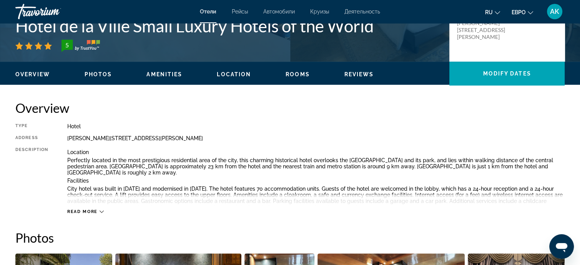
scroll to position [231, 0]
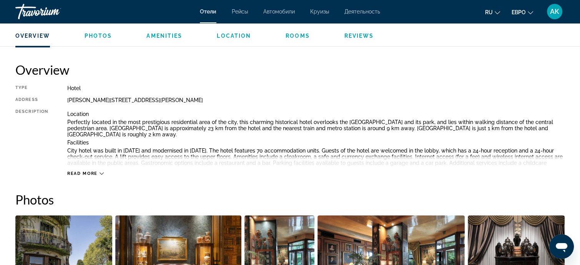
click at [100, 173] on icon "Основное содержание" at bounding box center [102, 173] width 4 height 4
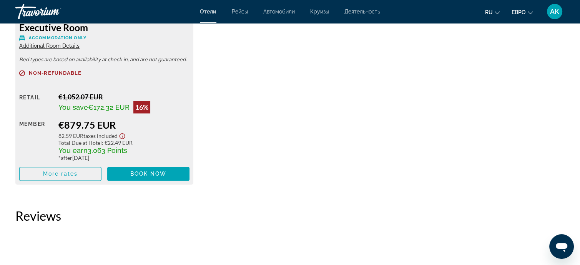
scroll to position [1217, 0]
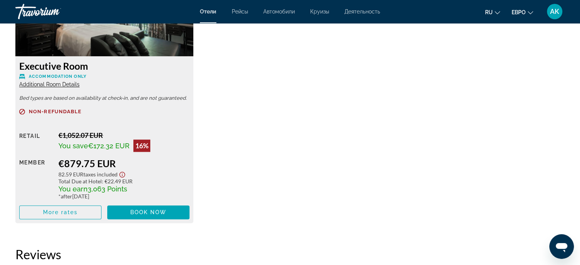
click at [59, 84] on span "Additional Room Details" at bounding box center [49, 84] width 60 height 6
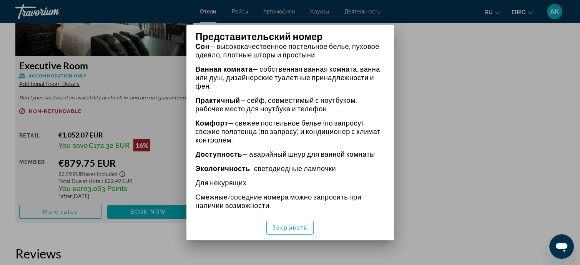
scroll to position [266, 0]
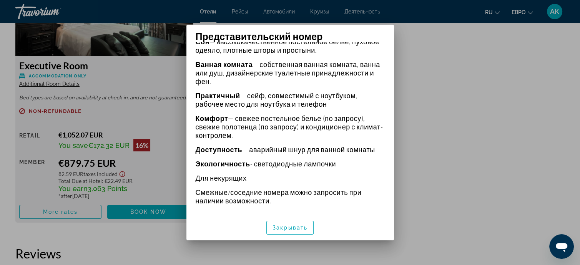
click at [495, 69] on div at bounding box center [290, 132] width 580 height 265
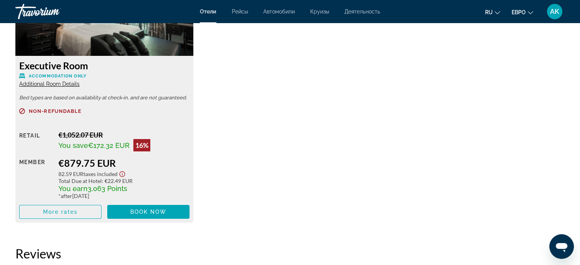
scroll to position [1217, 0]
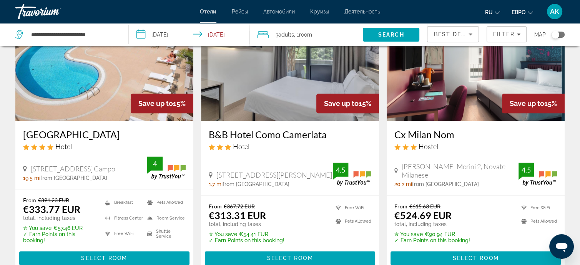
scroll to position [1000, 0]
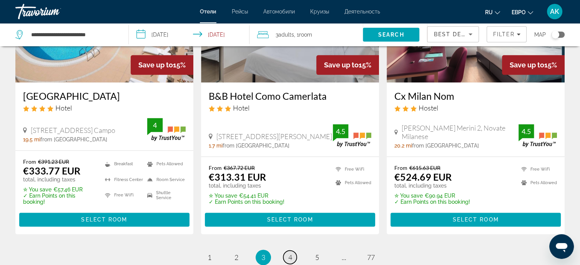
click at [290, 253] on span "4" at bounding box center [290, 257] width 4 height 8
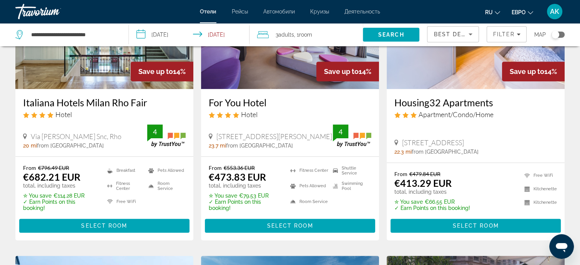
scroll to position [346, 0]
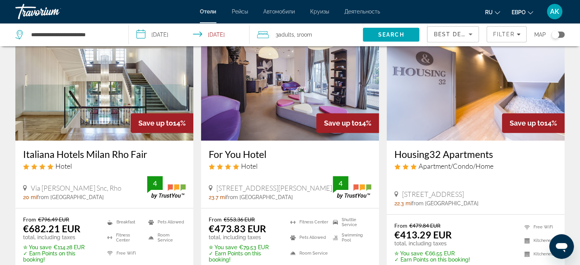
click at [305, 107] on img "Основное содержание" at bounding box center [290, 78] width 178 height 123
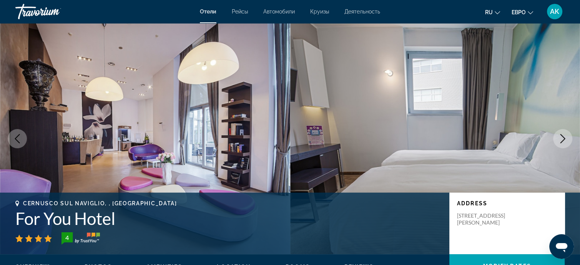
click at [561, 138] on icon "Next image" at bounding box center [562, 138] width 9 height 9
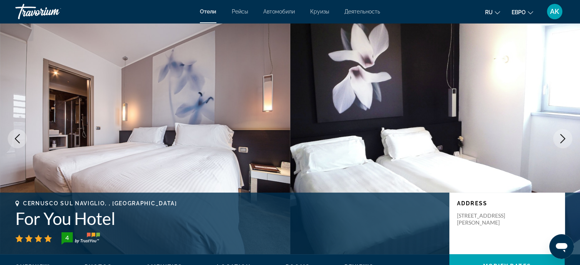
click at [561, 138] on icon "Next image" at bounding box center [562, 138] width 9 height 9
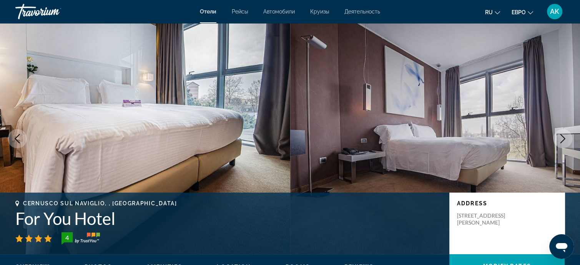
click at [561, 138] on icon "Next image" at bounding box center [562, 138] width 9 height 9
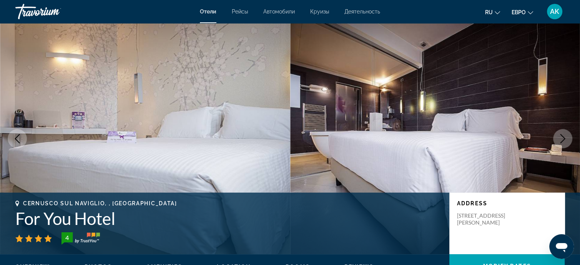
click at [561, 139] on icon "Next image" at bounding box center [562, 138] width 9 height 9
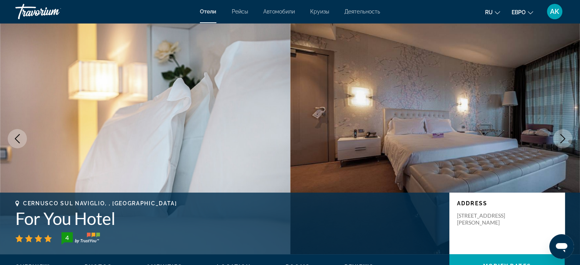
click at [561, 139] on icon "Next image" at bounding box center [562, 138] width 9 height 9
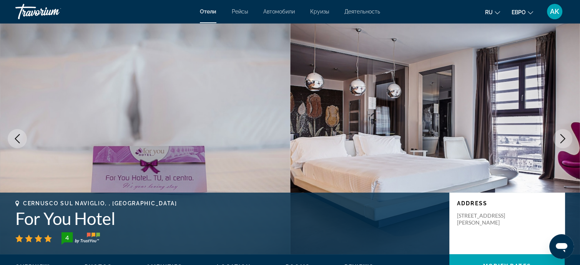
click at [561, 139] on icon "Next image" at bounding box center [562, 138] width 9 height 9
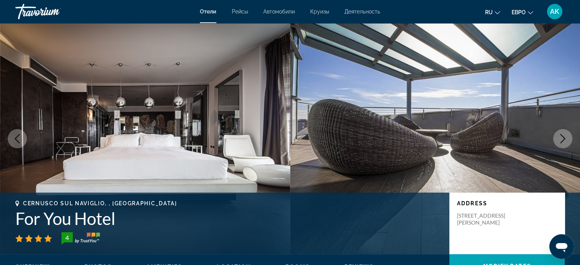
click at [561, 140] on icon "Next image" at bounding box center [562, 138] width 9 height 9
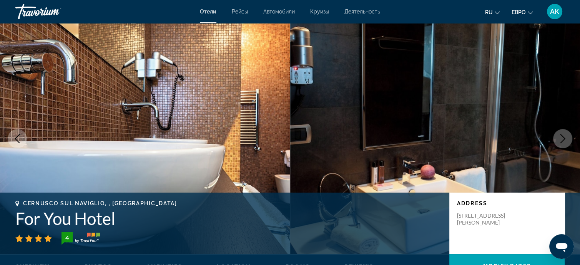
click at [561, 140] on icon "Next image" at bounding box center [562, 138] width 9 height 9
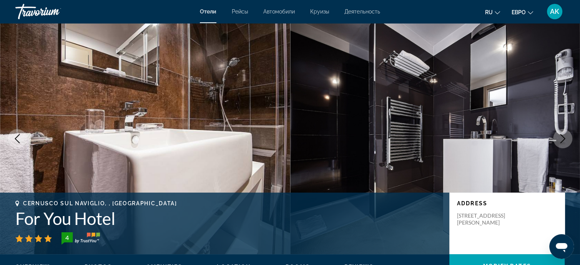
click at [562, 140] on icon "Next image" at bounding box center [562, 138] width 9 height 9
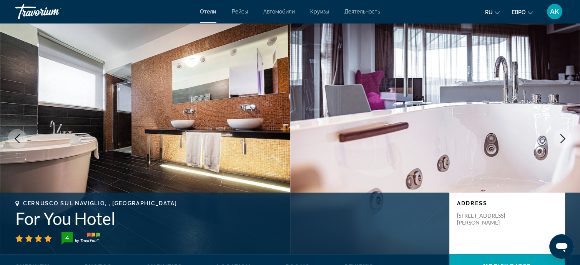
click at [562, 140] on icon "Next image" at bounding box center [562, 138] width 9 height 9
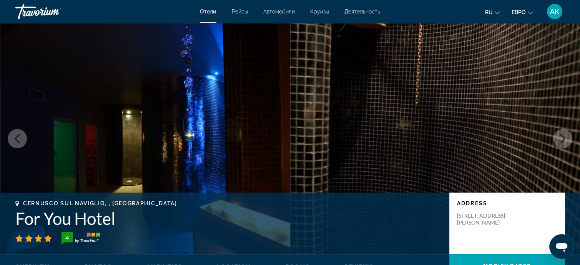
click at [562, 140] on icon "Next image" at bounding box center [562, 138] width 9 height 9
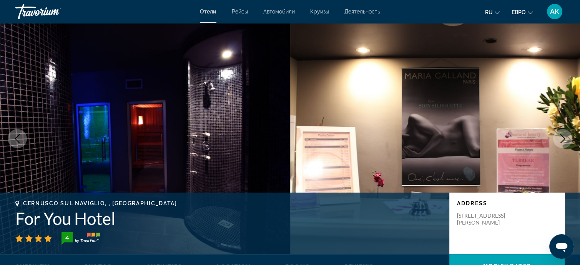
click at [562, 140] on icon "Next image" at bounding box center [562, 138] width 9 height 9
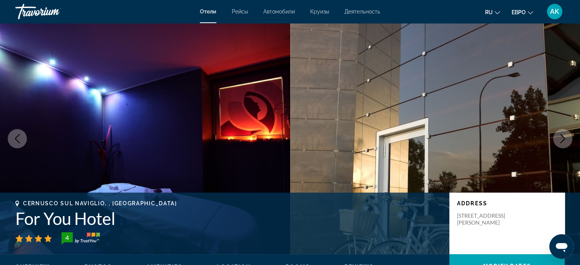
click at [562, 140] on icon "Next image" at bounding box center [562, 138] width 9 height 9
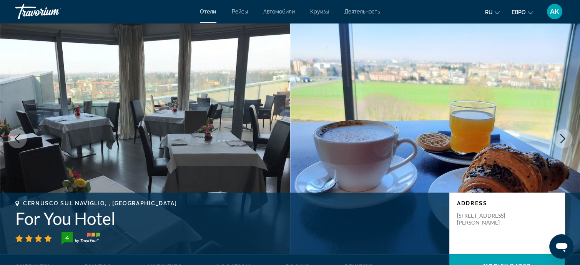
click at [562, 140] on icon "Next image" at bounding box center [562, 138] width 9 height 9
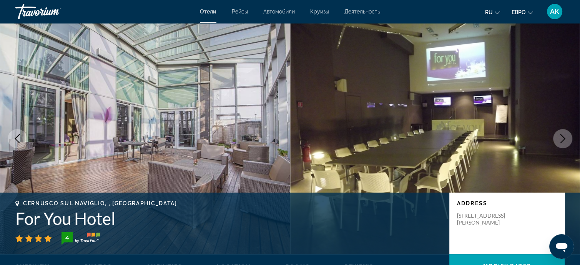
click at [562, 140] on icon "Next image" at bounding box center [562, 138] width 9 height 9
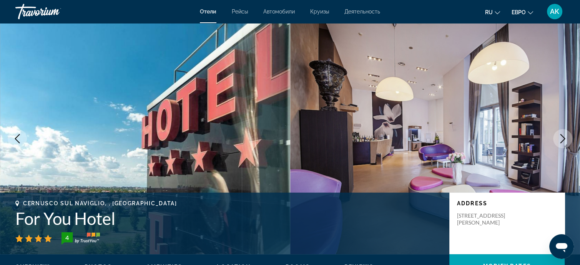
click at [562, 140] on icon "Next image" at bounding box center [562, 138] width 9 height 9
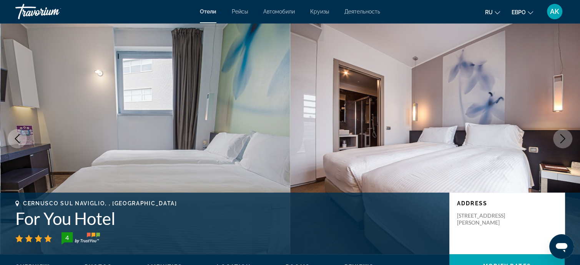
click at [562, 140] on icon "Next image" at bounding box center [562, 138] width 9 height 9
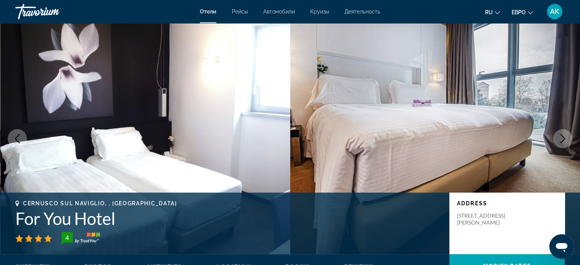
click at [562, 140] on icon "Next image" at bounding box center [562, 138] width 9 height 9
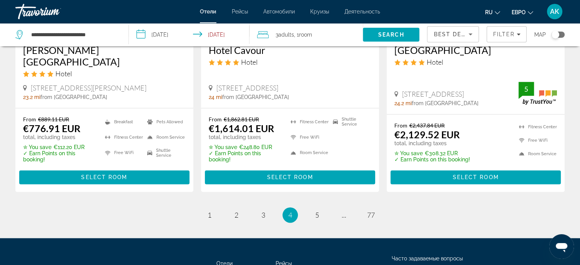
scroll to position [1038, 0]
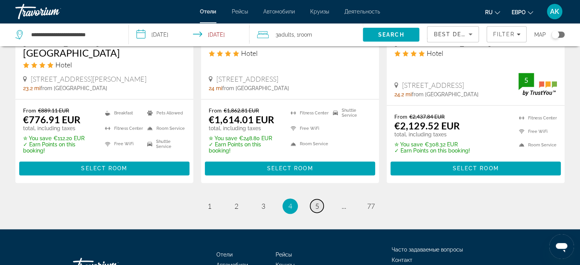
click at [315, 201] on span "5" at bounding box center [317, 205] width 4 height 8
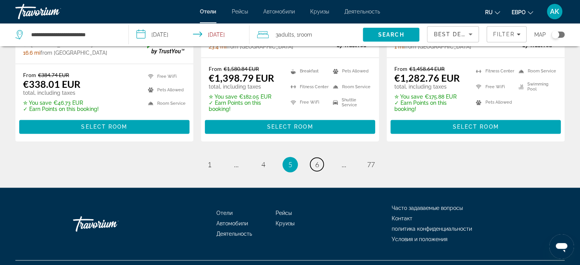
scroll to position [1104, 0]
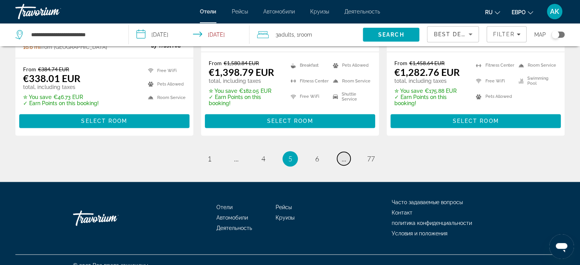
click at [346, 152] on link "page ..." at bounding box center [343, 158] width 13 height 13
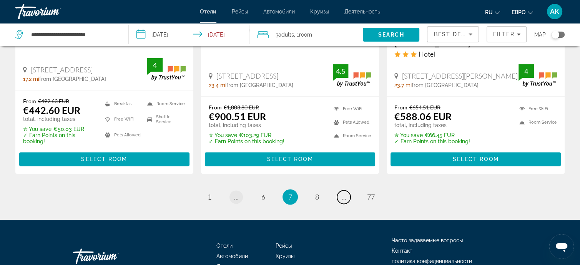
scroll to position [1077, 0]
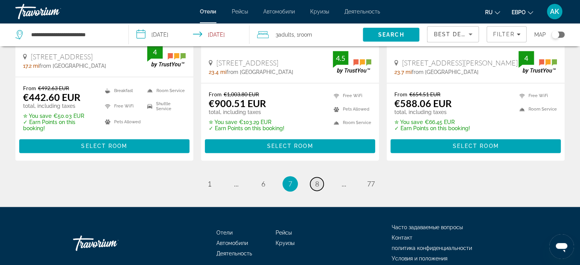
click at [316, 179] on span "8" at bounding box center [317, 183] width 4 height 8
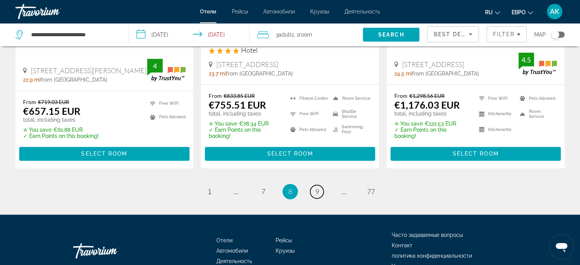
scroll to position [1098, 0]
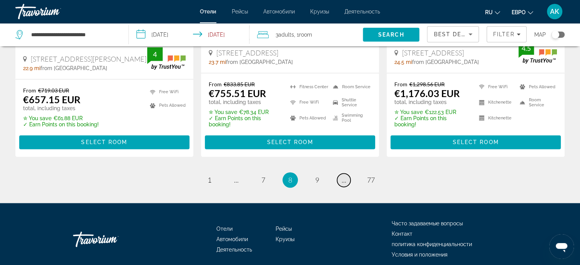
click at [343, 175] on span "..." at bounding box center [344, 179] width 5 height 8
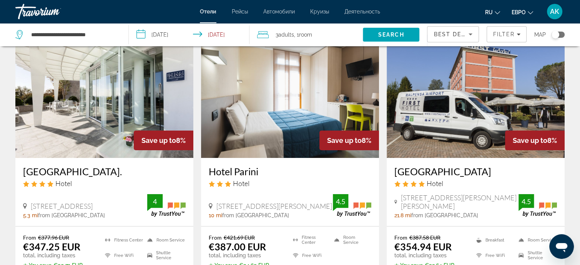
scroll to position [77, 0]
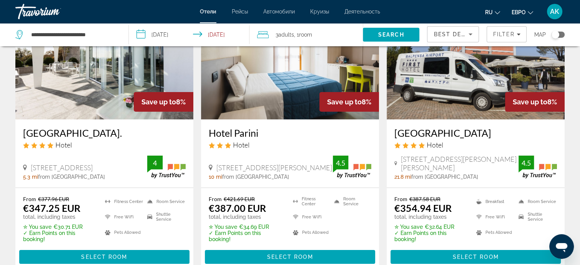
click at [113, 115] on img "Основное содержание" at bounding box center [104, 57] width 178 height 123
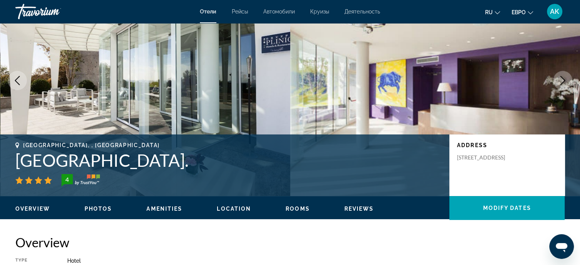
scroll to position [77, 0]
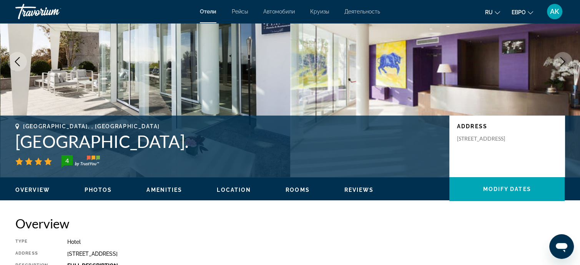
click at [522, 103] on img "Основное содержание" at bounding box center [435, 61] width 290 height 231
click at [552, 101] on img "Основное содержание" at bounding box center [435, 61] width 290 height 231
click at [579, 101] on img "Основное содержание" at bounding box center [435, 61] width 290 height 231
click at [578, 100] on img "Основное содержание" at bounding box center [435, 61] width 290 height 231
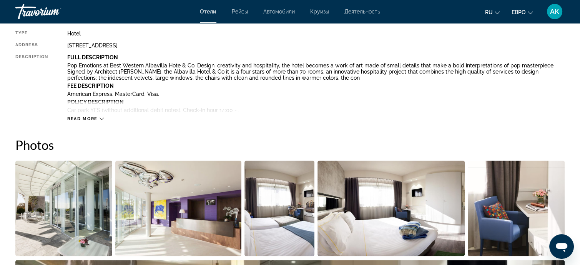
scroll to position [385, 0]
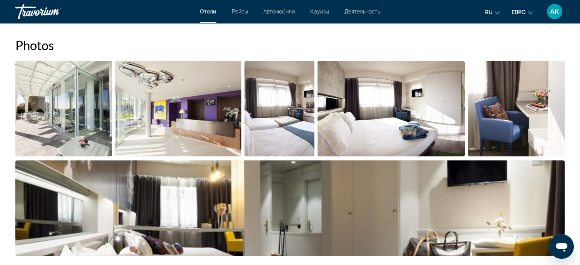
click at [277, 128] on img "Open full-screen image slider" at bounding box center [280, 108] width 70 height 95
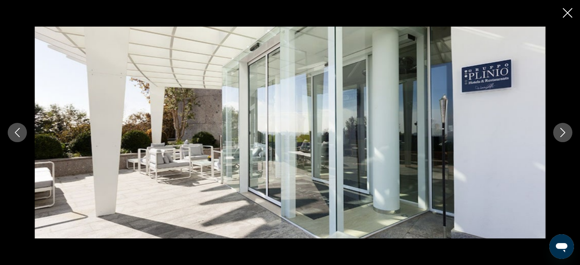
click at [565, 129] on icon "Next image" at bounding box center [562, 132] width 9 height 9
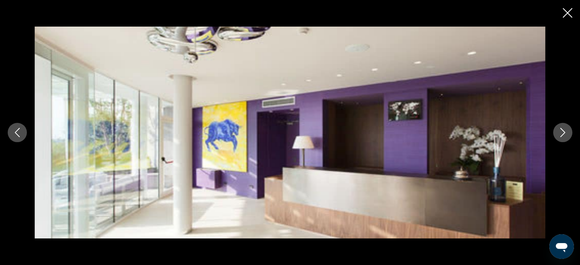
click at [565, 129] on icon "Next image" at bounding box center [562, 132] width 9 height 9
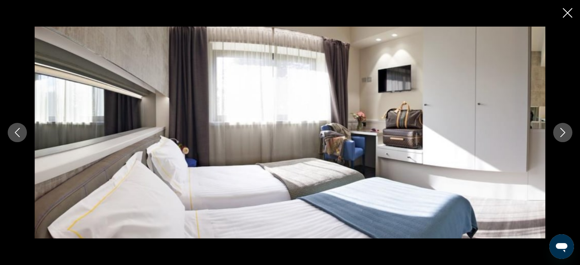
click at [565, 129] on icon "Next image" at bounding box center [562, 132] width 9 height 9
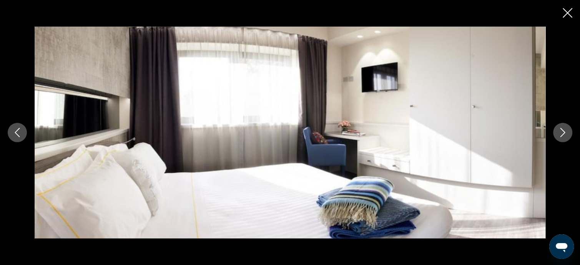
click at [565, 129] on icon "Next image" at bounding box center [562, 132] width 9 height 9
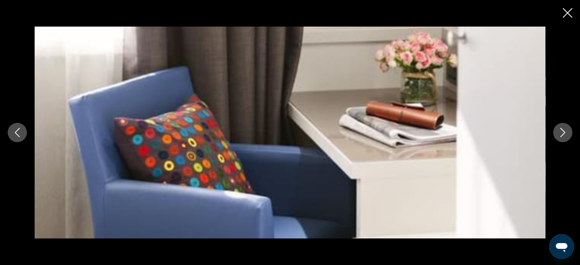
click at [565, 129] on icon "Next image" at bounding box center [562, 132] width 9 height 9
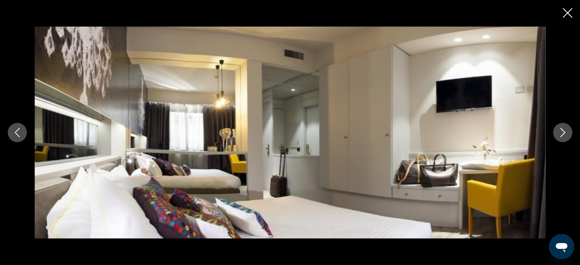
click at [565, 129] on icon "Next image" at bounding box center [562, 132] width 9 height 9
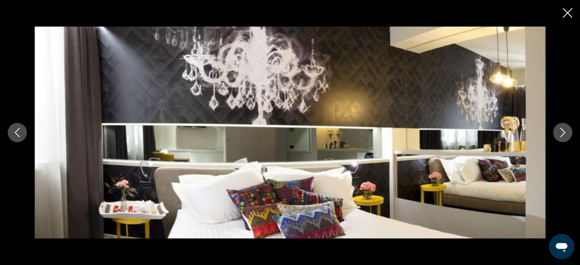
click at [565, 129] on icon "Next image" at bounding box center [562, 132] width 9 height 9
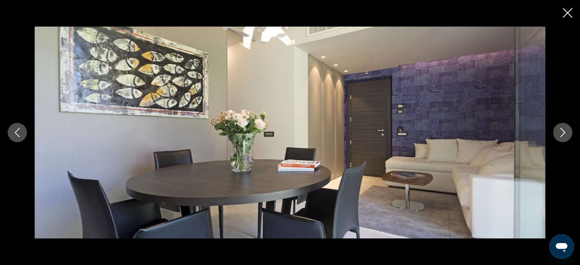
click at [565, 129] on icon "Next image" at bounding box center [562, 132] width 9 height 9
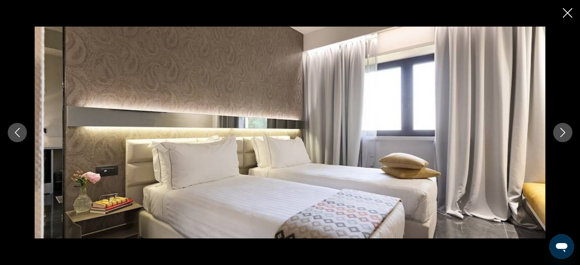
click at [565, 129] on icon "Next image" at bounding box center [562, 132] width 9 height 9
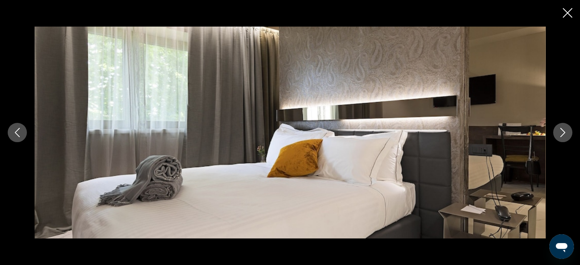
scroll to position [731, 0]
click at [563, 13] on icon "Close slideshow" at bounding box center [568, 13] width 10 height 10
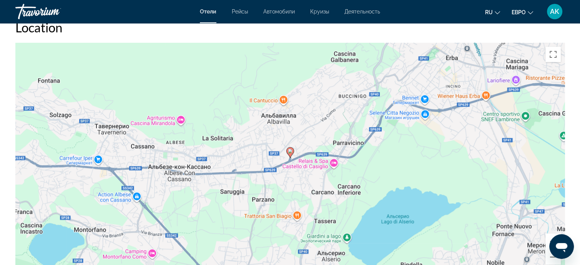
click at [307, 168] on div "Чтобы активировать перетаскивание с помощью клавиатуры, нажмите Alt + Ввод. Пос…" at bounding box center [289, 158] width 549 height 231
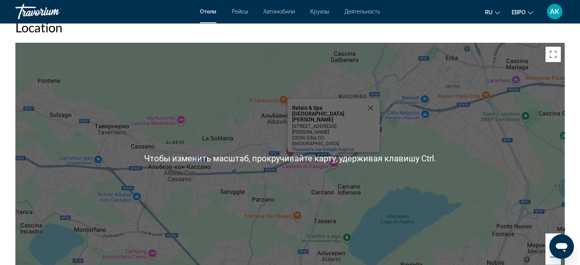
scroll to position [769, 0]
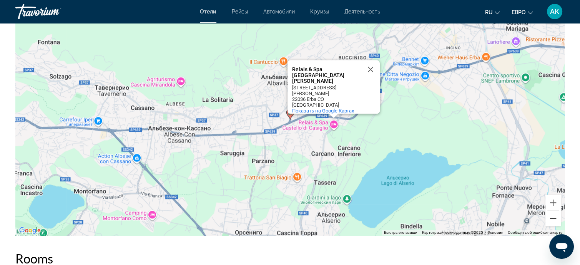
click at [552, 218] on button "Уменьшить" at bounding box center [553, 217] width 15 height 15
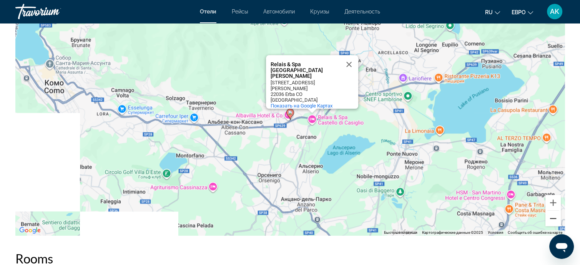
click at [552, 218] on button "Уменьшить" at bounding box center [553, 217] width 15 height 15
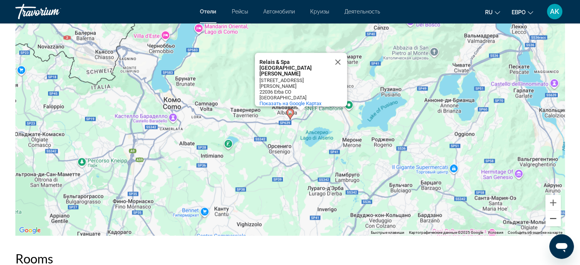
click at [552, 218] on button "Уменьшить" at bounding box center [553, 217] width 15 height 15
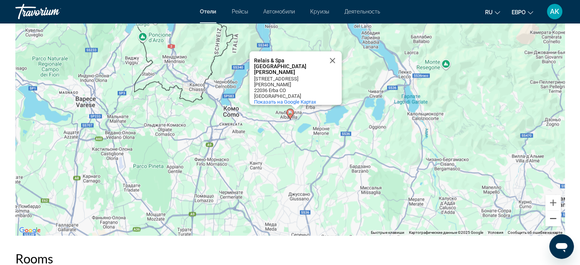
click at [552, 218] on button "Уменьшить" at bounding box center [553, 217] width 15 height 15
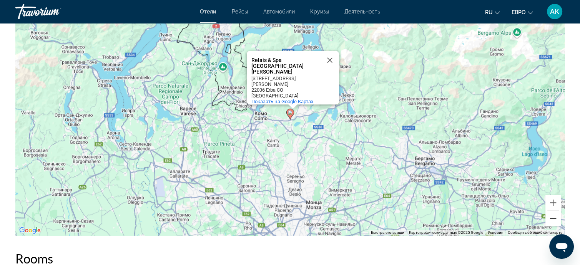
click at [552, 218] on button "Уменьшить" at bounding box center [553, 217] width 15 height 15
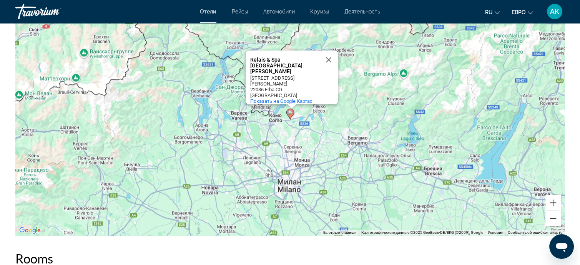
click at [552, 218] on button "Уменьшить" at bounding box center [553, 217] width 15 height 15
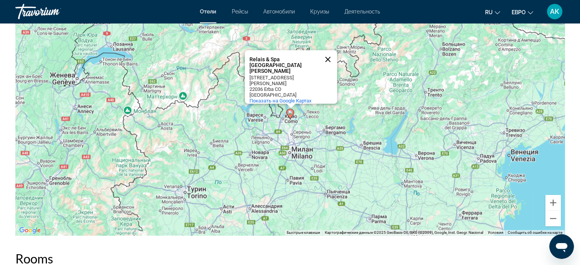
click at [326, 63] on button "Закрыть" at bounding box center [328, 59] width 18 height 18
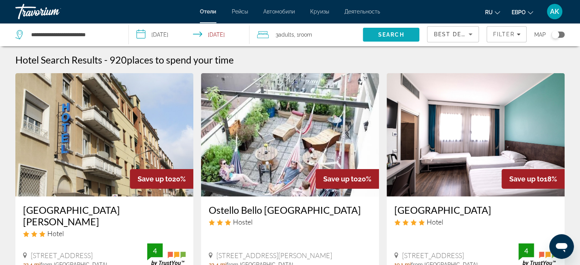
click at [390, 32] on span "Search" at bounding box center [391, 35] width 26 height 6
click at [388, 34] on span "Search" at bounding box center [391, 35] width 26 height 6
click at [383, 35] on span "Search" at bounding box center [391, 35] width 26 height 6
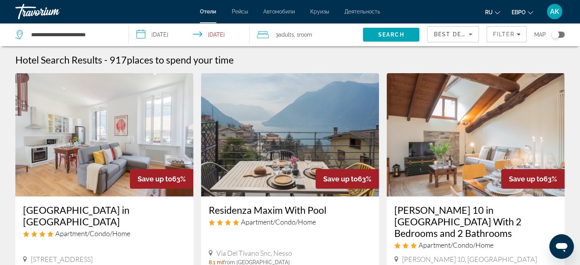
click at [295, 136] on img "Основное содержание" at bounding box center [290, 134] width 178 height 123
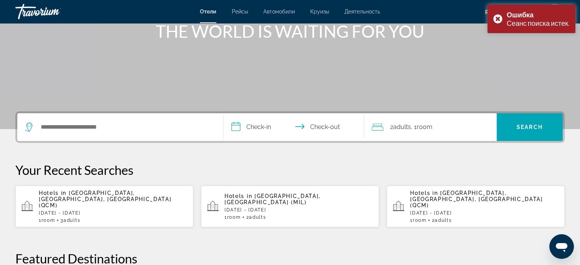
scroll to position [115, 0]
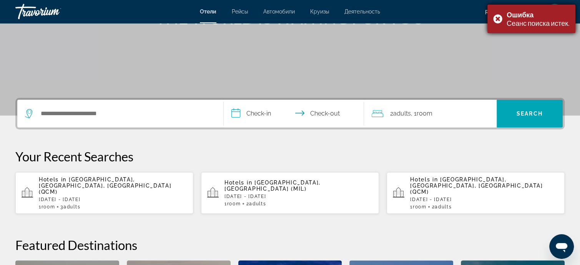
click at [495, 17] on div "Ошибка Сеанс поиска истек." at bounding box center [532, 19] width 88 height 28
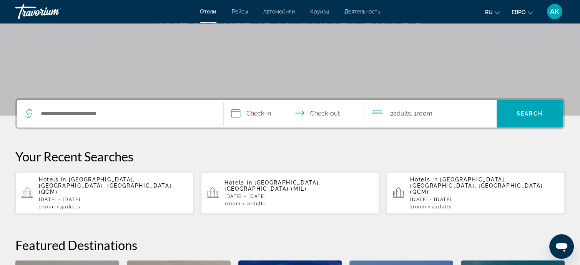
click at [108, 180] on span "Como, Lake Como, Italy (QCM)" at bounding box center [105, 185] width 133 height 18
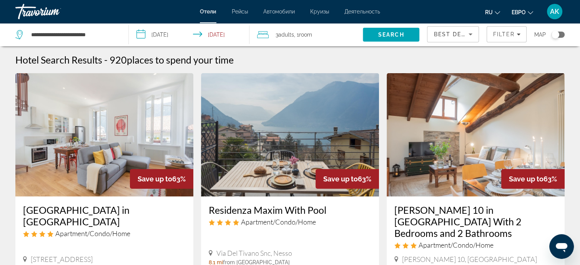
click at [321, 141] on img "Основное содержание" at bounding box center [290, 134] width 178 height 123
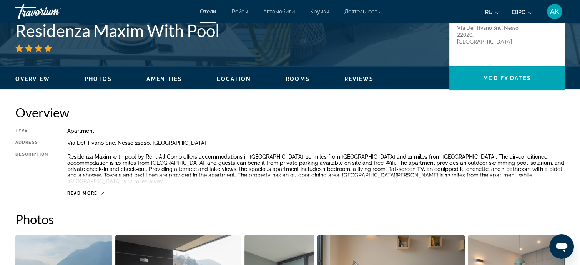
scroll to position [192, 0]
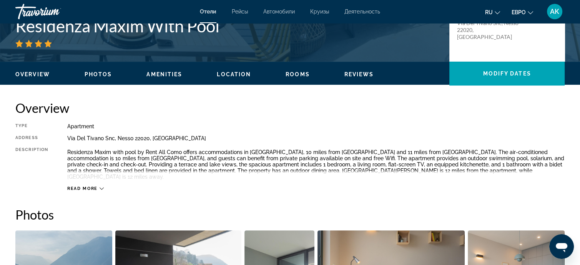
click at [100, 186] on icon "Основное содержание" at bounding box center [102, 188] width 4 height 4
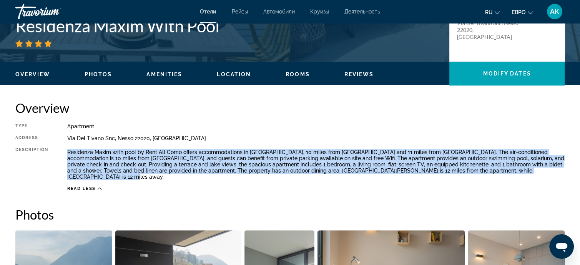
drag, startPoint x: 67, startPoint y: 150, endPoint x: 517, endPoint y: 167, distance: 449.8
click at [517, 167] on p "Residenza Maxim with pool by Rent All Como offers accommodations in Nesso, 10 m…" at bounding box center [316, 164] width 498 height 31
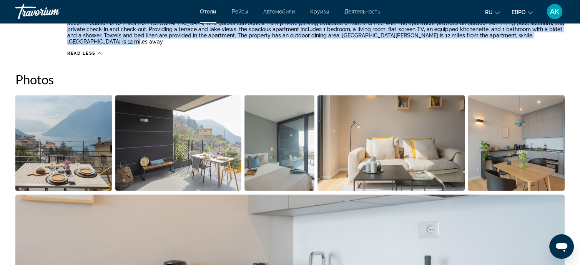
scroll to position [346, 0]
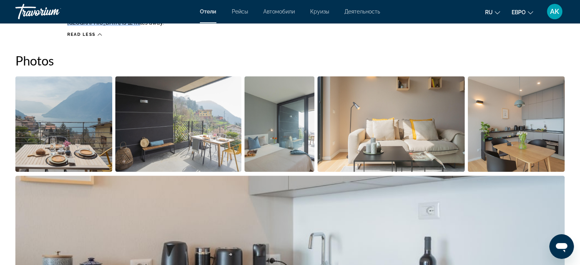
click at [421, 132] on img "Open full-screen image slider" at bounding box center [391, 123] width 147 height 95
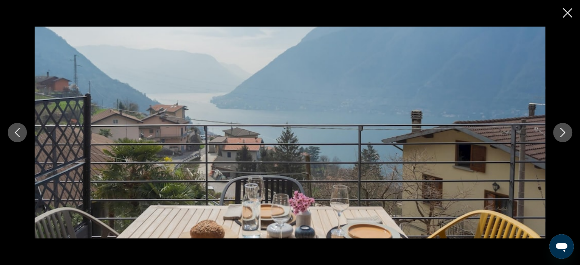
click at [562, 132] on icon "Next image" at bounding box center [562, 132] width 9 height 9
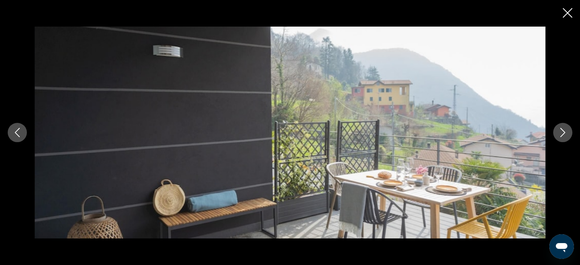
click at [562, 132] on icon "Next image" at bounding box center [562, 132] width 9 height 9
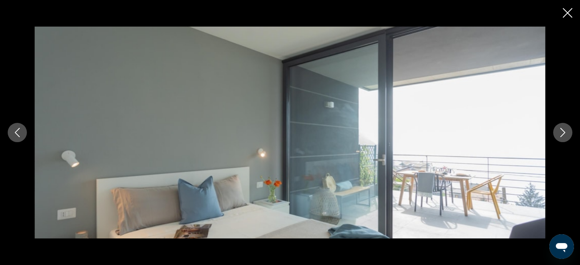
click at [562, 132] on icon "Next image" at bounding box center [562, 132] width 9 height 9
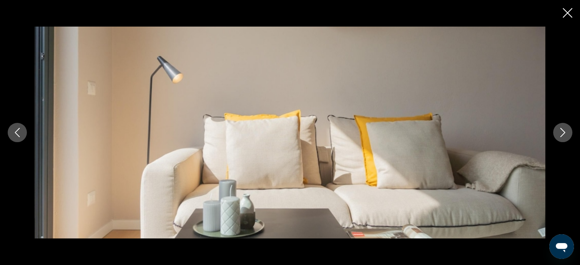
click at [562, 132] on icon "Next image" at bounding box center [562, 132] width 9 height 9
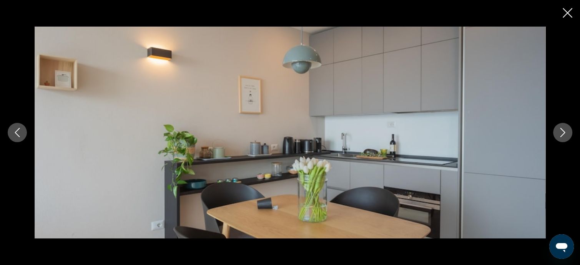
click at [562, 132] on icon "Next image" at bounding box center [562, 132] width 9 height 9
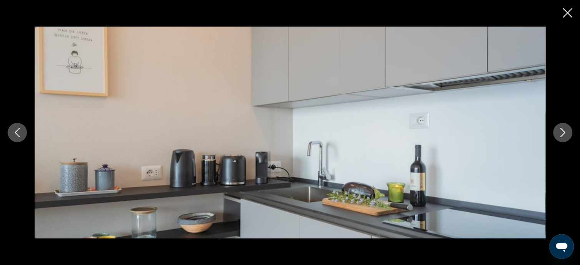
click at [562, 132] on icon "Next image" at bounding box center [562, 132] width 9 height 9
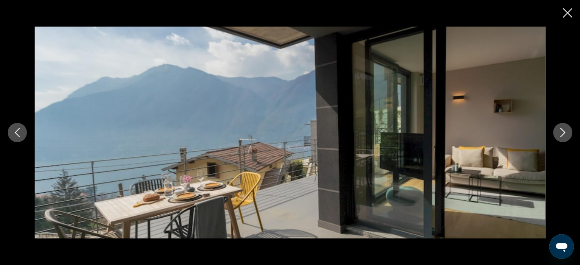
click at [563, 132] on icon "Next image" at bounding box center [562, 132] width 9 height 9
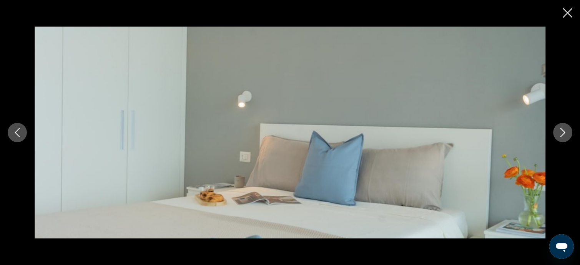
click at [563, 132] on icon "Next image" at bounding box center [562, 132] width 9 height 9
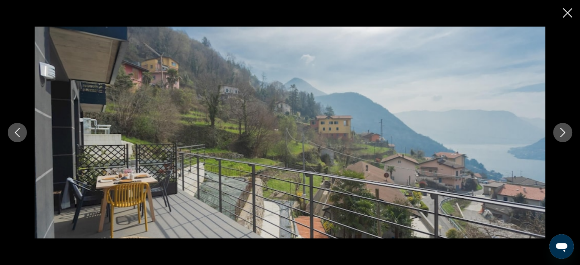
click at [563, 132] on icon "Next image" at bounding box center [562, 132] width 9 height 9
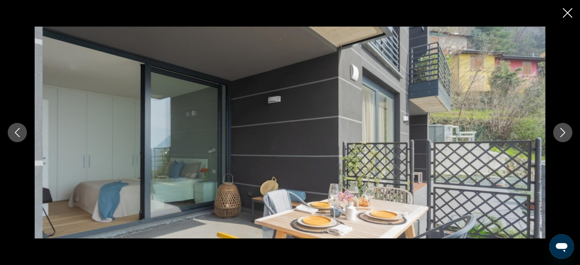
click at [563, 132] on icon "Next image" at bounding box center [562, 132] width 9 height 9
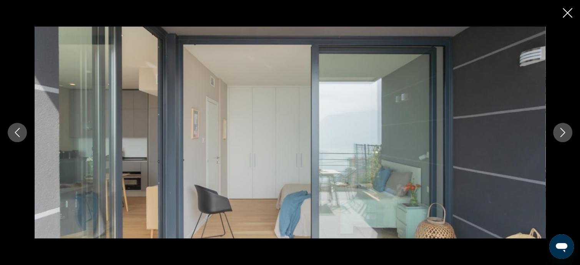
click at [562, 133] on icon "Next image" at bounding box center [562, 132] width 9 height 9
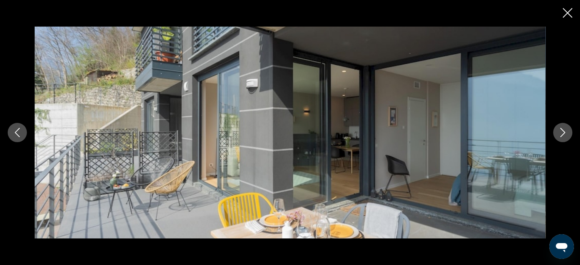
click at [562, 133] on icon "Next image" at bounding box center [562, 132] width 9 height 9
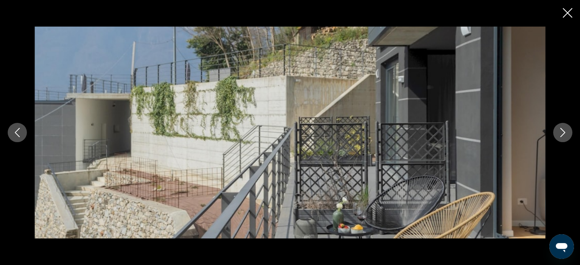
click at [562, 133] on icon "Next image" at bounding box center [562, 132] width 9 height 9
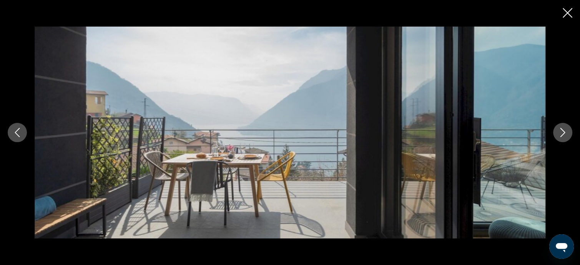
click at [562, 133] on icon "Next image" at bounding box center [562, 132] width 9 height 9
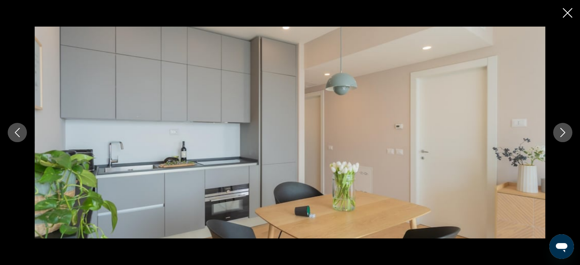
click at [562, 133] on icon "Next image" at bounding box center [562, 132] width 9 height 9
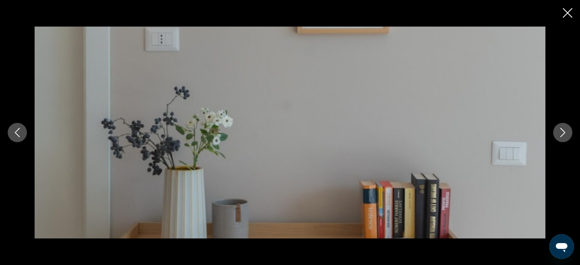
click at [562, 133] on icon "Next image" at bounding box center [562, 132] width 9 height 9
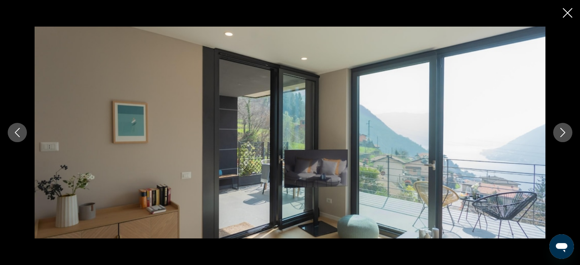
click at [562, 133] on icon "Next image" at bounding box center [562, 132] width 9 height 9
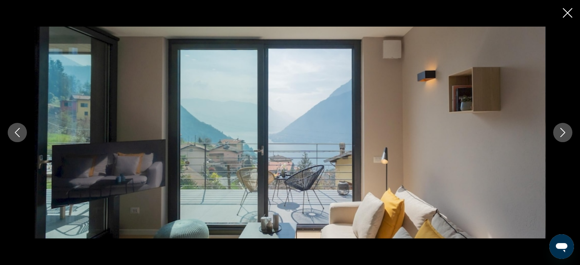
click at [562, 133] on icon "Next image" at bounding box center [562, 132] width 9 height 9
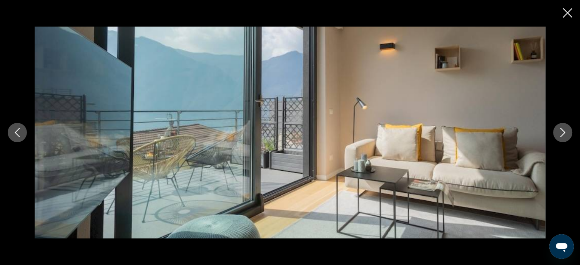
click at [562, 133] on icon "Next image" at bounding box center [562, 132] width 9 height 9
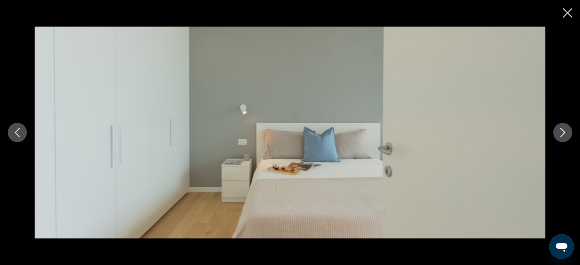
drag, startPoint x: 562, startPoint y: 133, endPoint x: 378, endPoint y: 173, distance: 188.0
click at [378, 173] on div "prev next" at bounding box center [290, 132] width 580 height 211
click at [564, 133] on icon "Next image" at bounding box center [562, 132] width 9 height 9
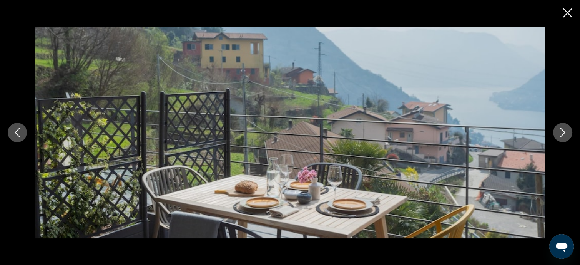
click at [564, 132] on icon "Next image" at bounding box center [562, 132] width 9 height 9
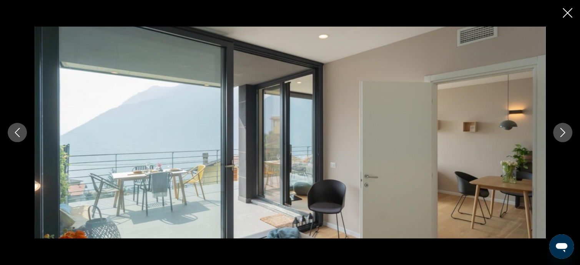
scroll to position [654, 0]
click at [568, 12] on icon "Close slideshow" at bounding box center [568, 13] width 10 height 10
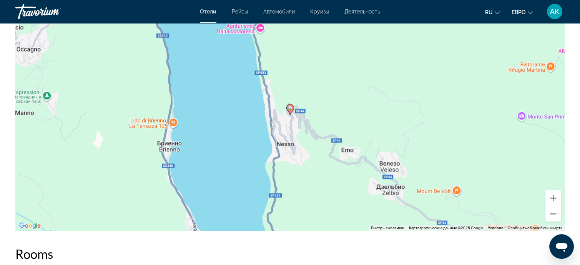
scroll to position [761, 0]
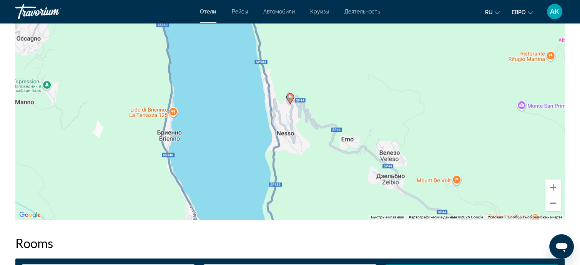
click at [554, 195] on button "Уменьшить" at bounding box center [553, 202] width 15 height 15
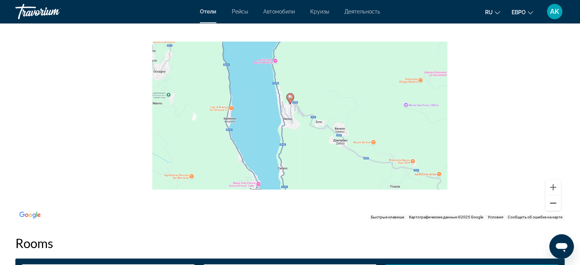
click at [554, 195] on button "Уменьшить" at bounding box center [553, 202] width 15 height 15
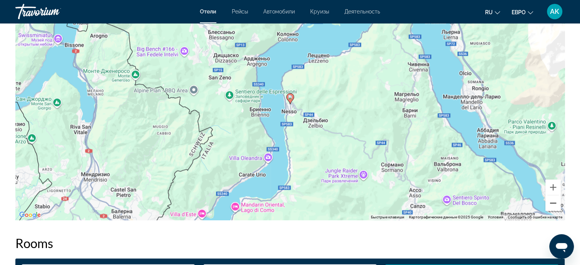
click at [554, 195] on button "Уменьшить" at bounding box center [553, 202] width 15 height 15
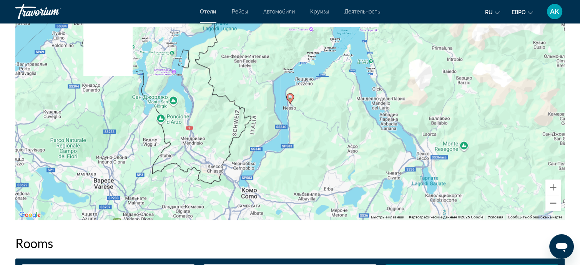
click at [554, 195] on button "Уменьшить" at bounding box center [553, 202] width 15 height 15
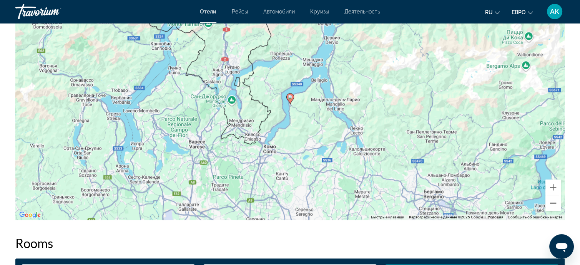
click at [554, 195] on button "Уменьшить" at bounding box center [553, 202] width 15 height 15
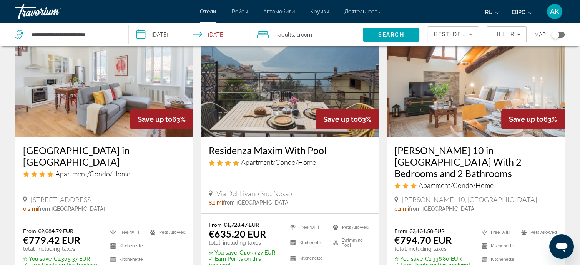
scroll to position [77, 0]
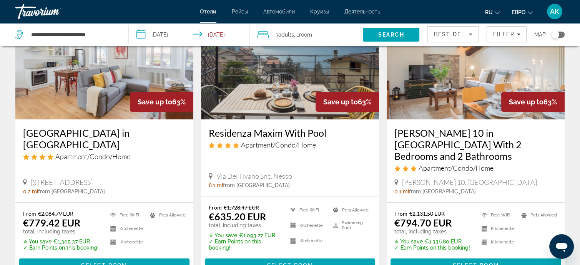
click at [431, 118] on img "Основное содержание" at bounding box center [476, 57] width 178 height 123
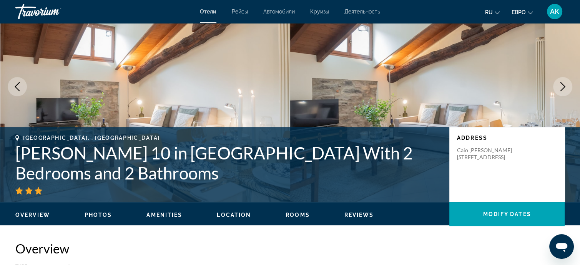
scroll to position [38, 0]
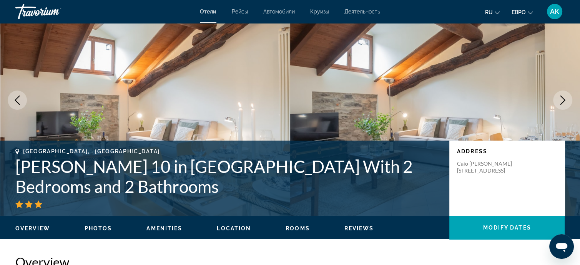
click at [561, 100] on icon "Next image" at bounding box center [562, 99] width 9 height 9
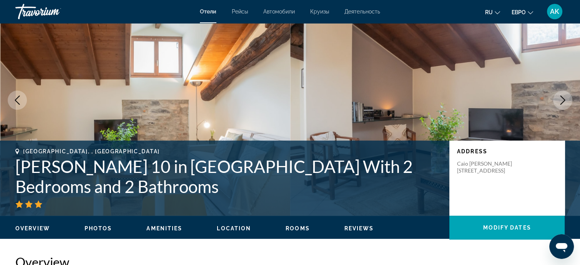
click at [561, 100] on icon "Next image" at bounding box center [562, 99] width 9 height 9
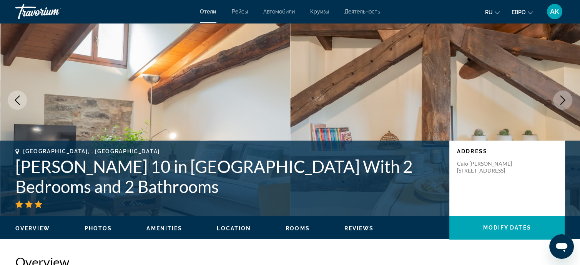
click at [561, 100] on icon "Next image" at bounding box center [562, 99] width 9 height 9
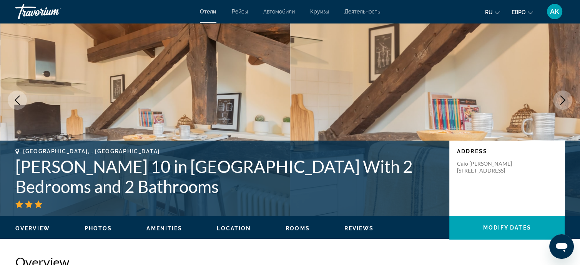
click at [561, 100] on icon "Next image" at bounding box center [562, 99] width 9 height 9
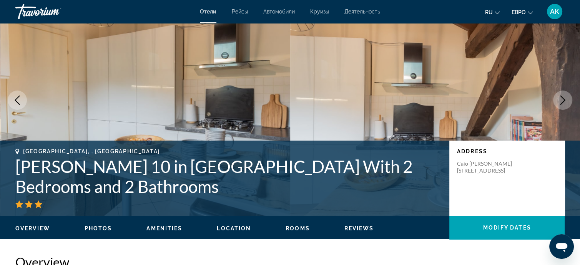
click at [561, 100] on icon "Next image" at bounding box center [562, 99] width 9 height 9
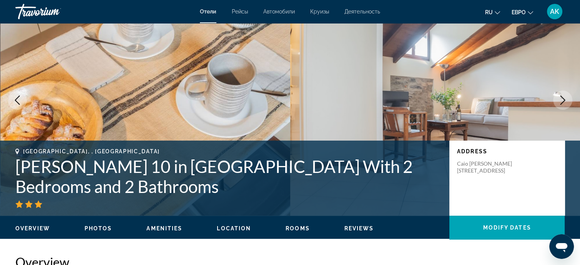
click at [561, 100] on icon "Next image" at bounding box center [562, 99] width 9 height 9
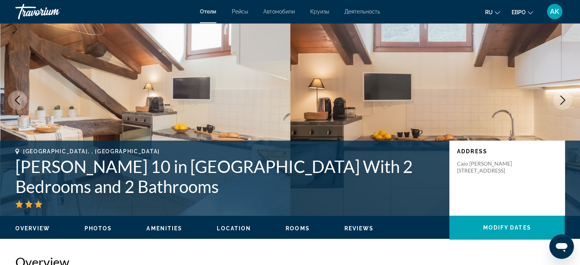
click at [560, 100] on icon "Next image" at bounding box center [562, 99] width 9 height 9
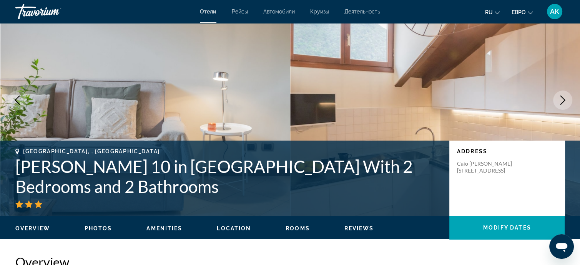
click at [560, 100] on icon "Next image" at bounding box center [562, 99] width 9 height 9
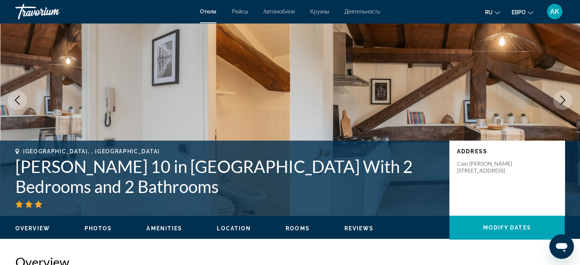
click at [560, 99] on icon "Next image" at bounding box center [562, 99] width 9 height 9
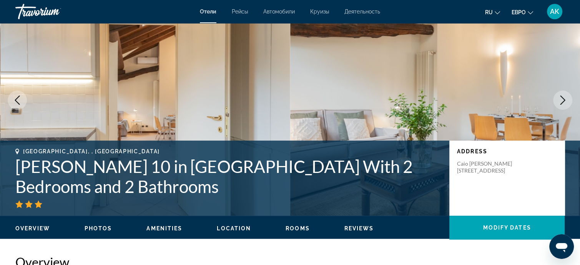
click at [560, 99] on icon "Next image" at bounding box center [562, 99] width 9 height 9
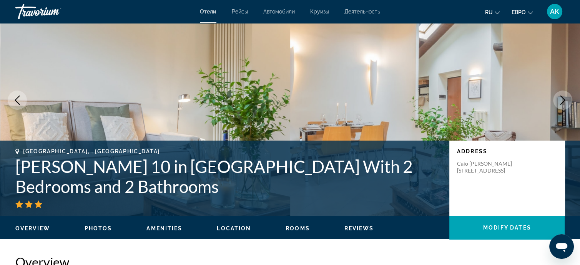
click at [564, 100] on icon "Next image" at bounding box center [563, 99] width 5 height 9
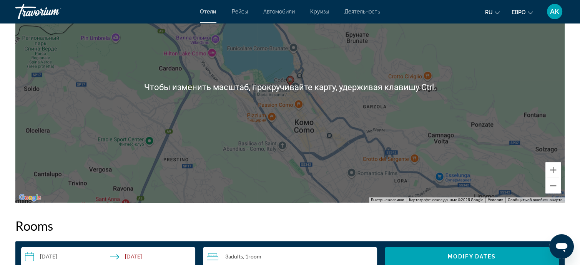
scroll to position [808, 0]
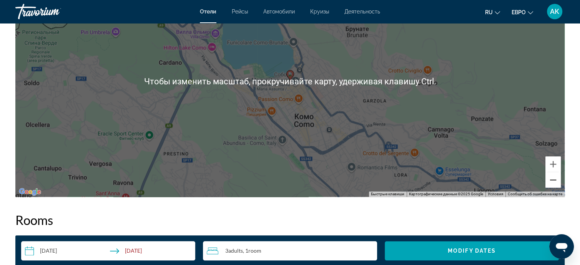
click at [552, 179] on button "Уменьшить" at bounding box center [553, 179] width 15 height 15
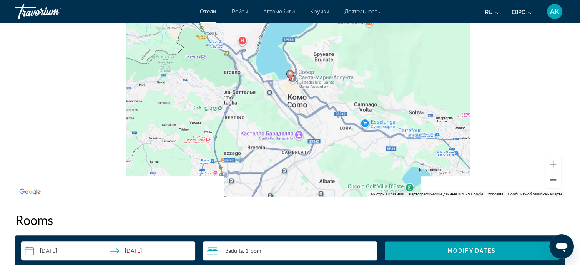
click at [552, 179] on button "Уменьшить" at bounding box center [553, 179] width 15 height 15
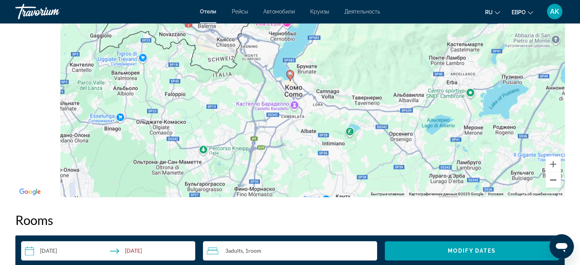
click at [552, 179] on button "Уменьшить" at bounding box center [553, 179] width 15 height 15
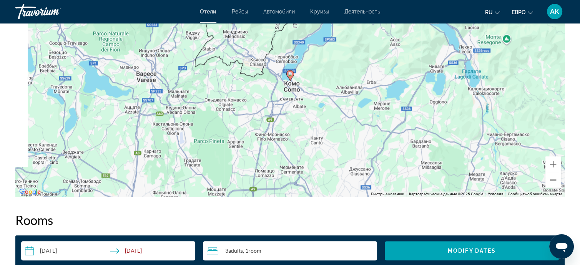
click at [552, 180] on button "Уменьшить" at bounding box center [553, 179] width 15 height 15
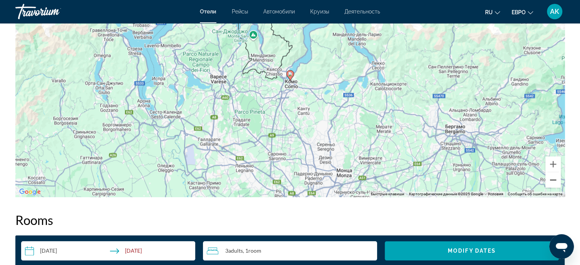
click at [552, 181] on button "Уменьшить" at bounding box center [553, 179] width 15 height 15
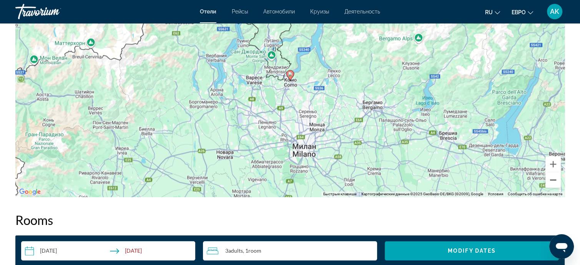
click at [553, 178] on button "Уменьшить" at bounding box center [553, 179] width 15 height 15
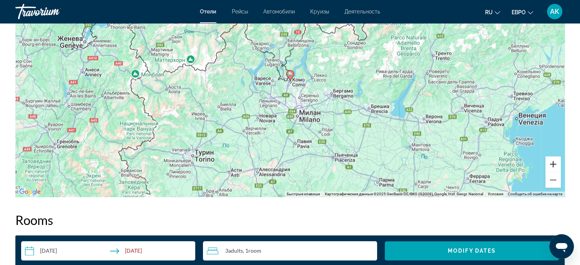
click at [554, 163] on button "Увеличить" at bounding box center [553, 163] width 15 height 15
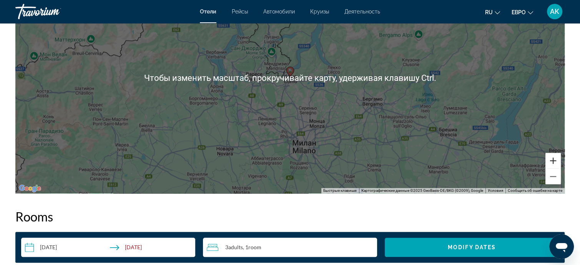
scroll to position [846, 0]
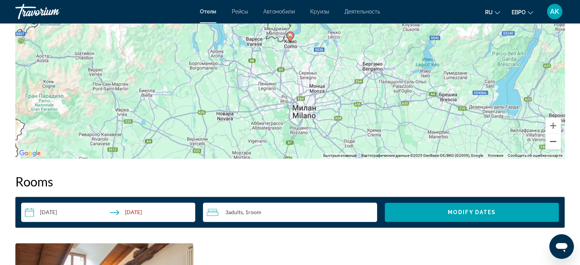
click at [556, 141] on button "Уменьшить" at bounding box center [553, 140] width 15 height 15
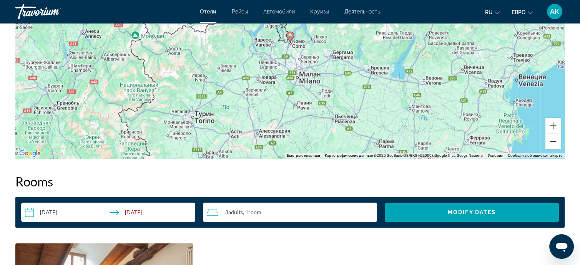
click at [556, 141] on button "Уменьшить" at bounding box center [553, 140] width 15 height 15
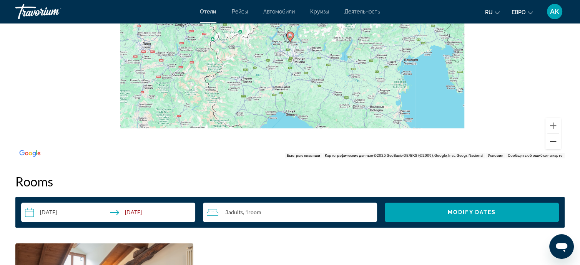
click at [556, 141] on button "Уменьшить" at bounding box center [553, 140] width 15 height 15
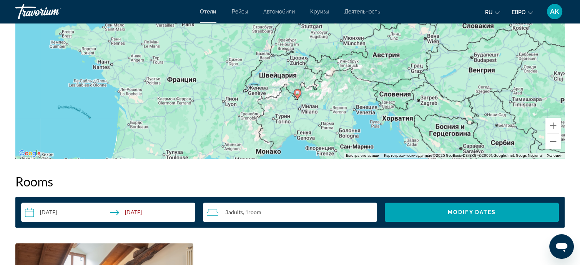
drag, startPoint x: 332, startPoint y: 73, endPoint x: 338, endPoint y: 133, distance: 60.0
click at [338, 133] on div "Чтобы активировать перетаскивание с помощью клавиатуры, нажмите Alt + Ввод. Пос…" at bounding box center [289, 42] width 549 height 231
click at [553, 142] on button "Уменьшить" at bounding box center [553, 140] width 15 height 15
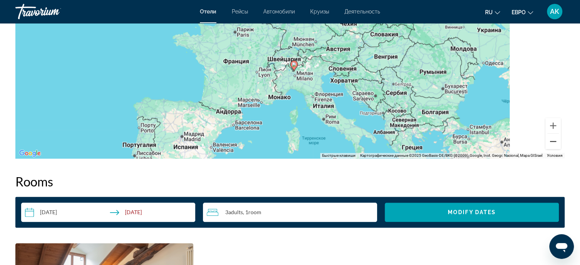
click at [553, 142] on button "Уменьшить" at bounding box center [553, 140] width 15 height 15
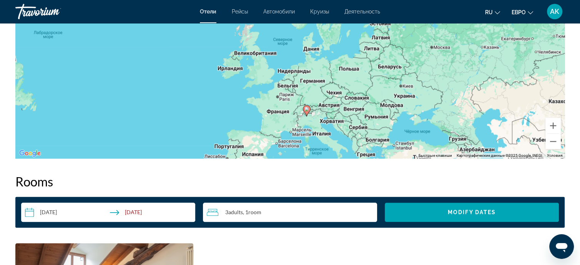
drag, startPoint x: 423, startPoint y: 59, endPoint x: 438, endPoint y: 120, distance: 63.0
click at [438, 120] on div "Чтобы активировать перетаскивание с помощью клавиатуры, нажмите Alt + Ввод. Пос…" at bounding box center [289, 42] width 549 height 231
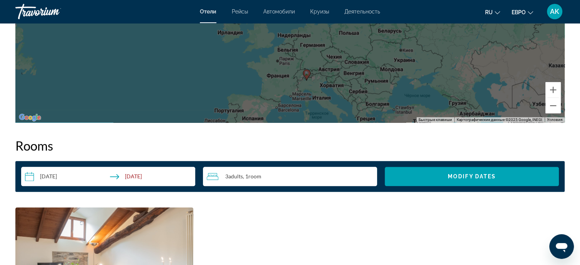
scroll to position [884, 0]
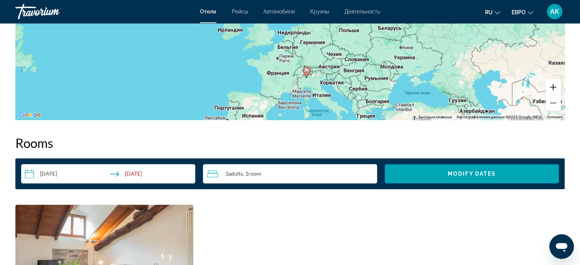
click at [555, 88] on button "Увеличить" at bounding box center [553, 86] width 15 height 15
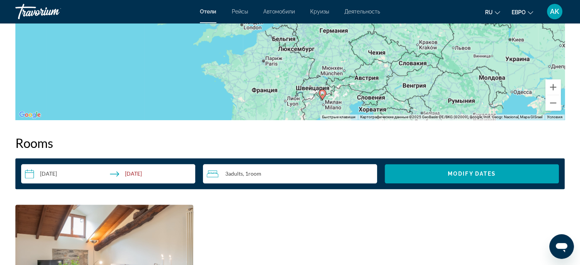
drag, startPoint x: 415, startPoint y: 79, endPoint x: 411, endPoint y: 34, distance: 45.1
click at [411, 34] on div "Чтобы активировать перетаскивание с помощью клавиатуры, нажмите Alt + Ввод. Пос…" at bounding box center [289, 4] width 549 height 231
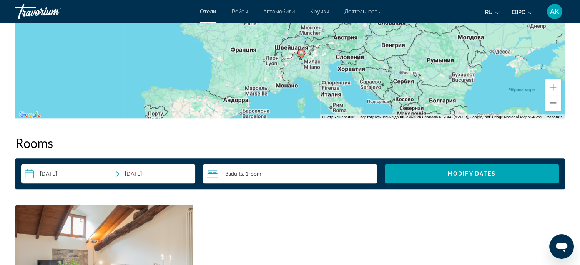
drag, startPoint x: 398, startPoint y: 84, endPoint x: 376, endPoint y: 47, distance: 42.5
click at [377, 47] on div "Чтобы активировать перетаскивание с помощью клавиатуры, нажмите Alt + Ввод. Пос…" at bounding box center [289, 4] width 549 height 231
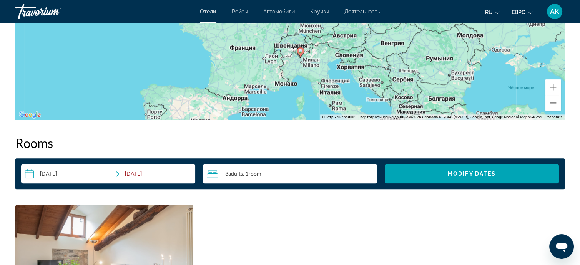
click at [414, 91] on div "Чтобы активировать перетаскивание с помощью клавиатуры, нажмите Alt + Ввод. Пос…" at bounding box center [289, 4] width 549 height 231
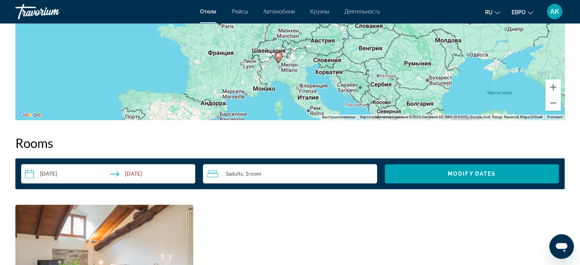
drag, startPoint x: 433, startPoint y: 80, endPoint x: 411, endPoint y: 86, distance: 22.4
click at [411, 86] on div "Чтобы активировать перетаскивание с помощью клавиатуры, нажмите Alt + Ввод. Пос…" at bounding box center [289, 4] width 549 height 231
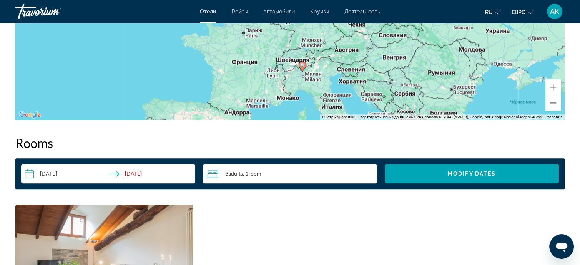
drag, startPoint x: 437, startPoint y: 50, endPoint x: 460, endPoint y: 61, distance: 25.5
click at [460, 61] on div "Чтобы активировать перетаскивание с помощью клавиатуры, нажмите Alt + Ввод. Пос…" at bounding box center [289, 4] width 549 height 231
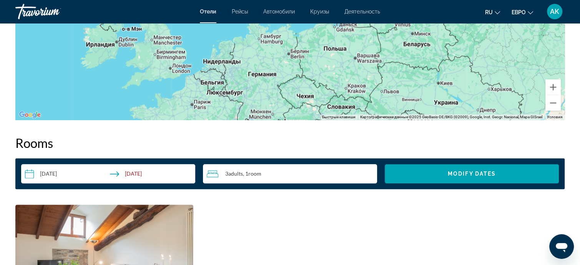
drag, startPoint x: 414, startPoint y: 45, endPoint x: 361, endPoint y: 116, distance: 88.6
click at [361, 116] on div "Чтобы активировать перетаскивание с помощью клавиатуры, нажмите Alt + Ввод. Пос…" at bounding box center [289, 4] width 549 height 231
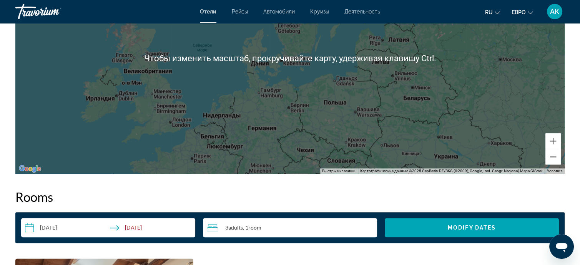
scroll to position [808, 0]
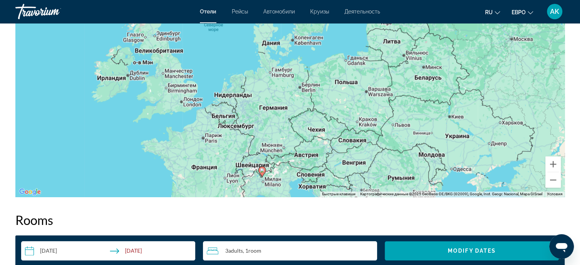
drag, startPoint x: 394, startPoint y: 132, endPoint x: 405, endPoint y: 87, distance: 46.0
click at [405, 87] on div "Чтобы активировать перетаскивание с помощью клавиатуры, нажмите Alt + Ввод. Пос…" at bounding box center [289, 81] width 549 height 231
click at [552, 164] on button "Увеличить" at bounding box center [553, 163] width 15 height 15
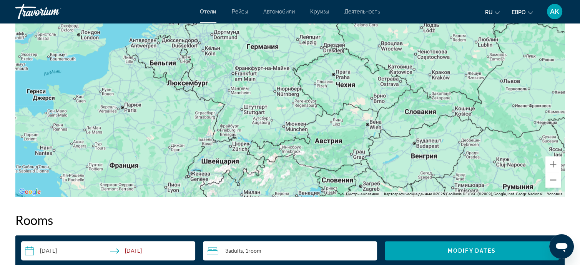
drag, startPoint x: 345, startPoint y: 141, endPoint x: 351, endPoint y: 61, distance: 80.2
click at [351, 61] on div "Основное содержание" at bounding box center [289, 81] width 549 height 231
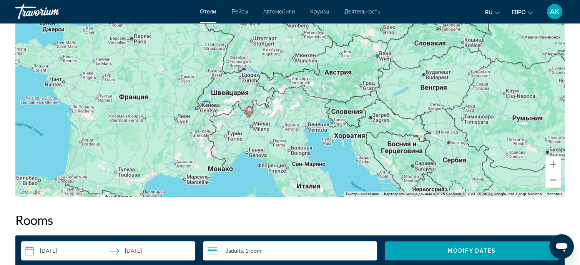
drag, startPoint x: 300, startPoint y: 147, endPoint x: 310, endPoint y: 78, distance: 70.3
click at [310, 78] on div "Чтобы активировать перетаскивание с помощью клавиатуры, нажмите Alt + Ввод. Пос…" at bounding box center [289, 81] width 549 height 231
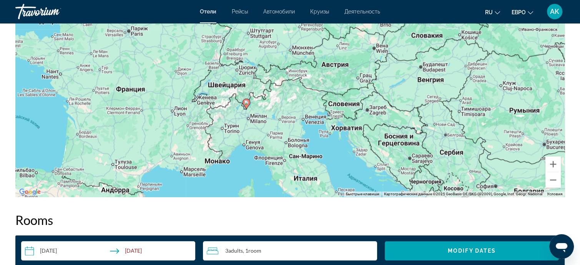
drag, startPoint x: 343, startPoint y: 172, endPoint x: 338, endPoint y: 166, distance: 7.7
click at [338, 166] on div "Чтобы активировать перетаскивание с помощью клавиатуры, нажмите Alt + Ввод. Пос…" at bounding box center [289, 81] width 549 height 231
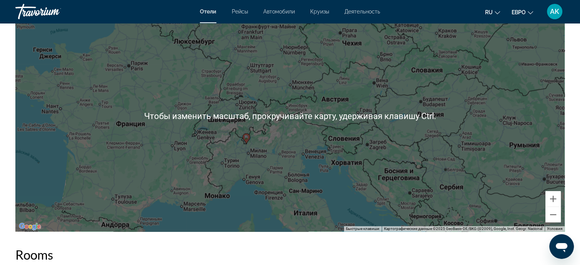
scroll to position [769, 0]
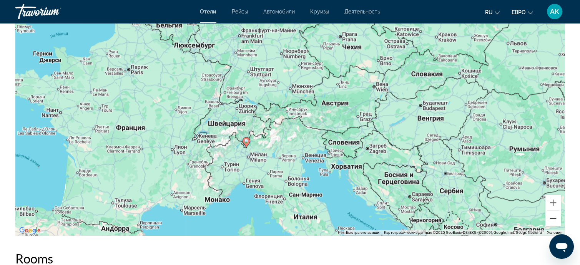
click at [551, 218] on button "Уменьшить" at bounding box center [553, 217] width 15 height 15
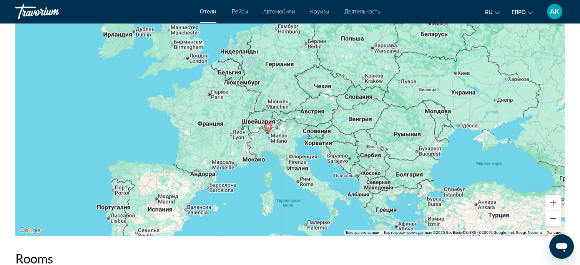
click at [551, 218] on button "Уменьшить" at bounding box center [553, 217] width 15 height 15
